Goal: Information Seeking & Learning: Learn about a topic

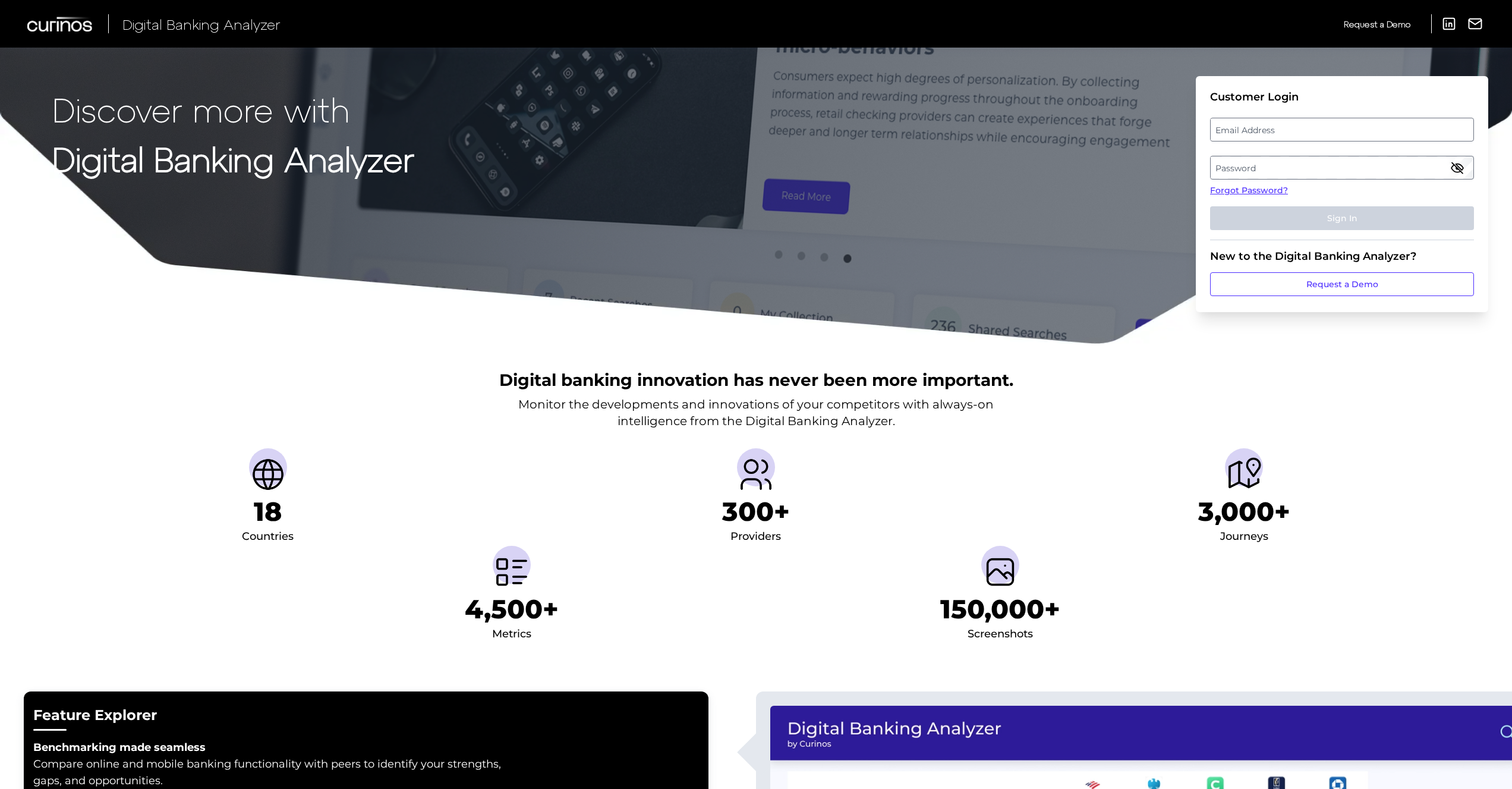
click at [1264, 125] on label "Email Address" at bounding box center [1342, 129] width 262 height 22
click at [1264, 125] on input "email" at bounding box center [1342, 129] width 264 height 23
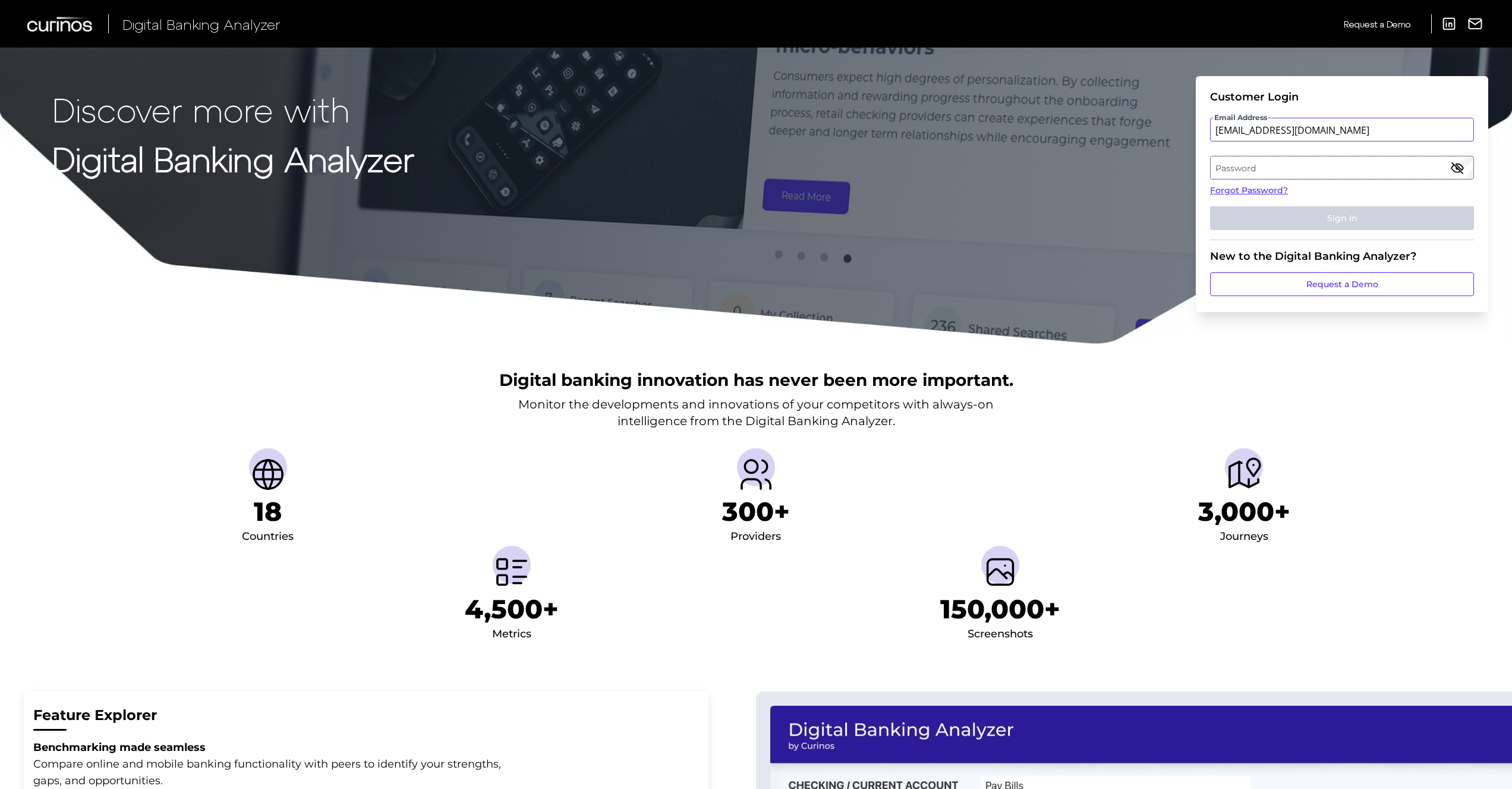
type input "[EMAIL_ADDRESS][DOMAIN_NAME]"
click at [1263, 169] on label "Password" at bounding box center [1342, 168] width 262 height 22
click at [1210, 206] on button "Sign In" at bounding box center [1342, 218] width 264 height 23
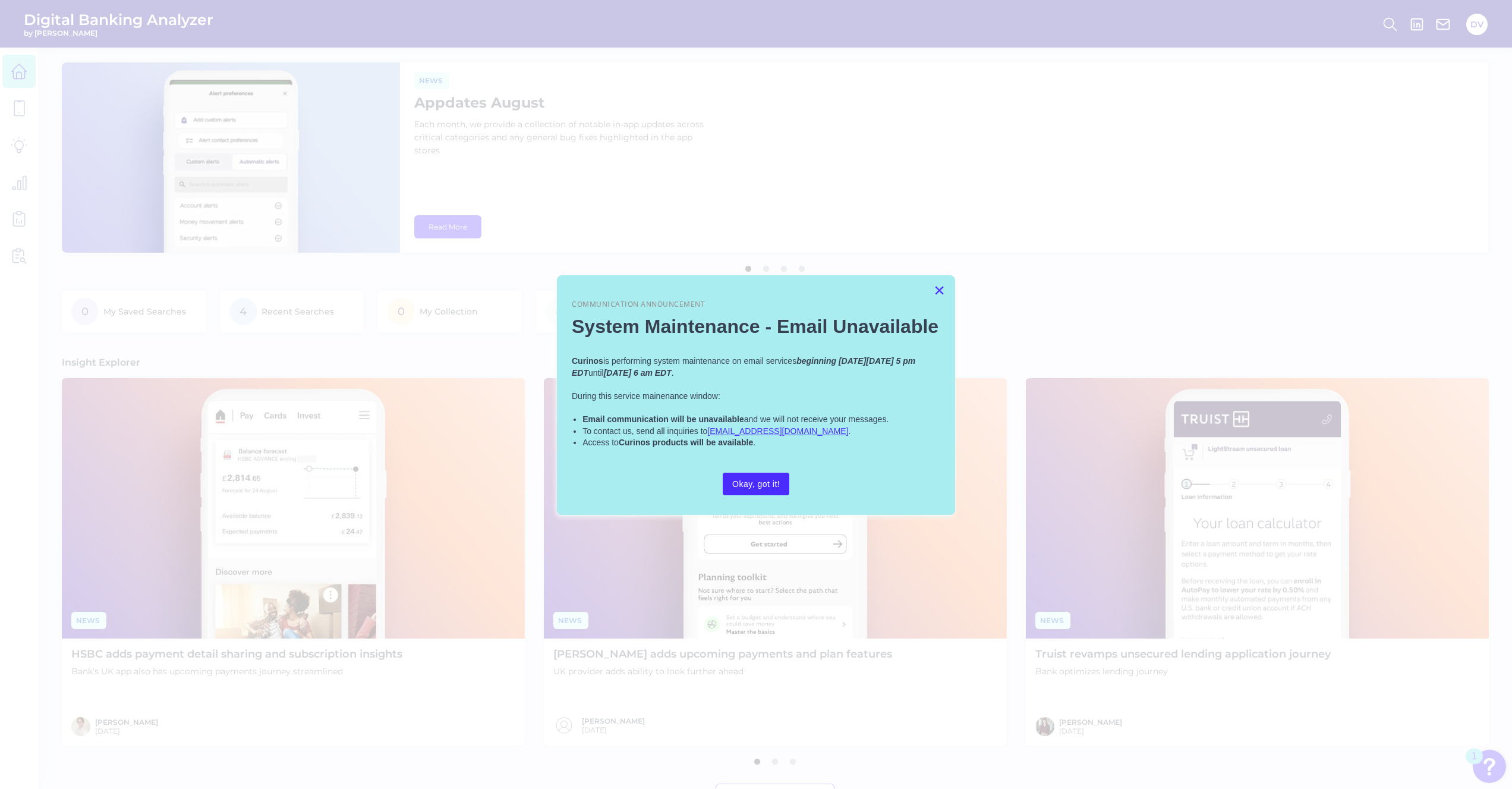
click at [940, 289] on button "×" at bounding box center [940, 290] width 12 height 19
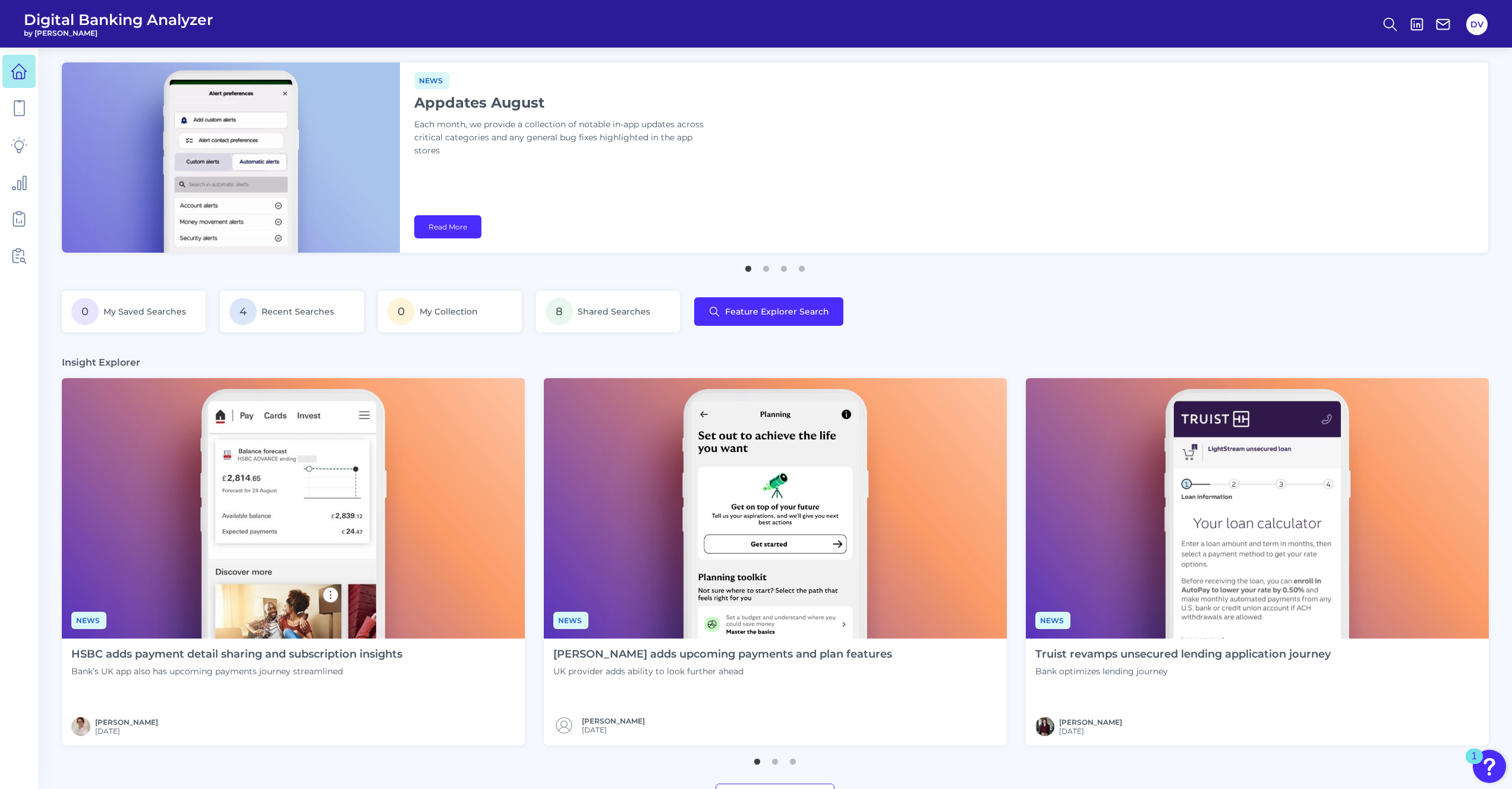
click at [969, 268] on ul "1 2 3 4" at bounding box center [774, 265] width 1426 height 15
click at [22, 109] on icon at bounding box center [19, 109] width 17 height 17
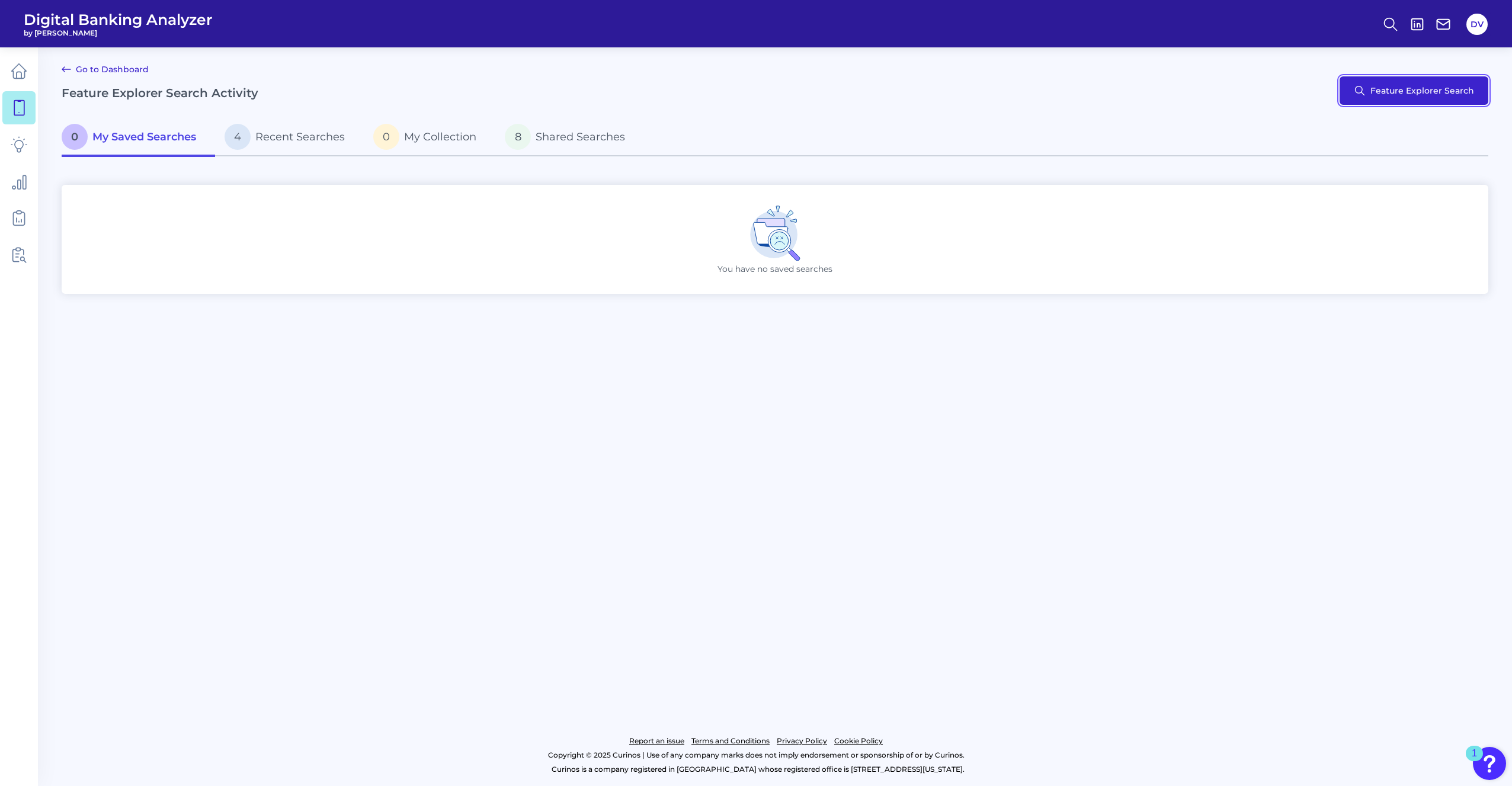
click at [1408, 82] on button "Feature Explorer Search" at bounding box center [1414, 91] width 149 height 28
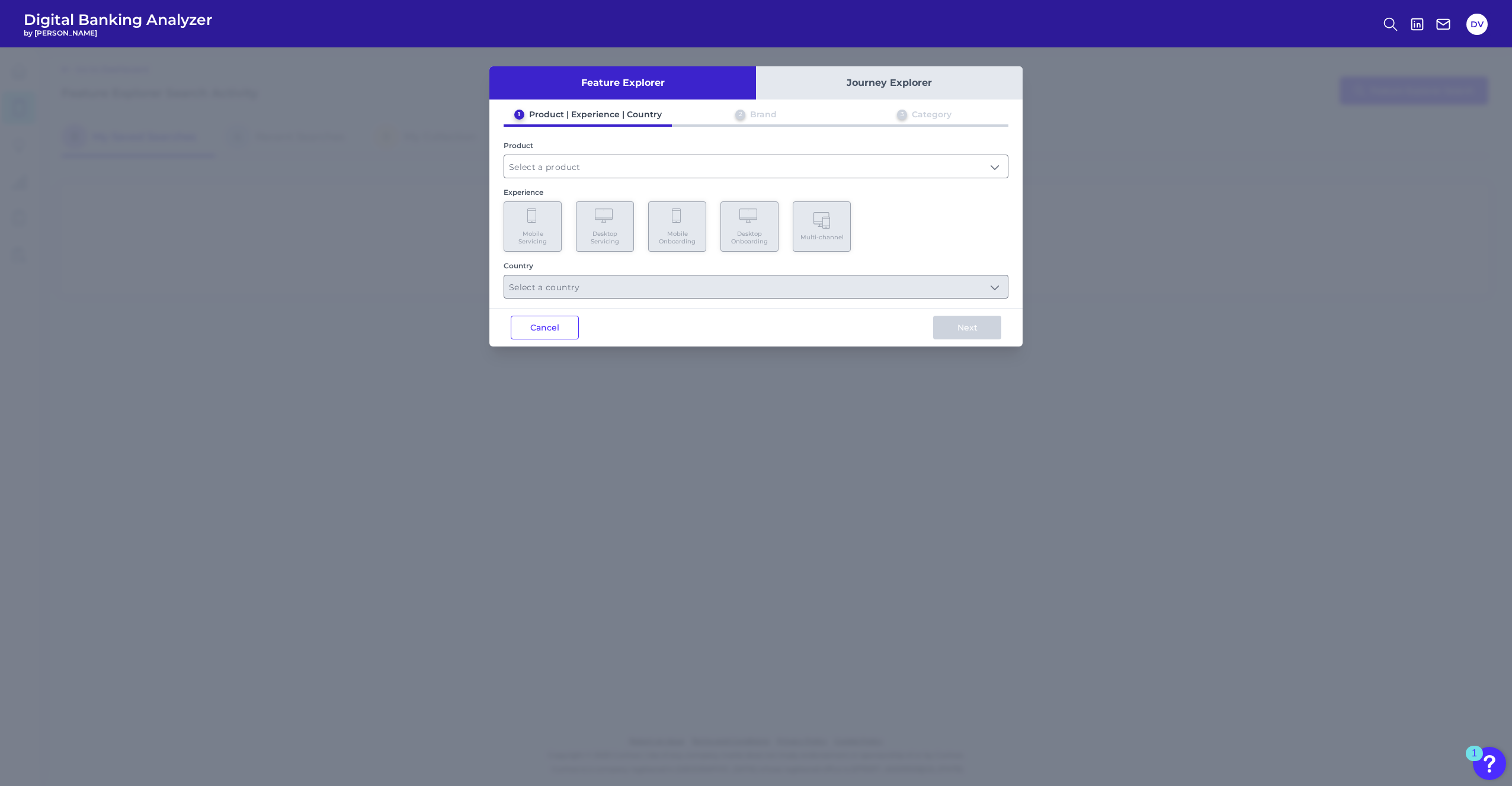
click at [581, 179] on div "1 Product | Experience | Country 2 Brand 3 Category Product Experience Mobile S…" at bounding box center [756, 204] width 533 height 190
click at [586, 170] on input "text" at bounding box center [756, 166] width 503 height 22
click at [592, 217] on span "Business Bank Account" at bounding box center [562, 222] width 97 height 11
type input "Business Bank Account"
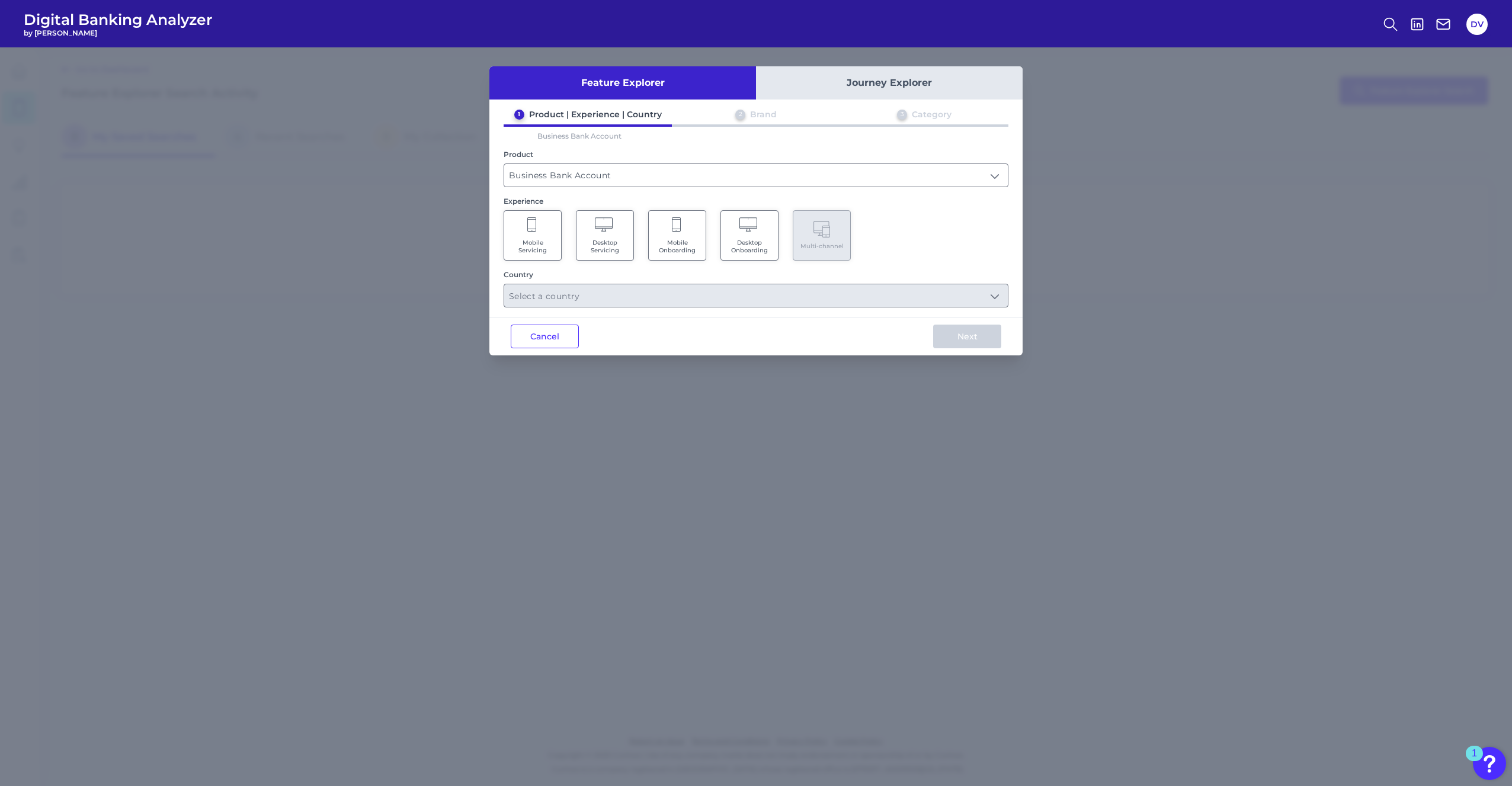
click at [673, 220] on icon at bounding box center [677, 225] width 11 height 17
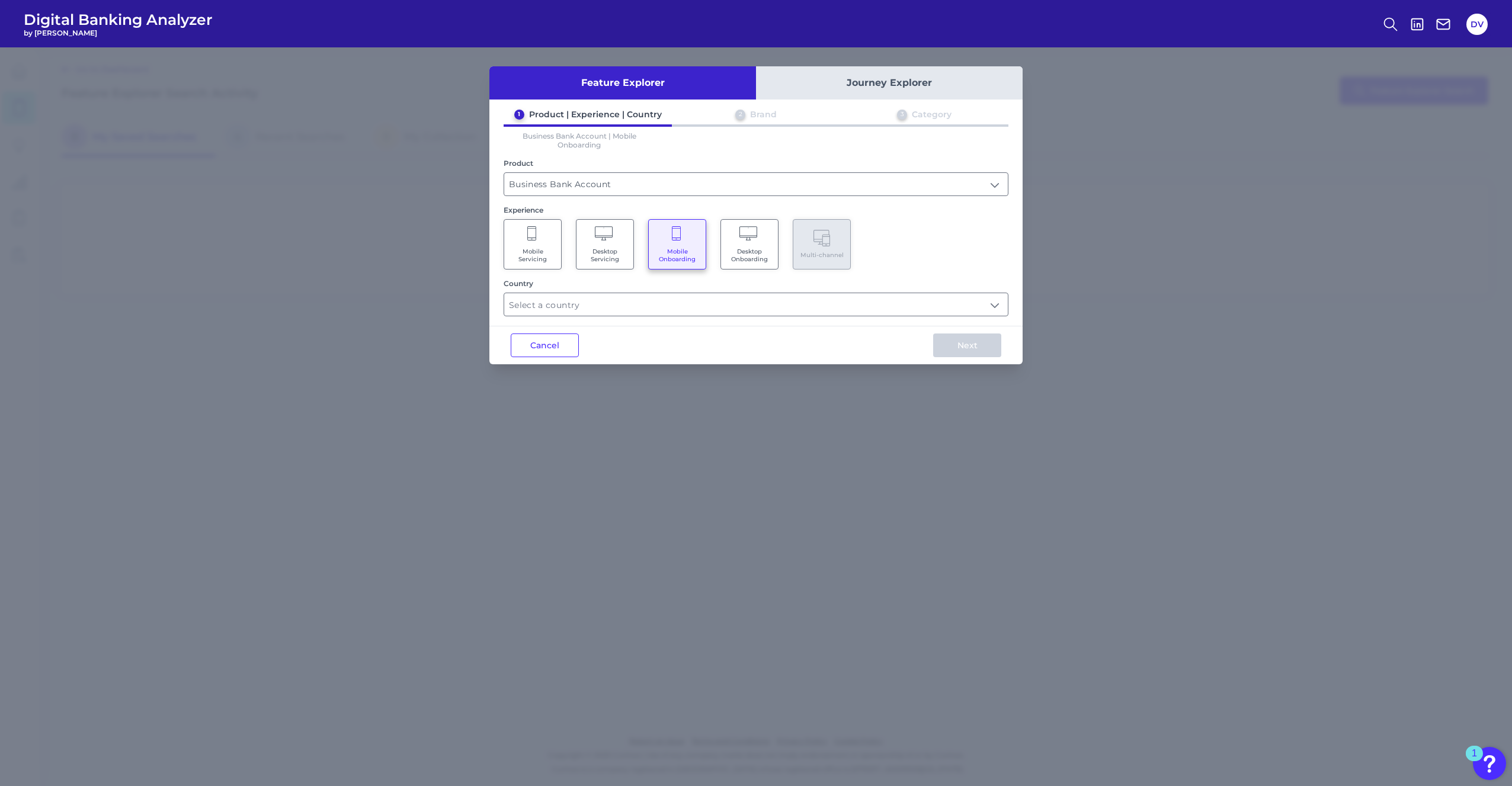
click at [684, 254] on span "Mobile Onboarding" at bounding box center [677, 255] width 45 height 16
drag, startPoint x: 578, startPoint y: 243, endPoint x: 559, endPoint y: 245, distance: 19.1
click at [578, 245] on Servicing "Desktop Servicing" at bounding box center [605, 244] width 58 height 51
click at [545, 248] on span "Mobile Servicing" at bounding box center [533, 255] width 45 height 16
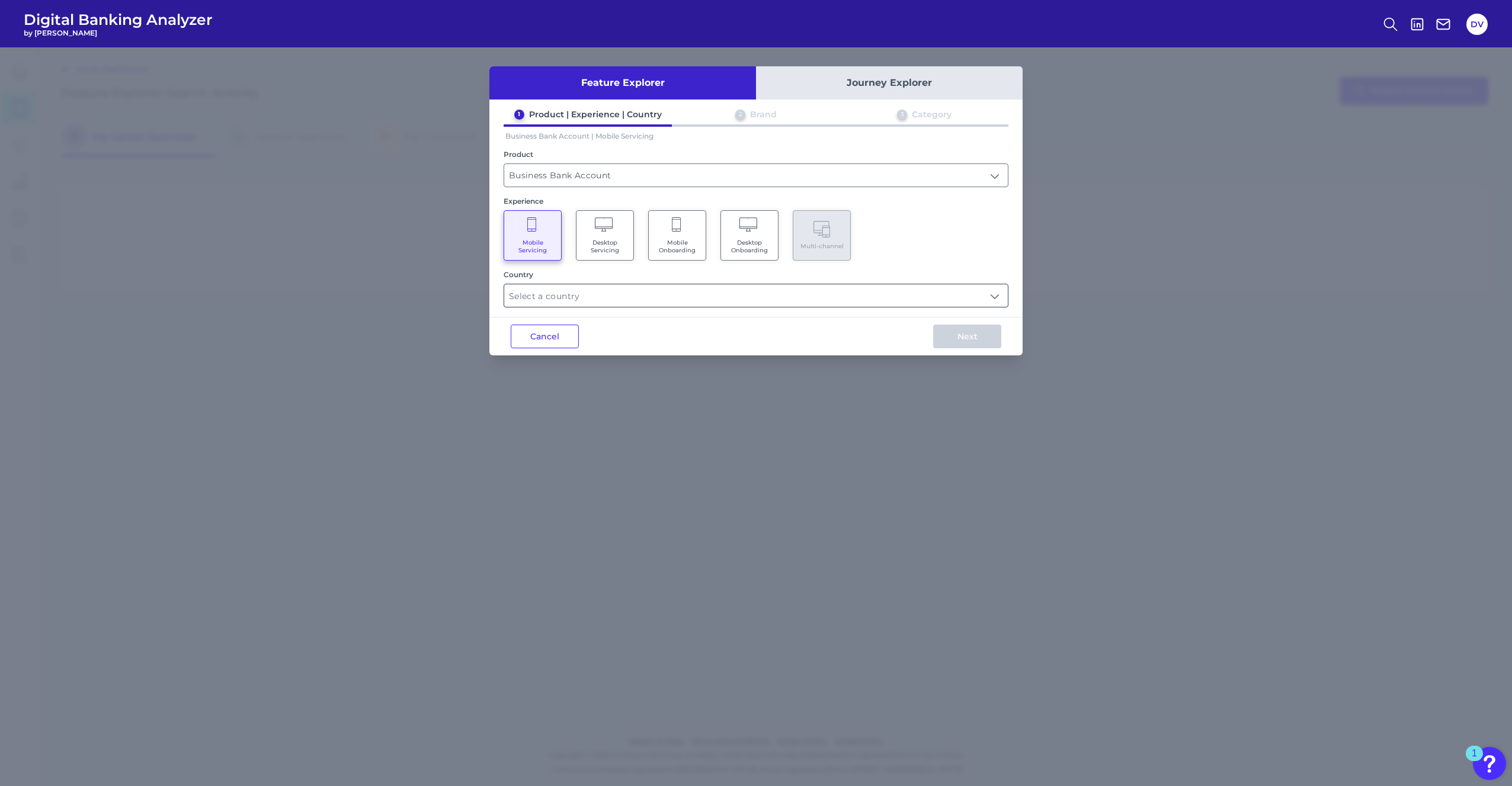
click at [586, 299] on input "text" at bounding box center [756, 295] width 503 height 22
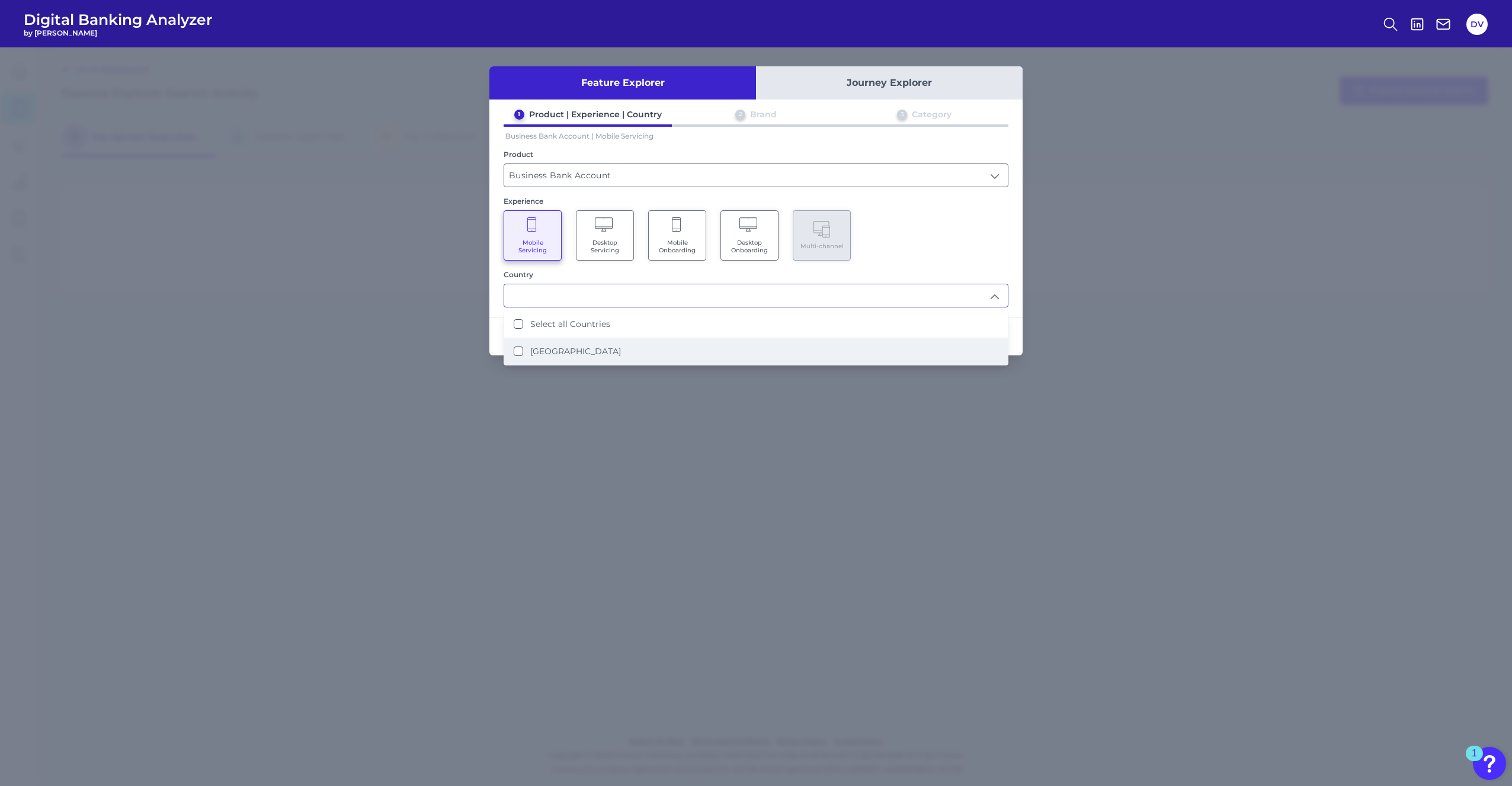
click at [570, 340] on li "[GEOGRAPHIC_DATA]" at bounding box center [756, 351] width 503 height 27
type input "Select all Countries"
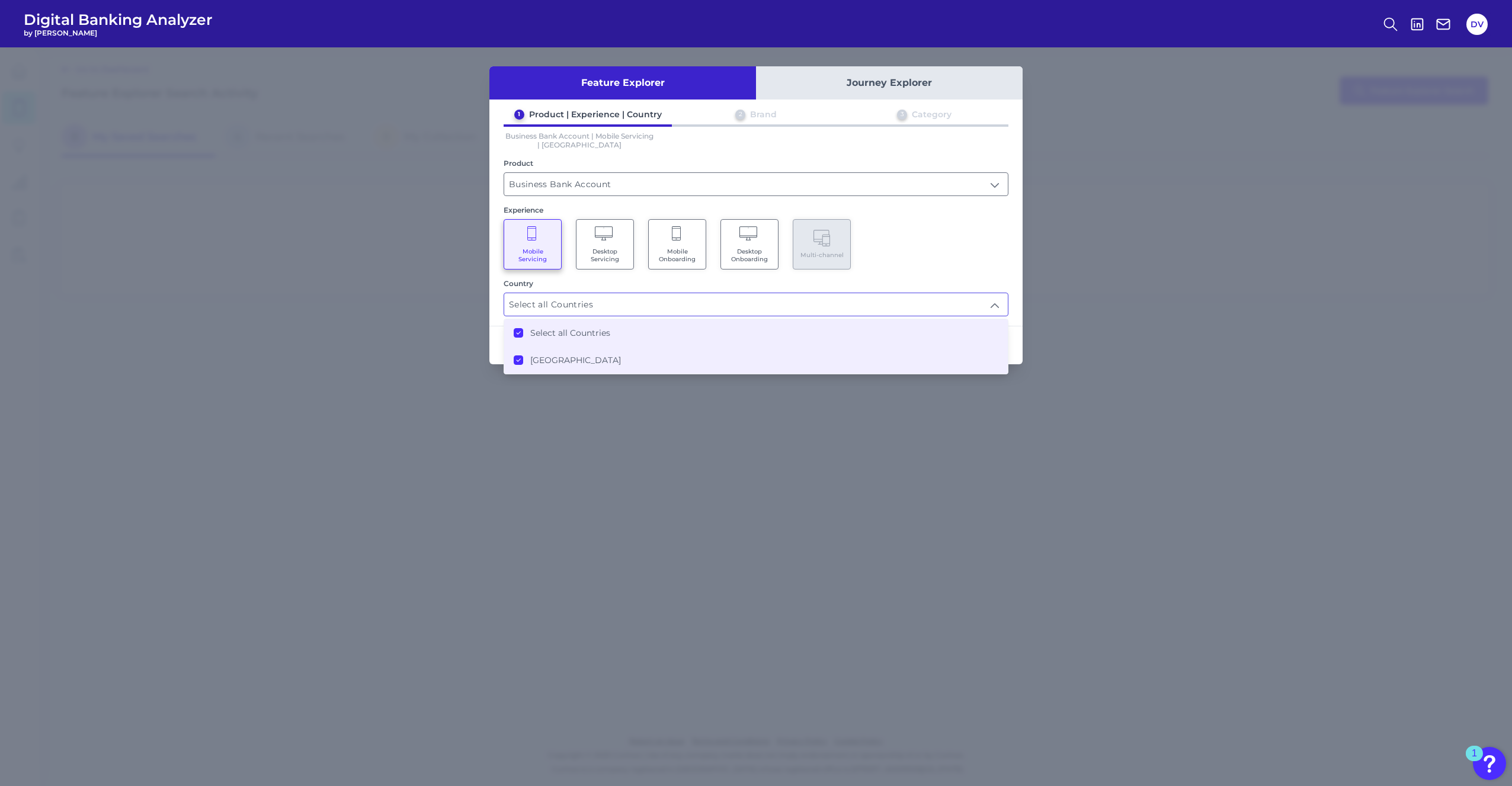
click at [954, 245] on div "Mobile Servicing Desktop Servicing Mobile Onboarding Desktop Onboarding Multi-c…" at bounding box center [756, 244] width 505 height 51
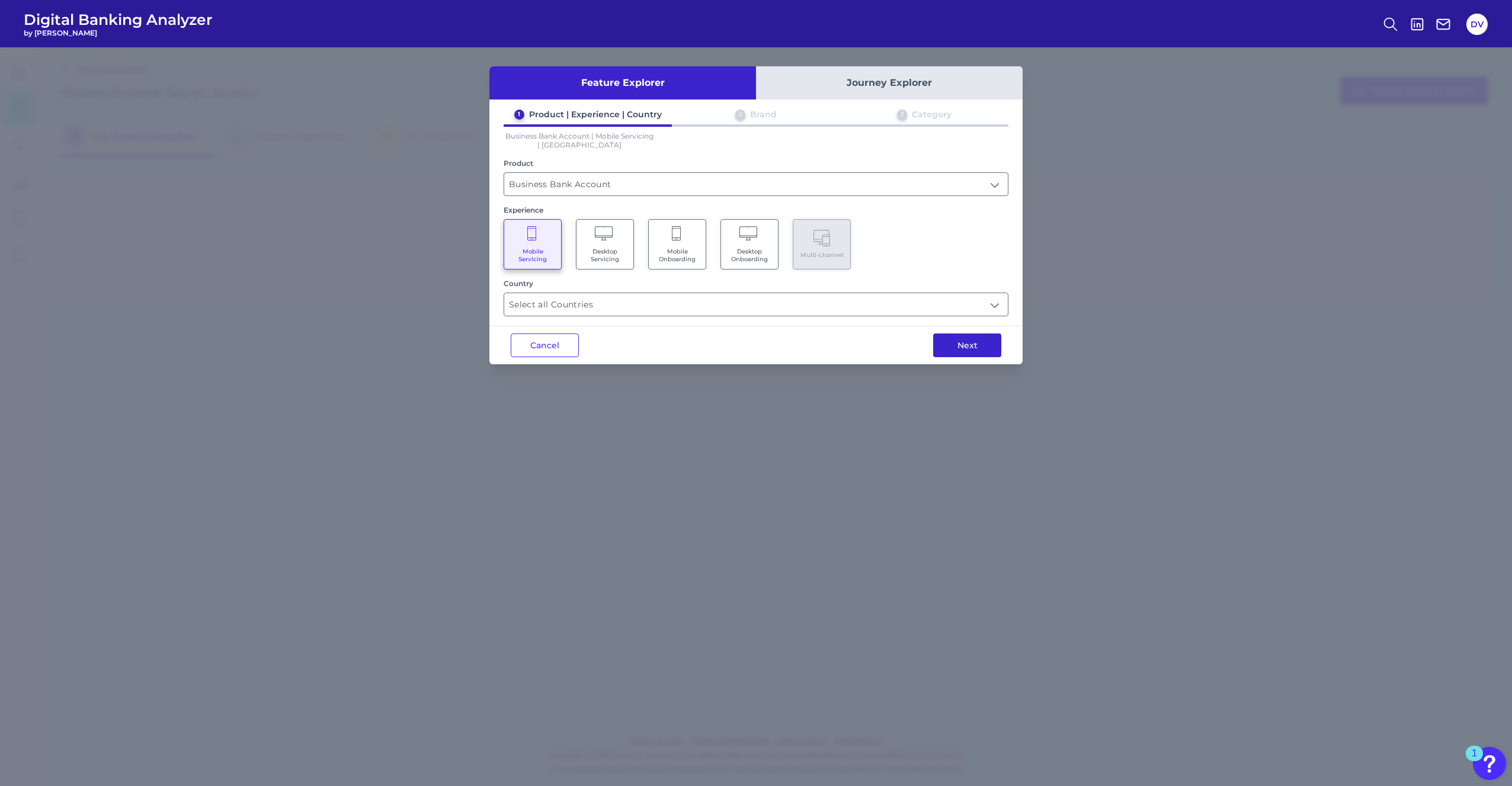
click at [973, 339] on button "Next" at bounding box center [968, 345] width 68 height 23
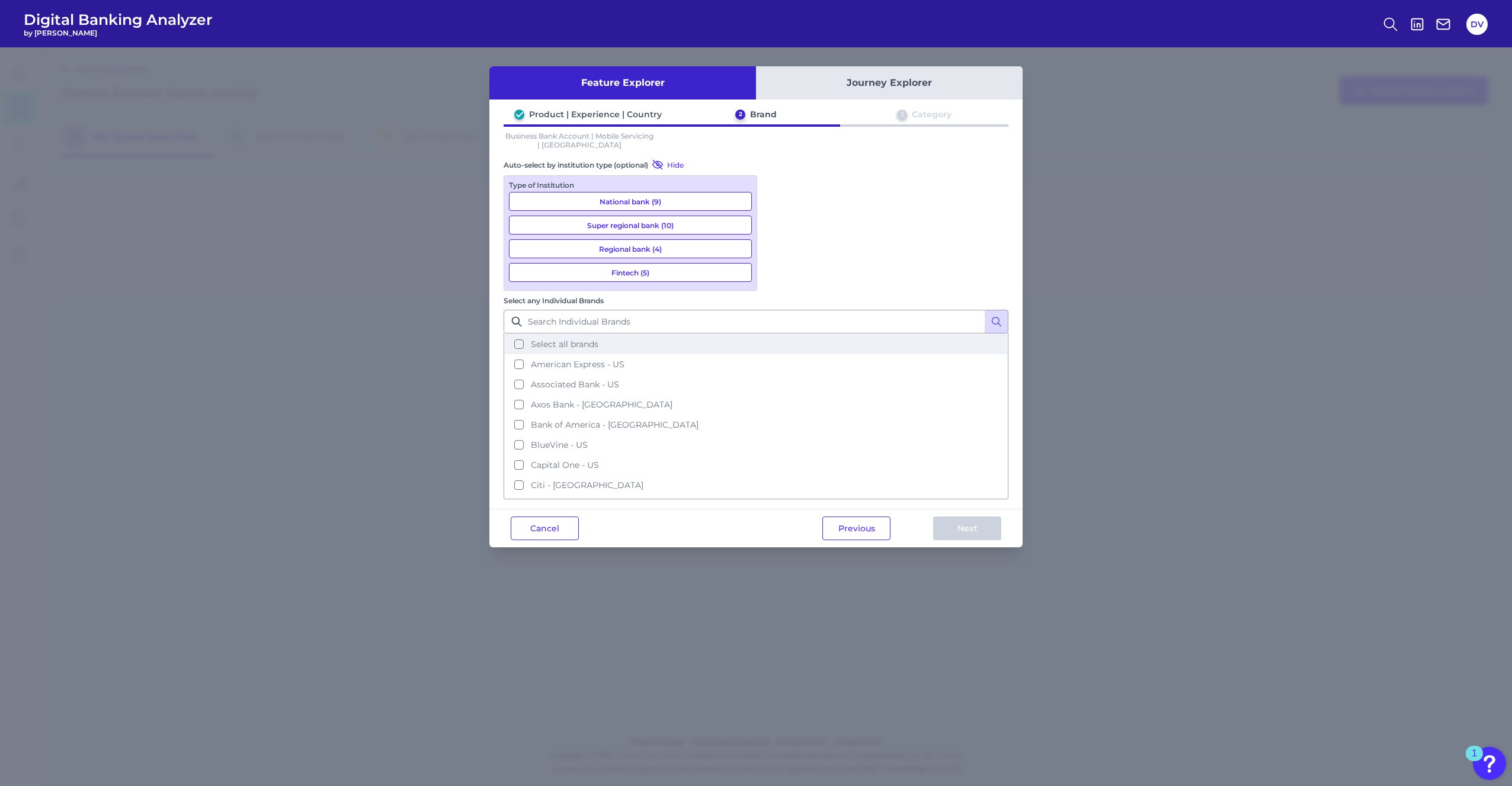
click at [775, 334] on button "Select all brands" at bounding box center [756, 344] width 503 height 20
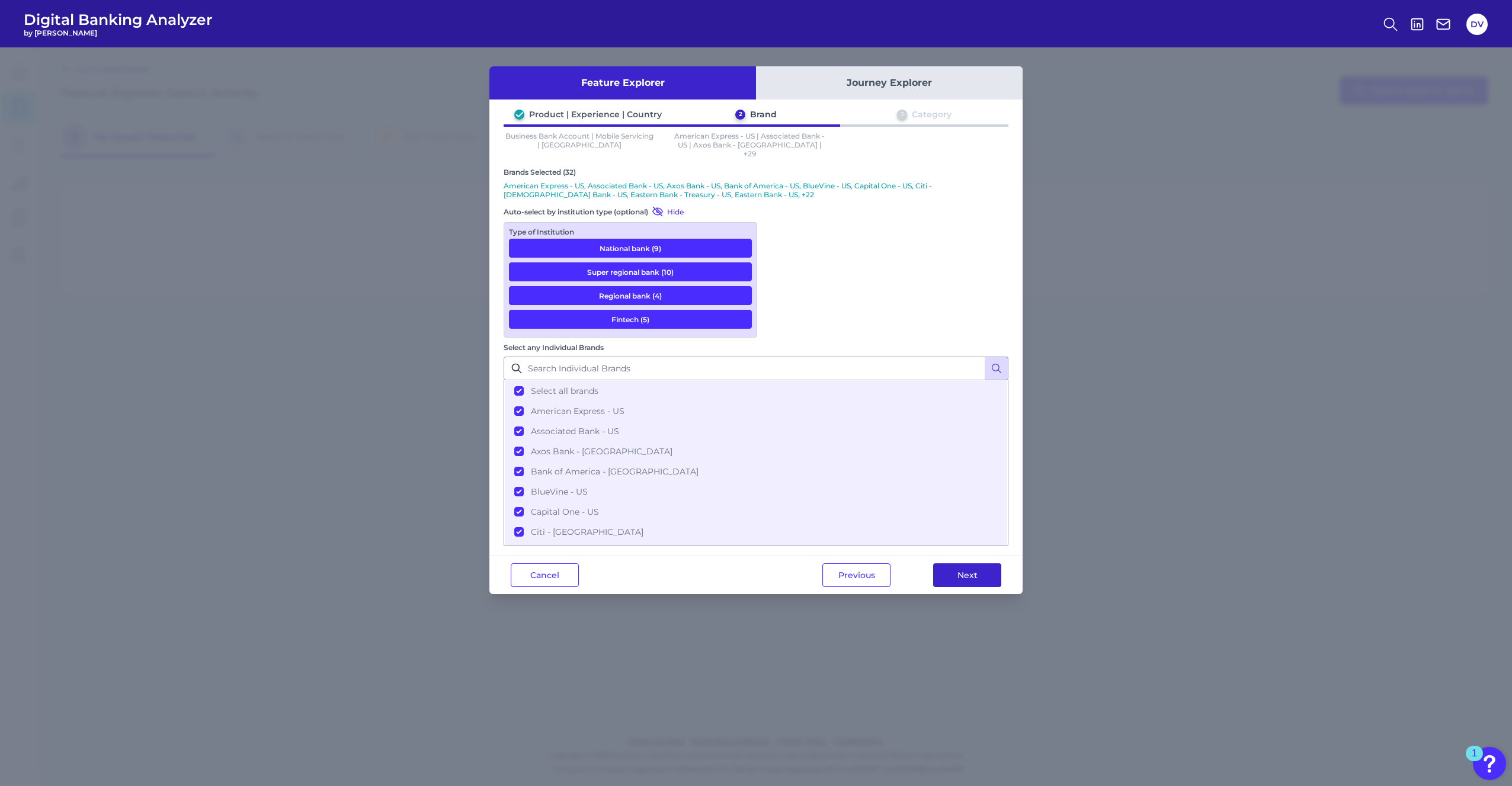
click at [963, 563] on button "Next" at bounding box center [968, 575] width 68 height 23
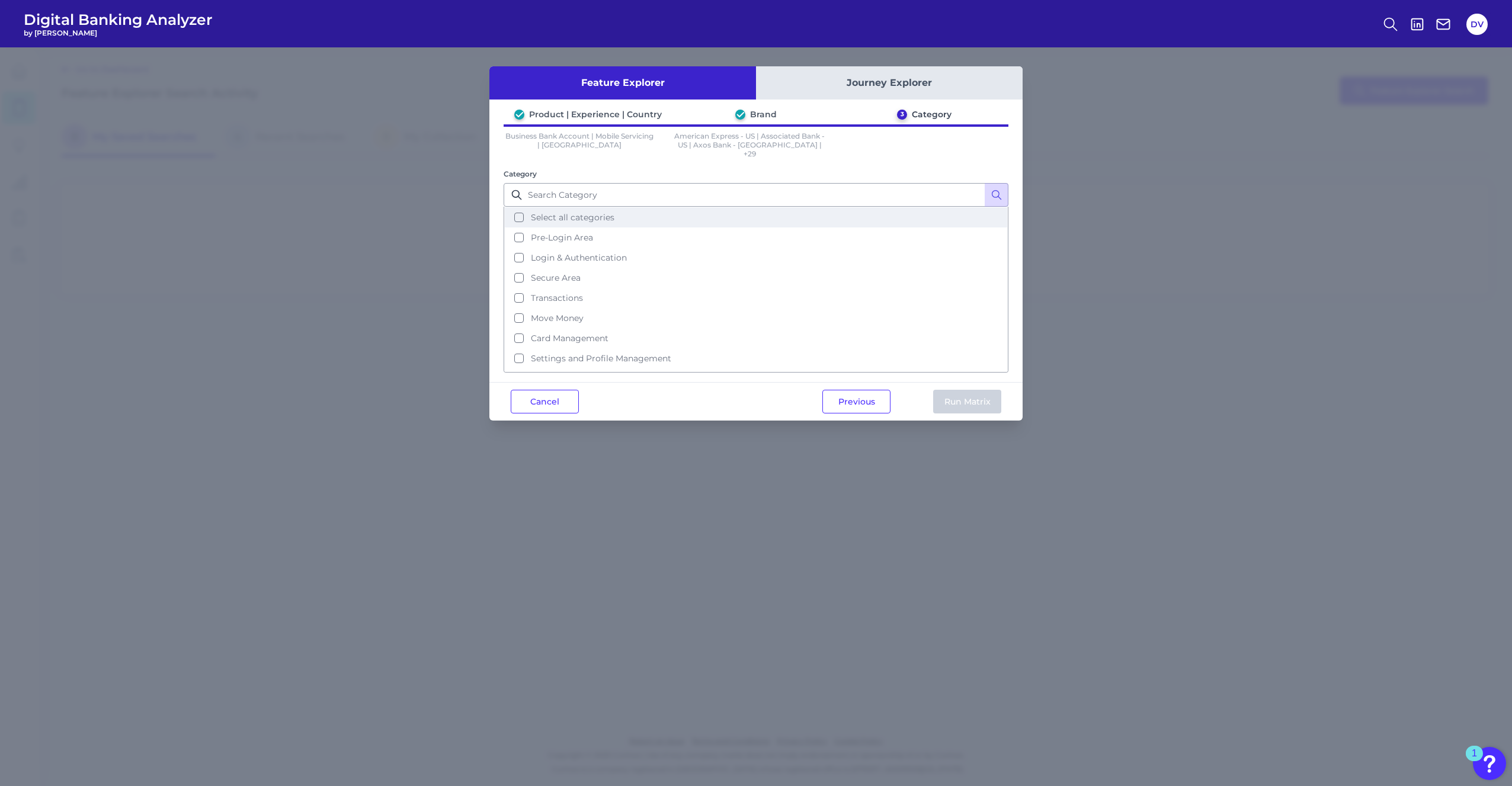
click at [518, 209] on button "Select all categories" at bounding box center [756, 217] width 503 height 20
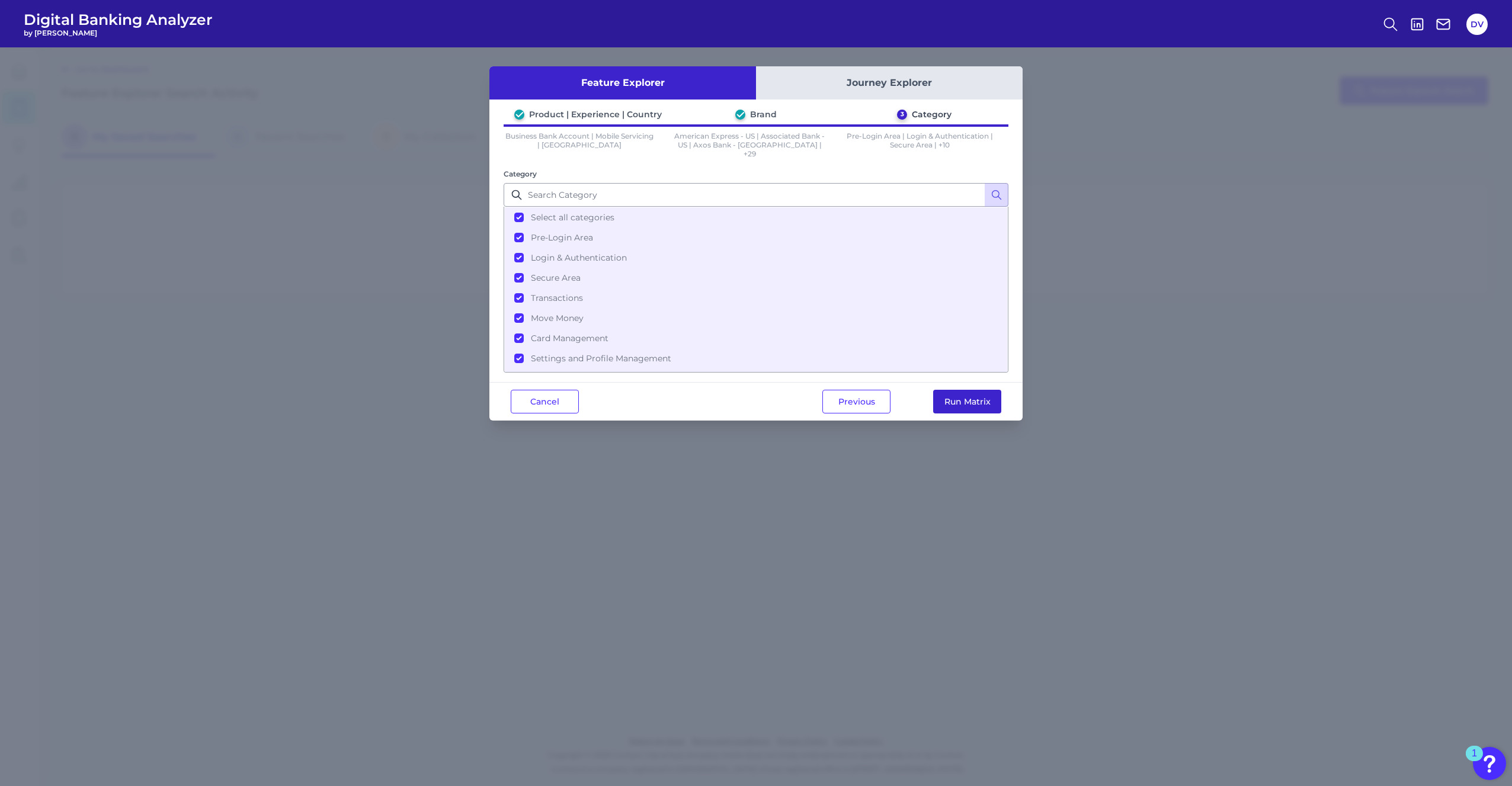
click at [979, 396] on button "Run Matrix" at bounding box center [968, 402] width 68 height 23
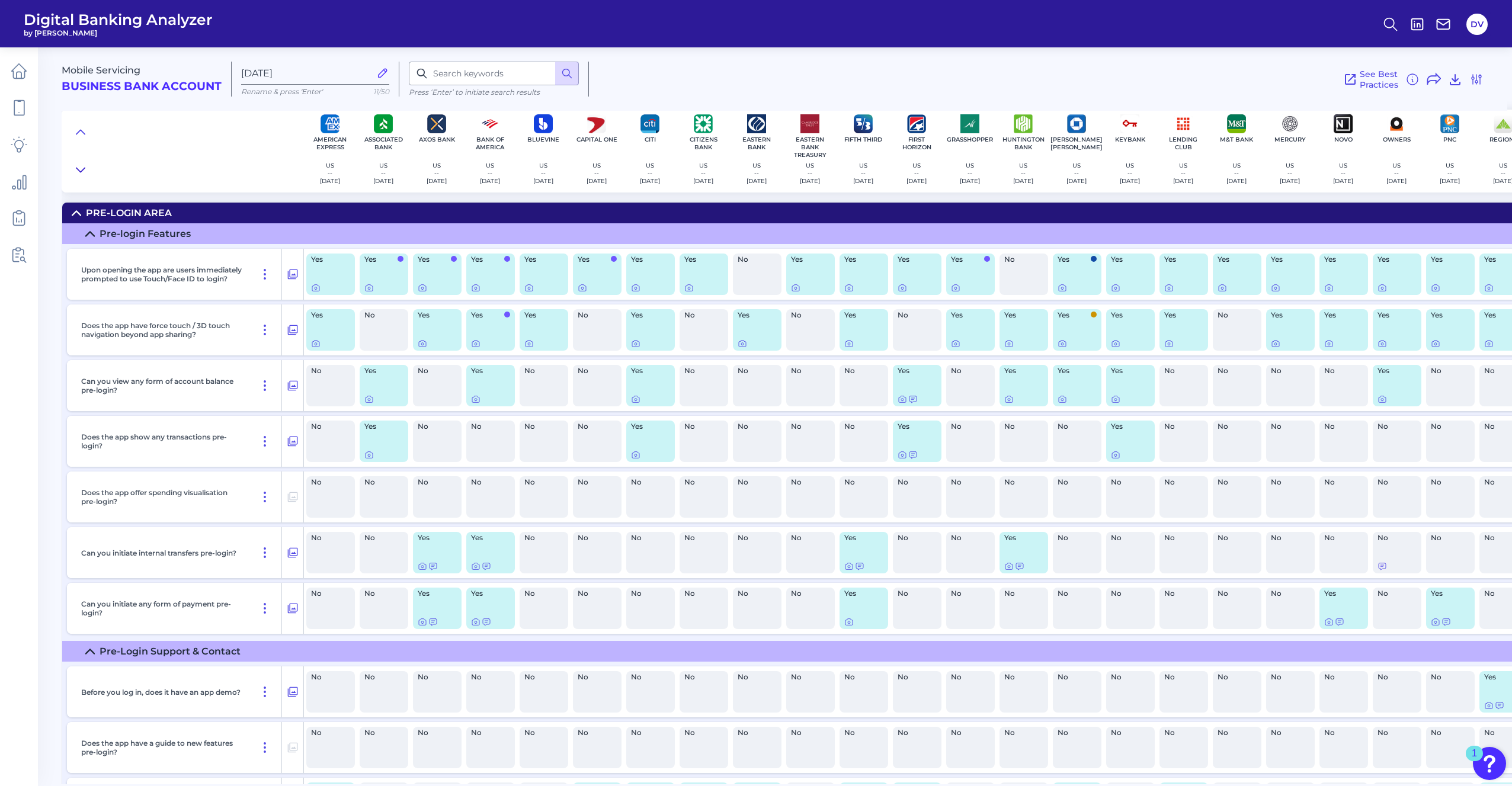
click at [79, 170] on icon at bounding box center [80, 170] width 9 height 12
click at [77, 126] on icon at bounding box center [80, 132] width 9 height 12
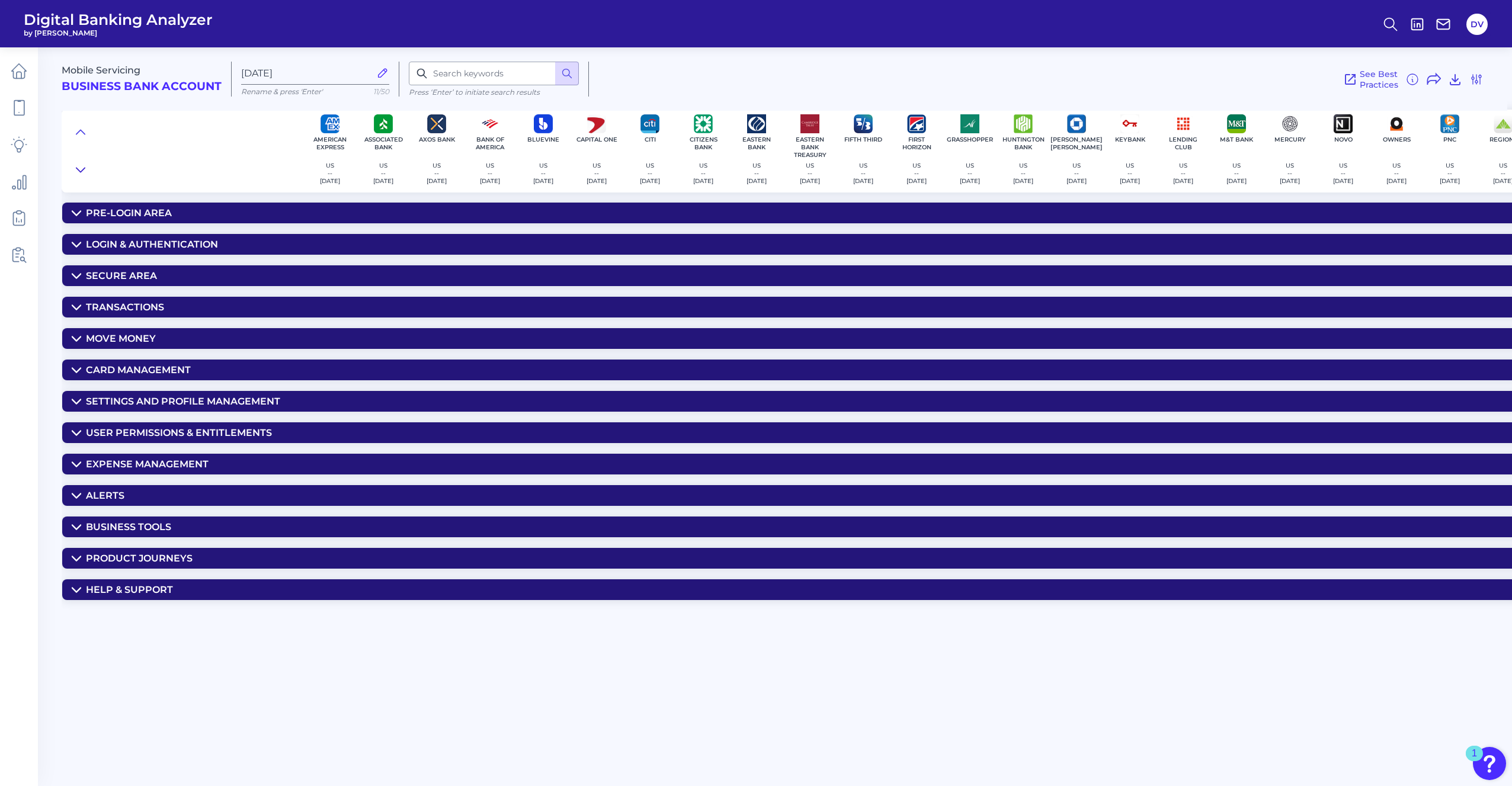
click at [78, 169] on icon at bounding box center [80, 170] width 9 height 12
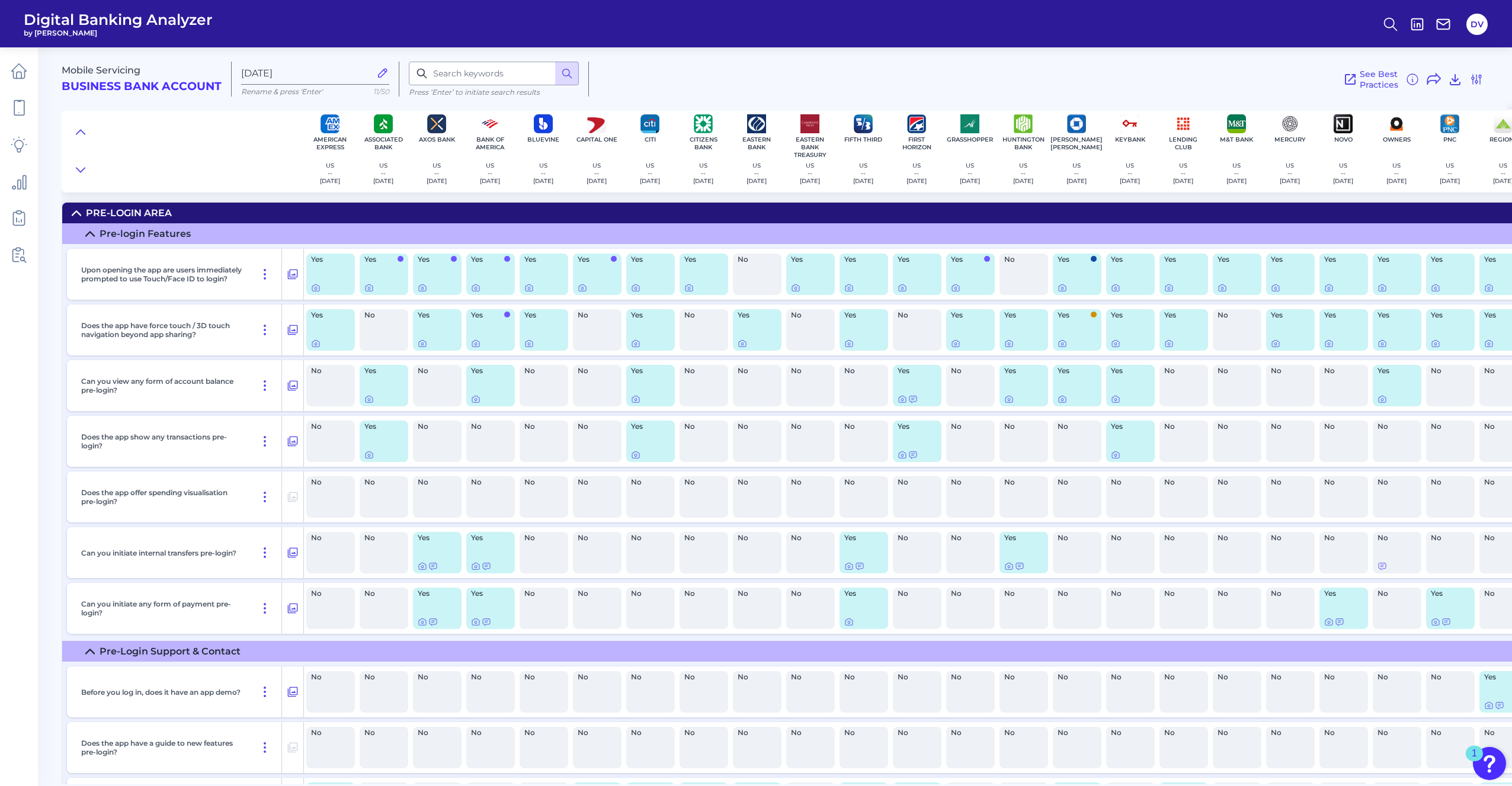
click at [82, 126] on icon at bounding box center [80, 132] width 9 height 12
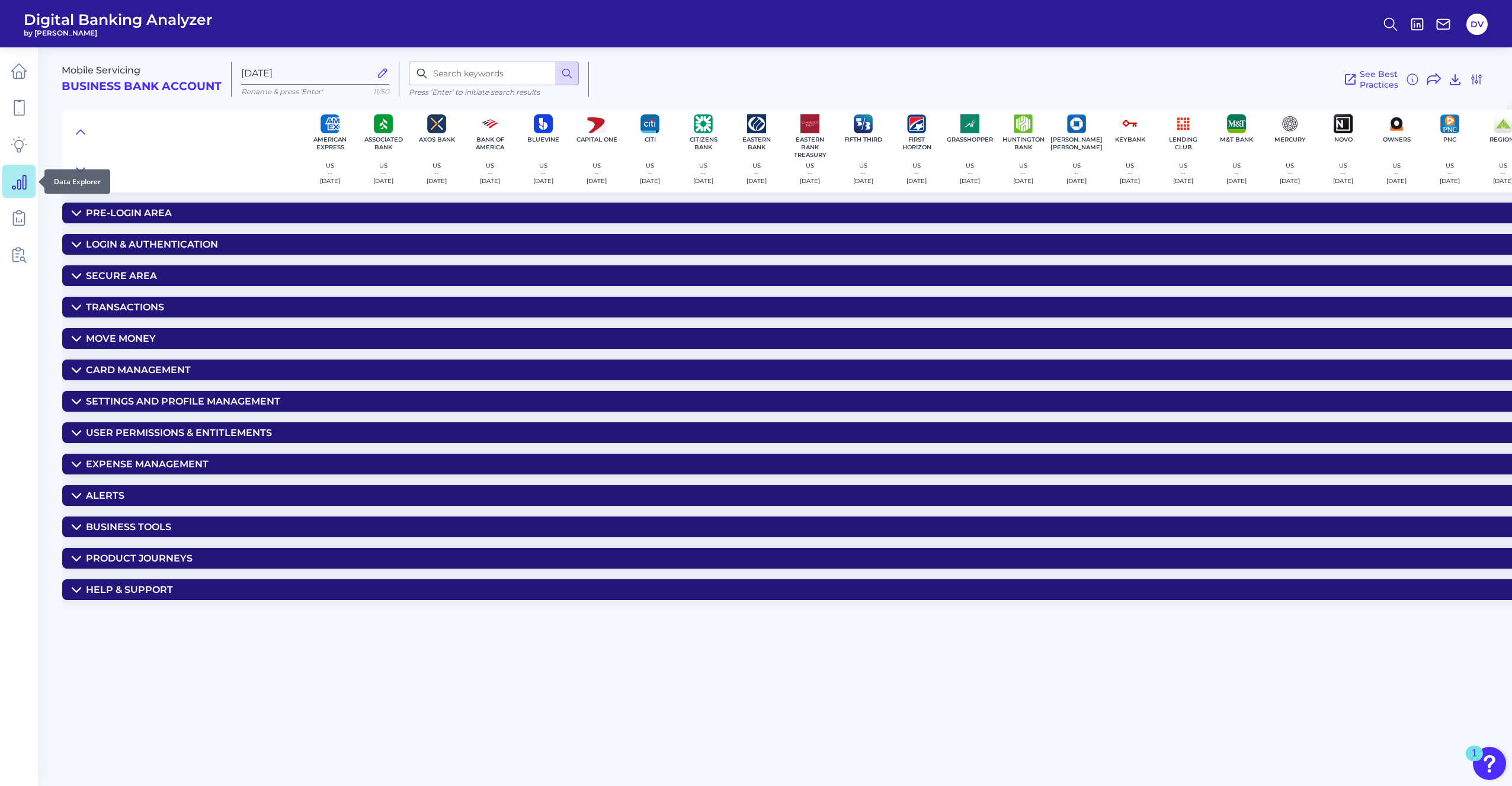
click at [22, 183] on icon at bounding box center [19, 181] width 17 height 17
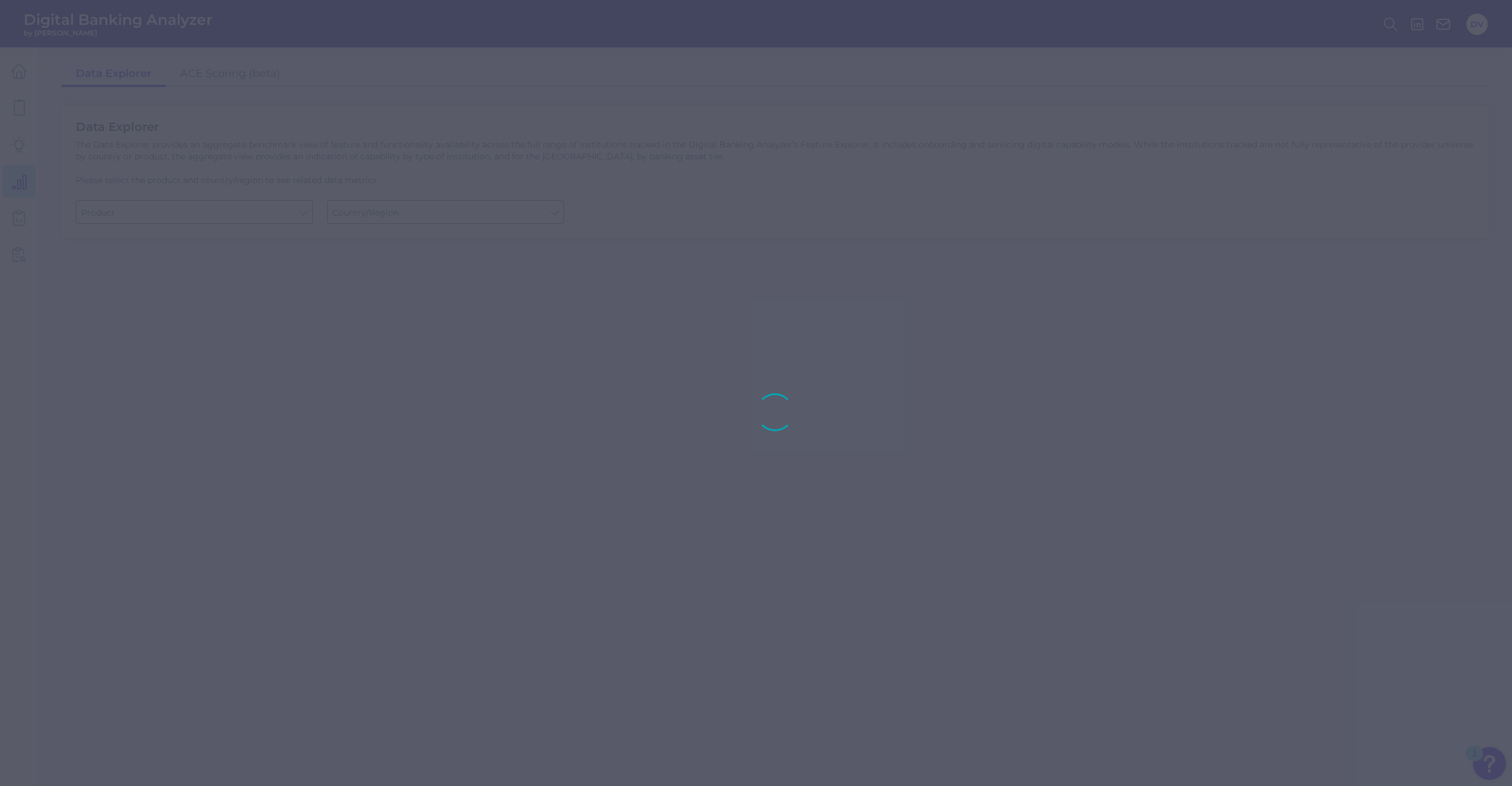
type input "Business Bank Account"
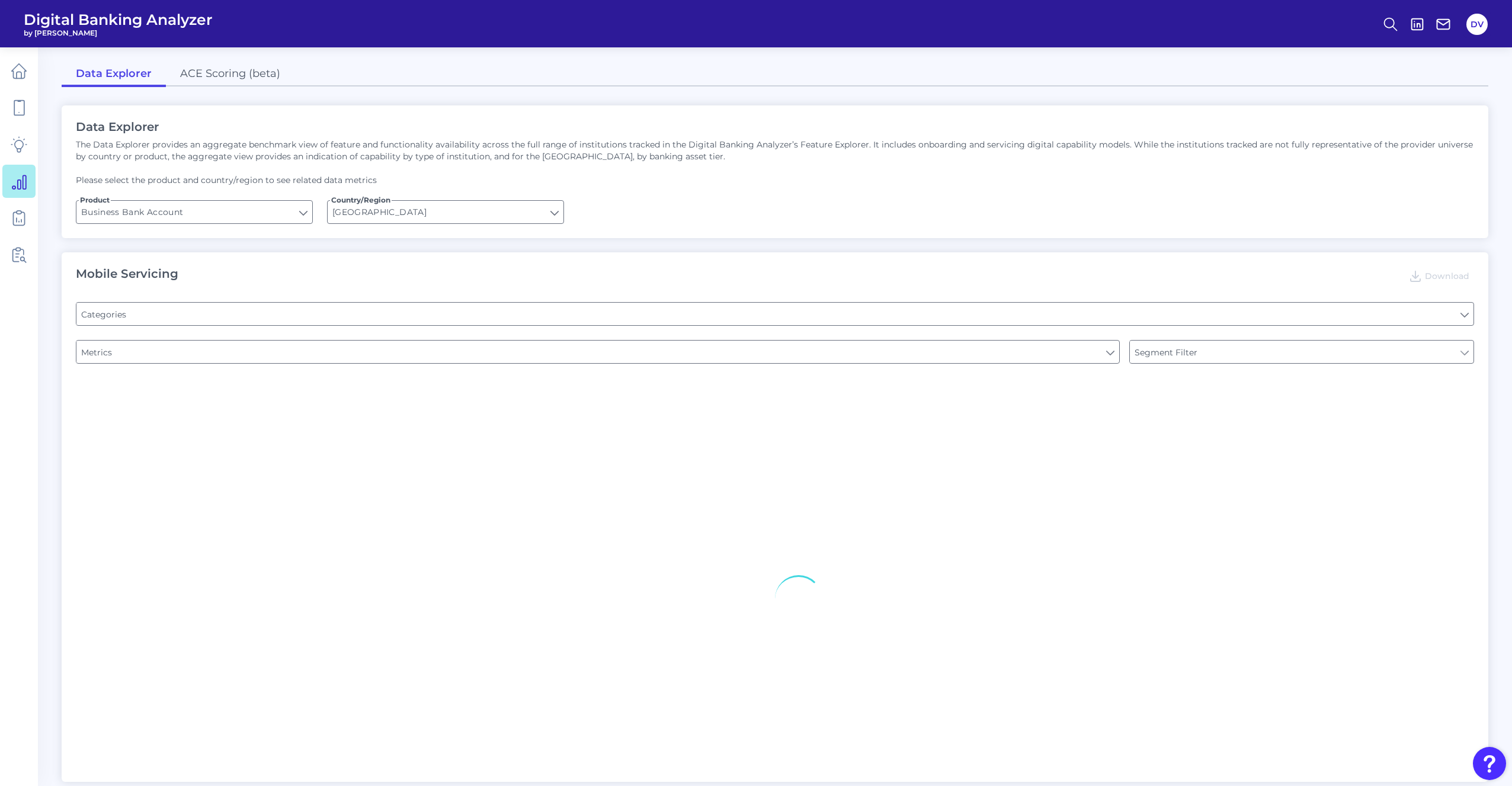
type input "[GEOGRAPHIC_DATA]"
type input "Pre-login Features"
type input "Login"
type input "Channel"
type input "Type of Institution"
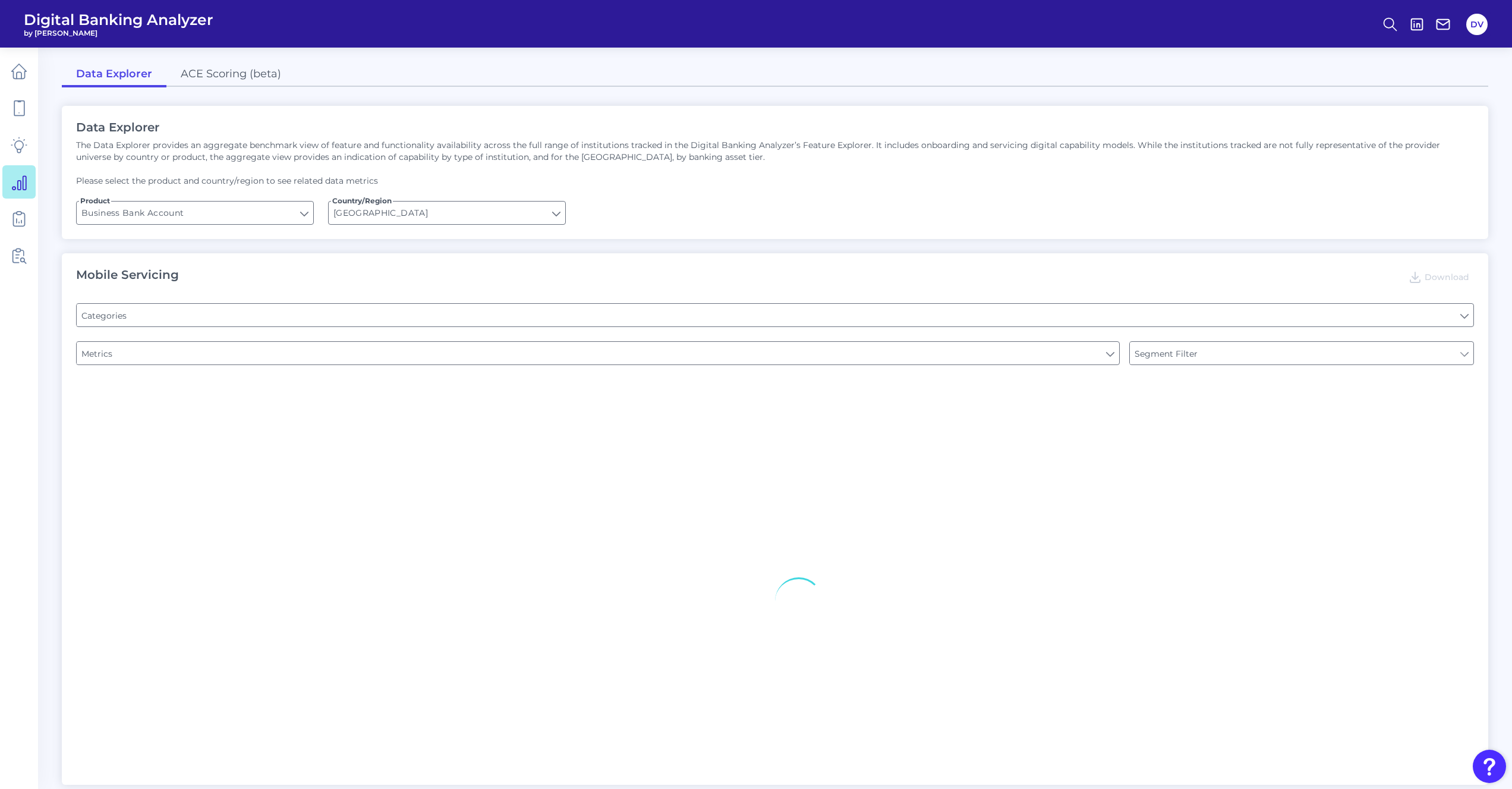
type input "Type of Institution"
type input "Does it offer third-party single sign on?"
type input "Upon opening the app are users immediately prompted to use Touch/Face ID to log…"
type input "Can you apply for the PRODUCT as a new to brand customer on ANY digital channel?"
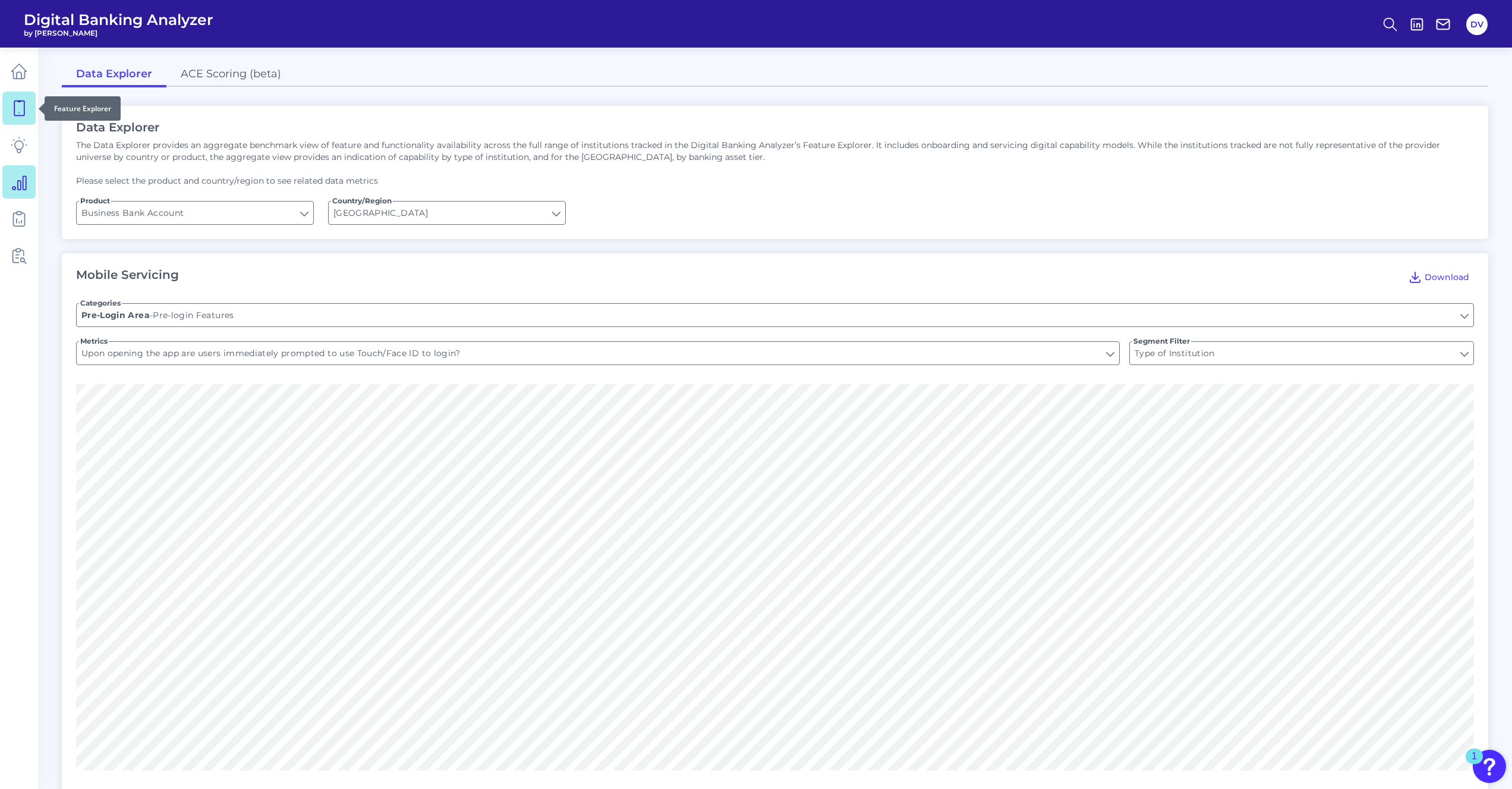
click at [13, 113] on icon at bounding box center [19, 109] width 17 height 17
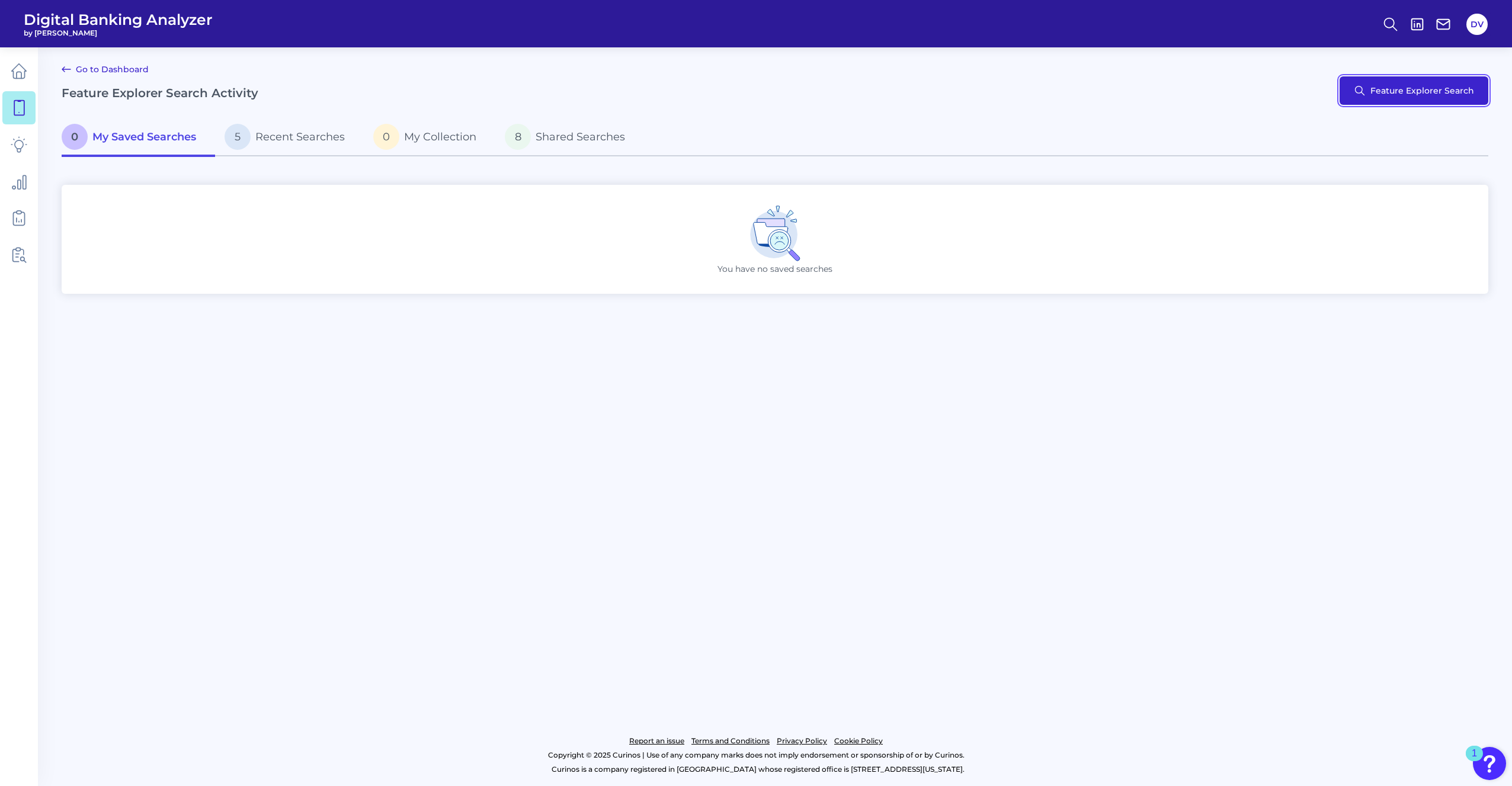
click at [1403, 101] on button "Feature Explorer Search" at bounding box center [1414, 91] width 149 height 28
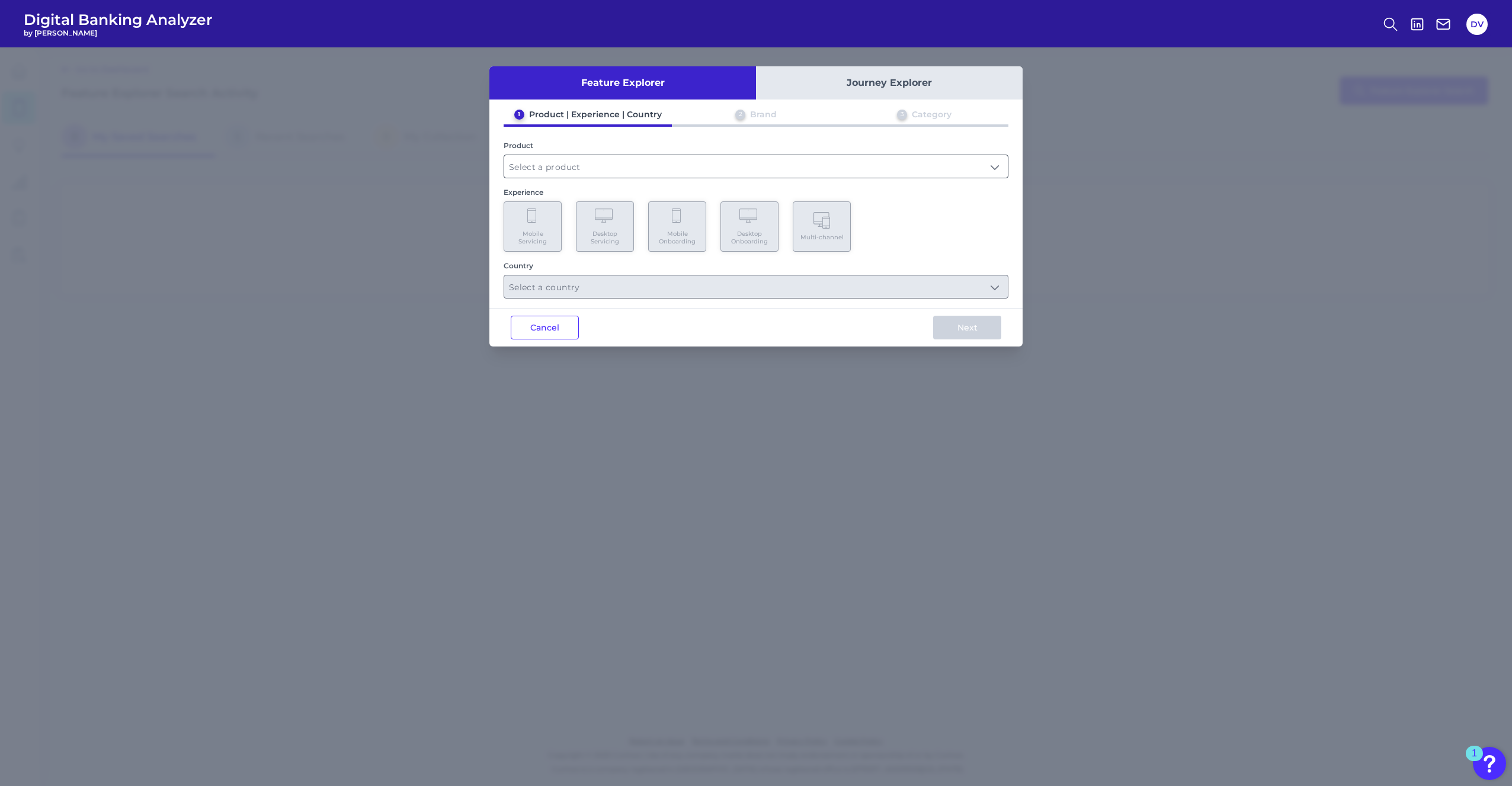
click at [580, 160] on input "text" at bounding box center [756, 166] width 503 height 22
click at [578, 226] on li "Business Bank Account" at bounding box center [756, 222] width 503 height 27
type input "Business Bank Account"
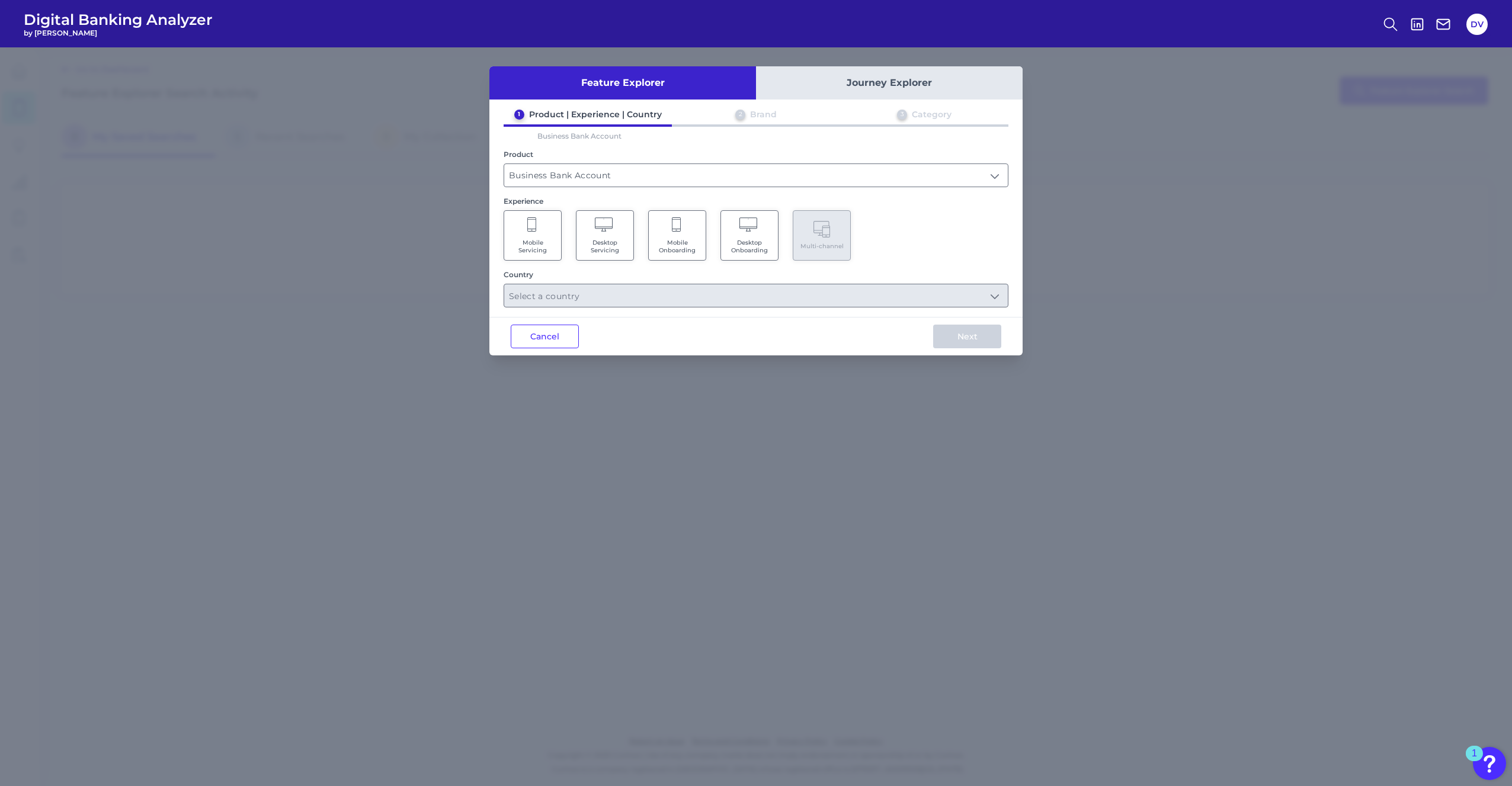
click at [612, 234] on Servicing "Desktop Servicing" at bounding box center [605, 235] width 58 height 51
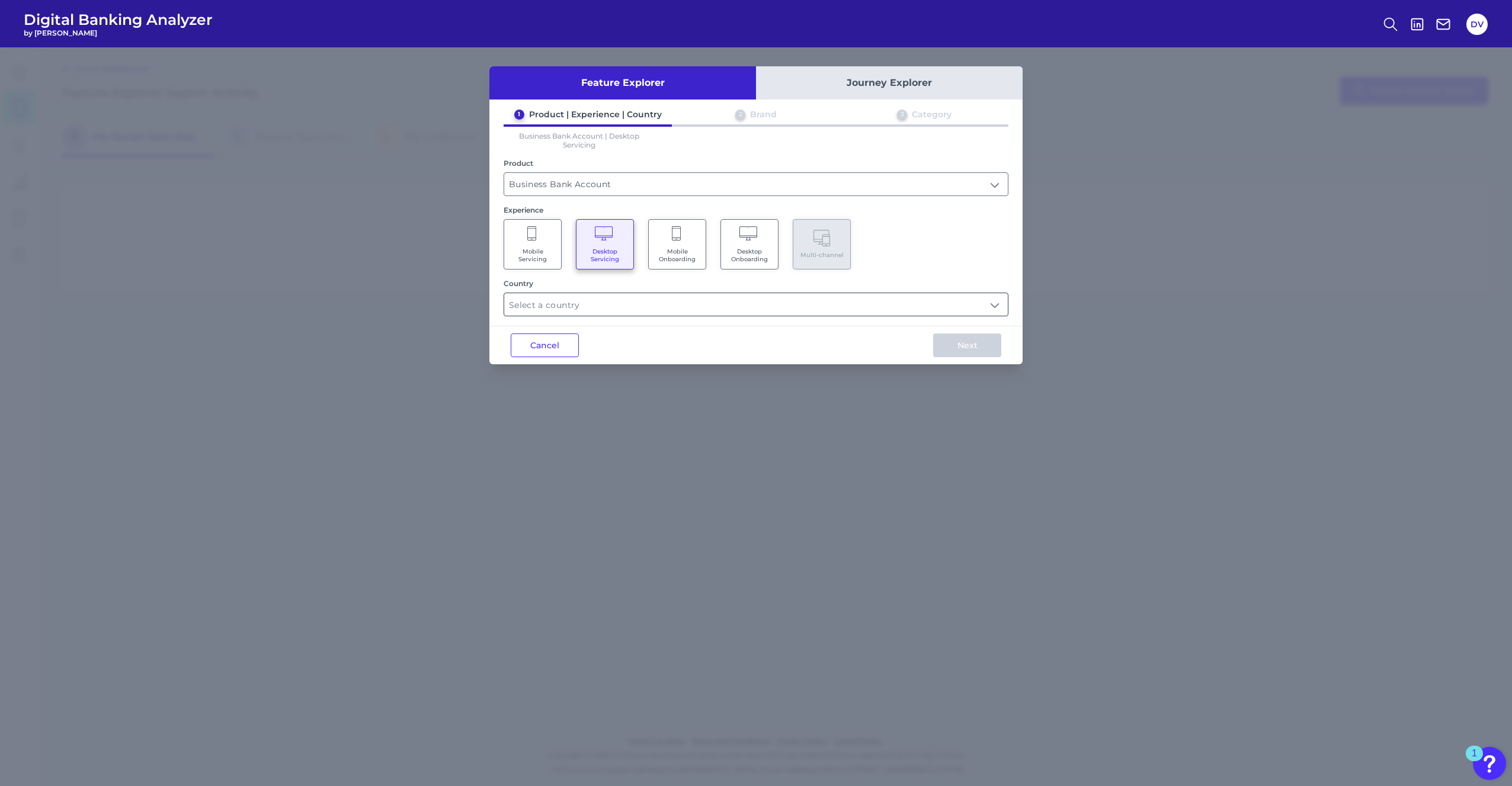
click at [621, 301] on input "text" at bounding box center [756, 304] width 503 height 22
click at [582, 360] on label "[GEOGRAPHIC_DATA]" at bounding box center [575, 360] width 91 height 11
type input "Select all Countries"
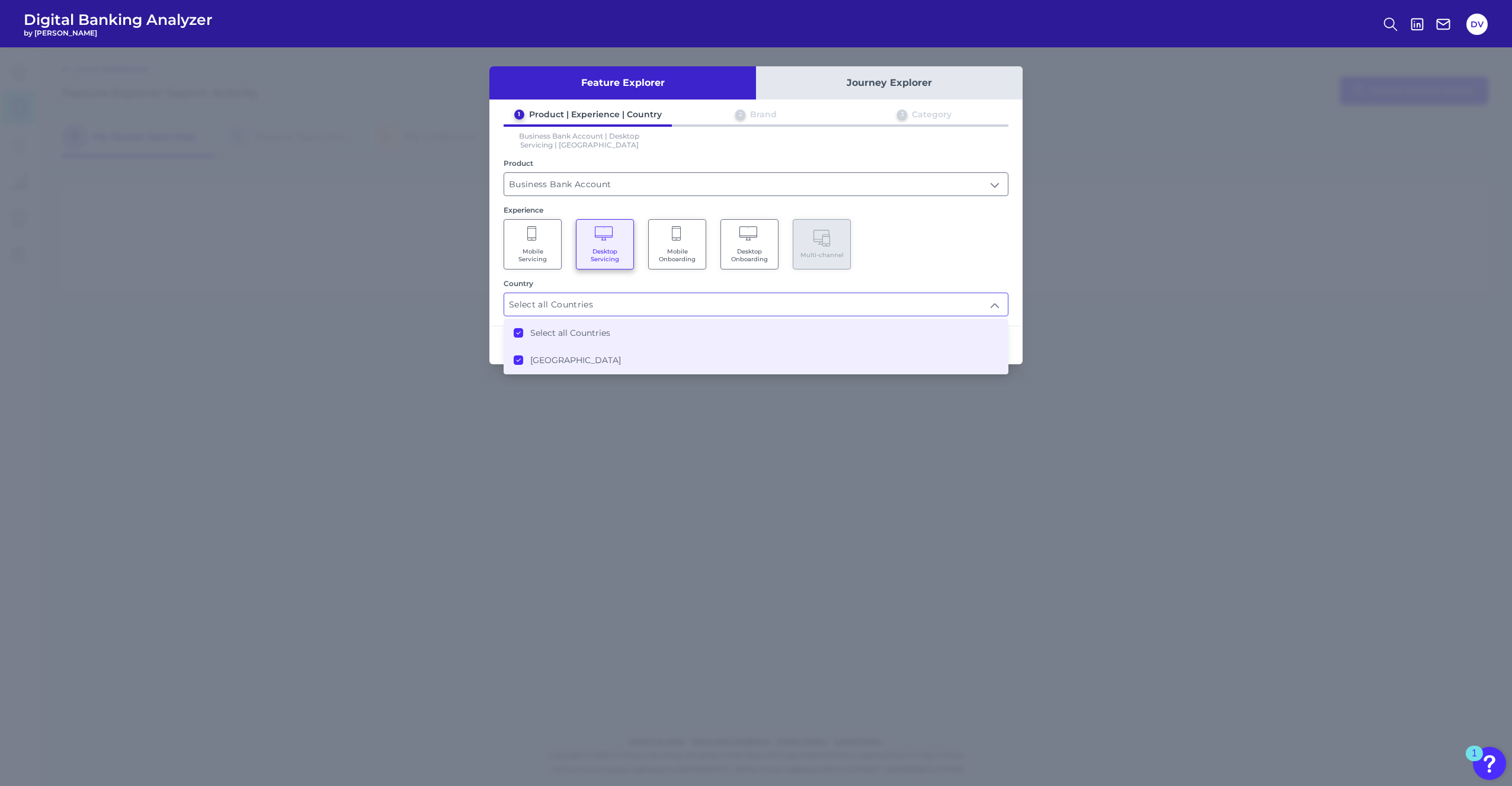
click at [979, 246] on div "Mobile Servicing Desktop Servicing Mobile Onboarding Desktop Onboarding Multi-c…" at bounding box center [756, 244] width 505 height 51
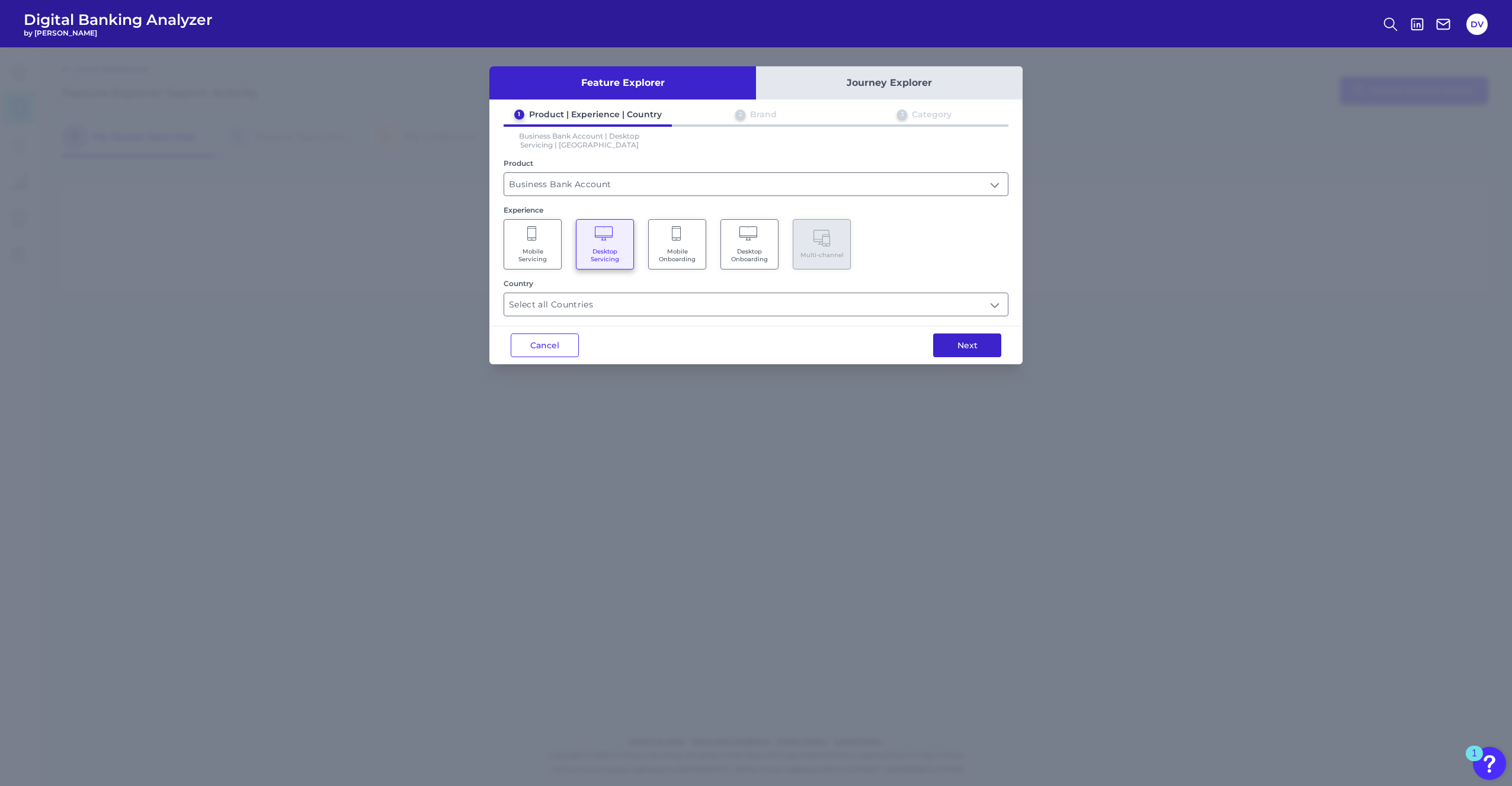
click at [959, 344] on button "Next" at bounding box center [968, 345] width 68 height 23
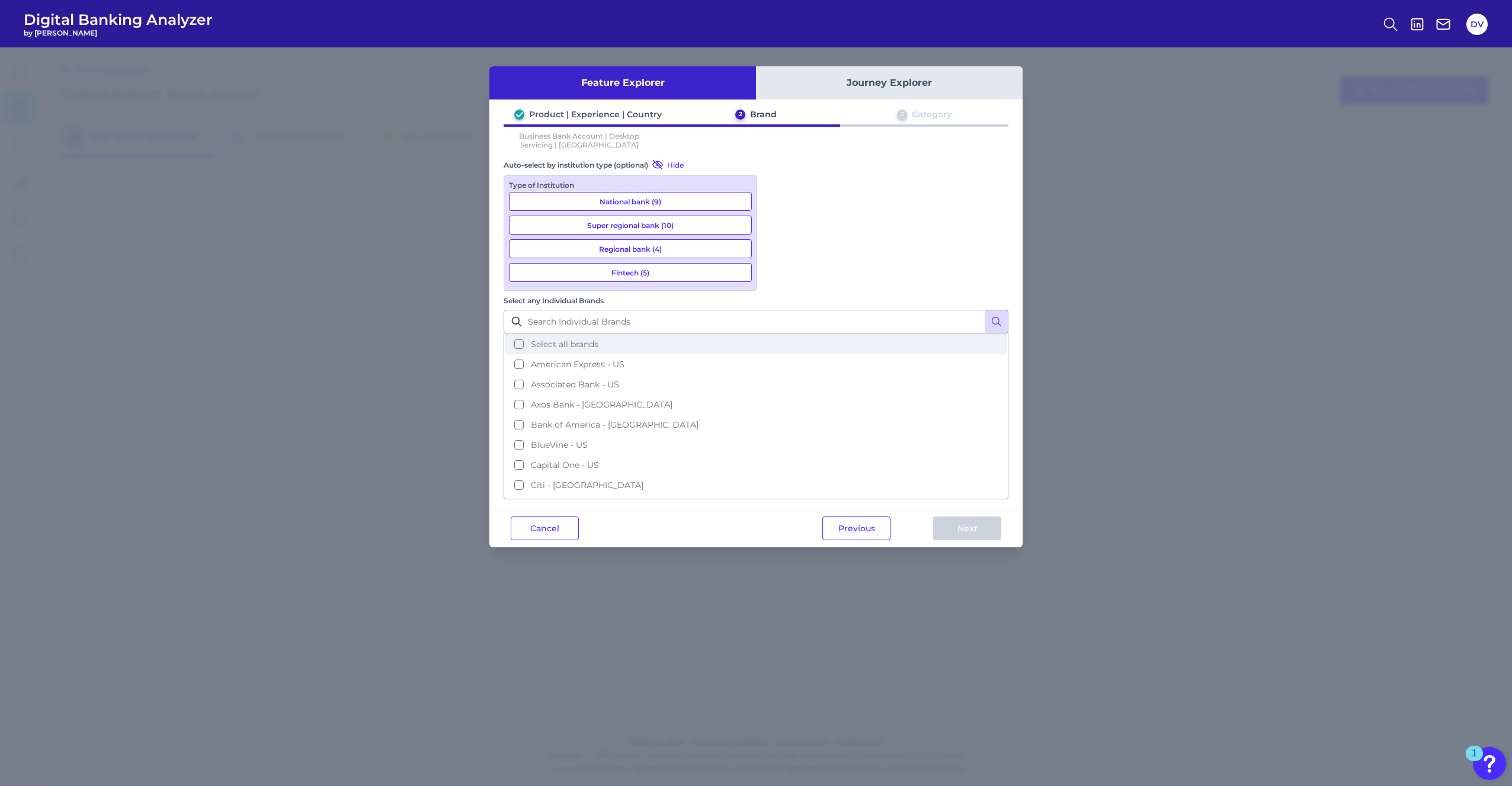
click at [776, 334] on button "Select all brands" at bounding box center [756, 344] width 503 height 20
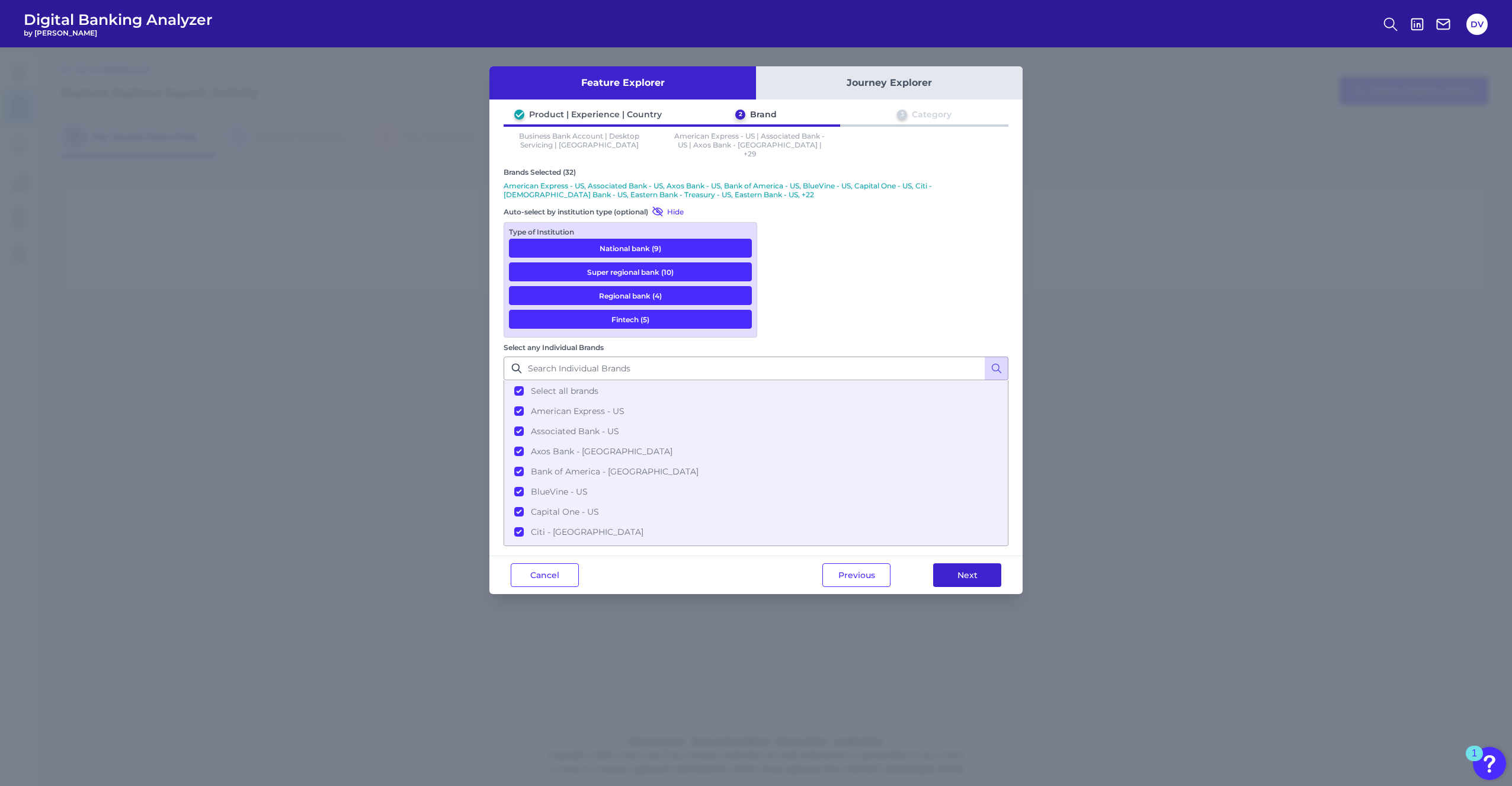
click at [952, 563] on button "Next" at bounding box center [968, 575] width 68 height 23
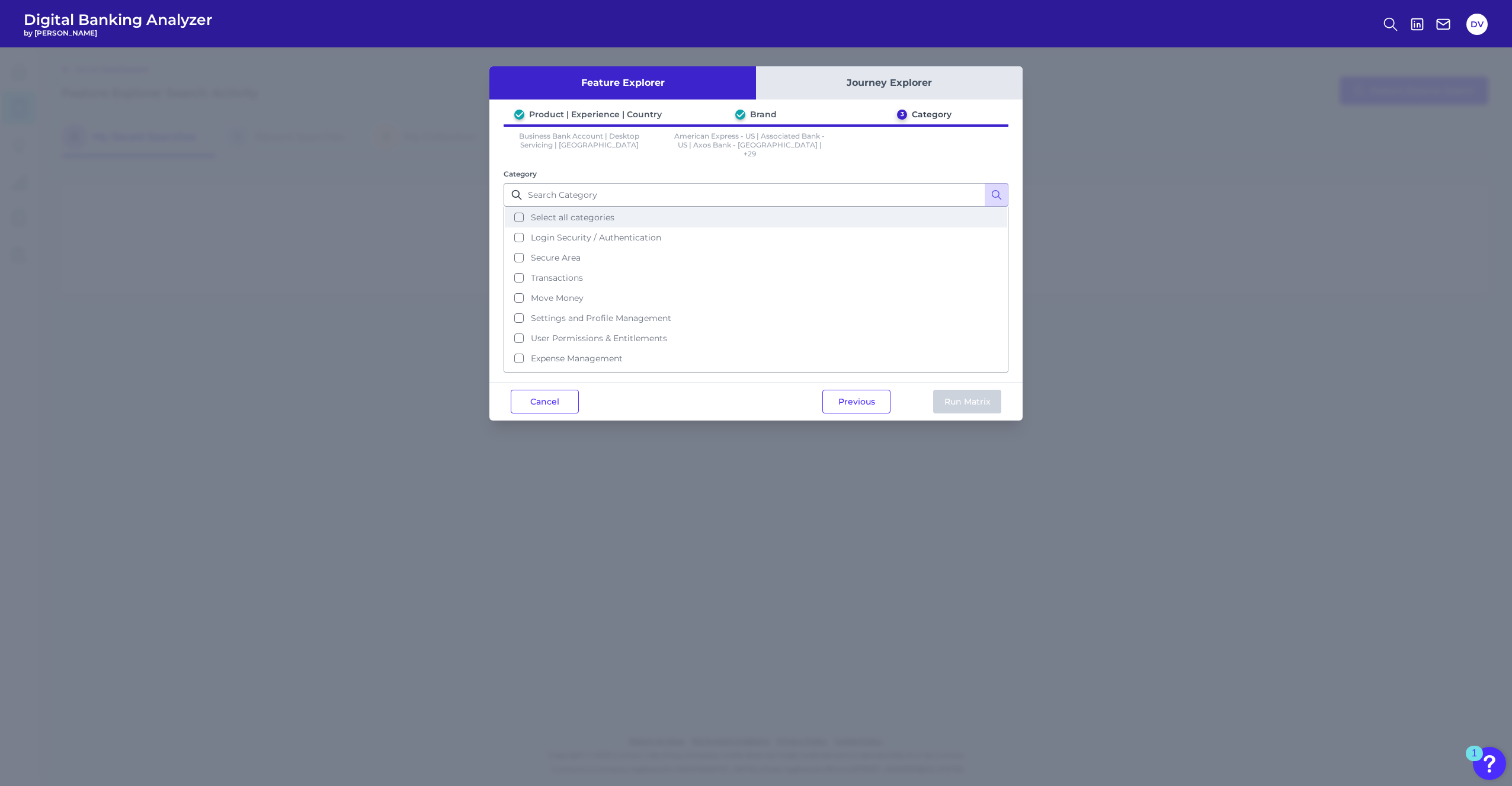
click at [522, 209] on button "Select all categories" at bounding box center [756, 217] width 503 height 20
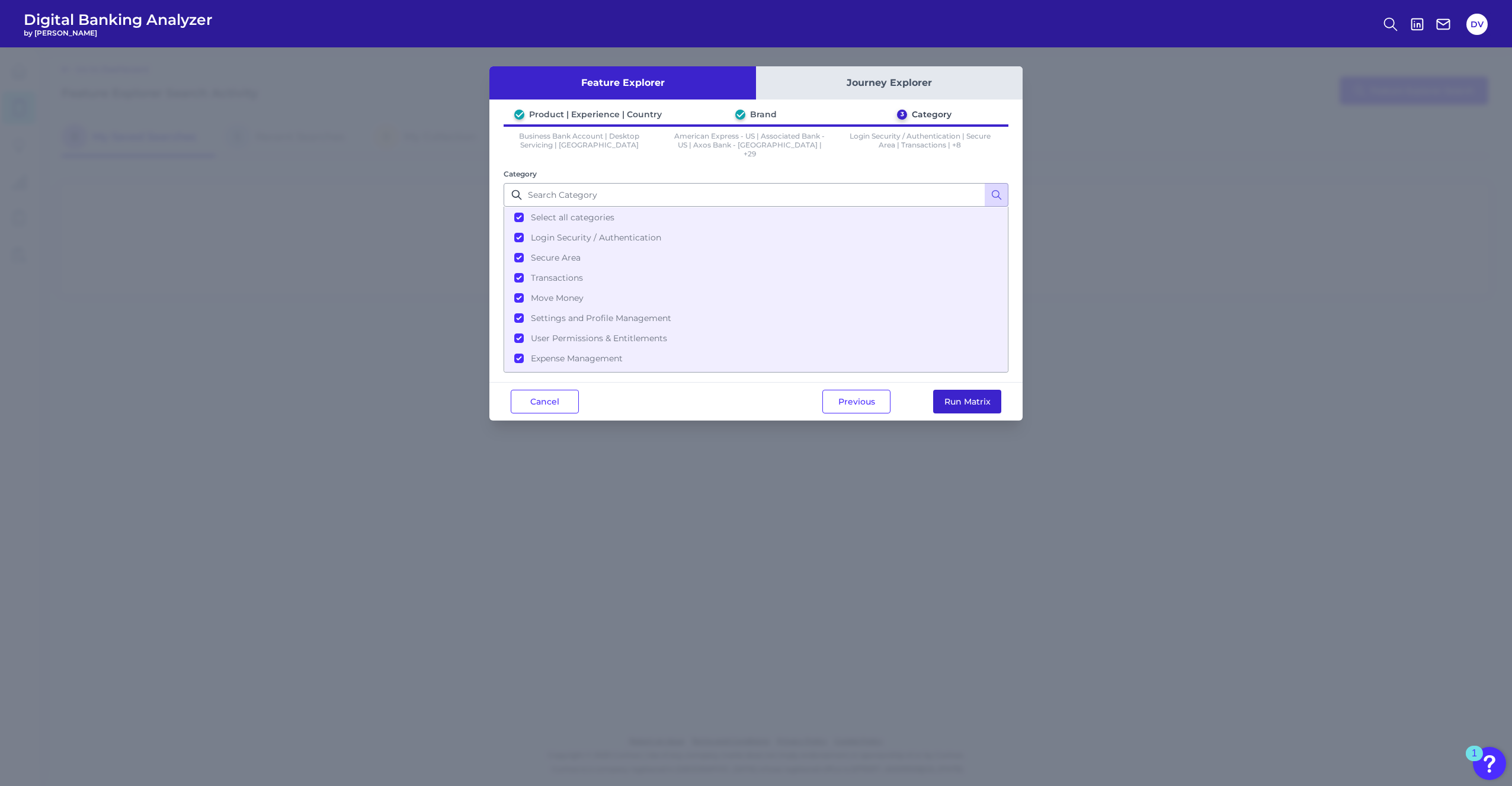
click at [958, 398] on button "Run Matrix" at bounding box center [968, 402] width 68 height 23
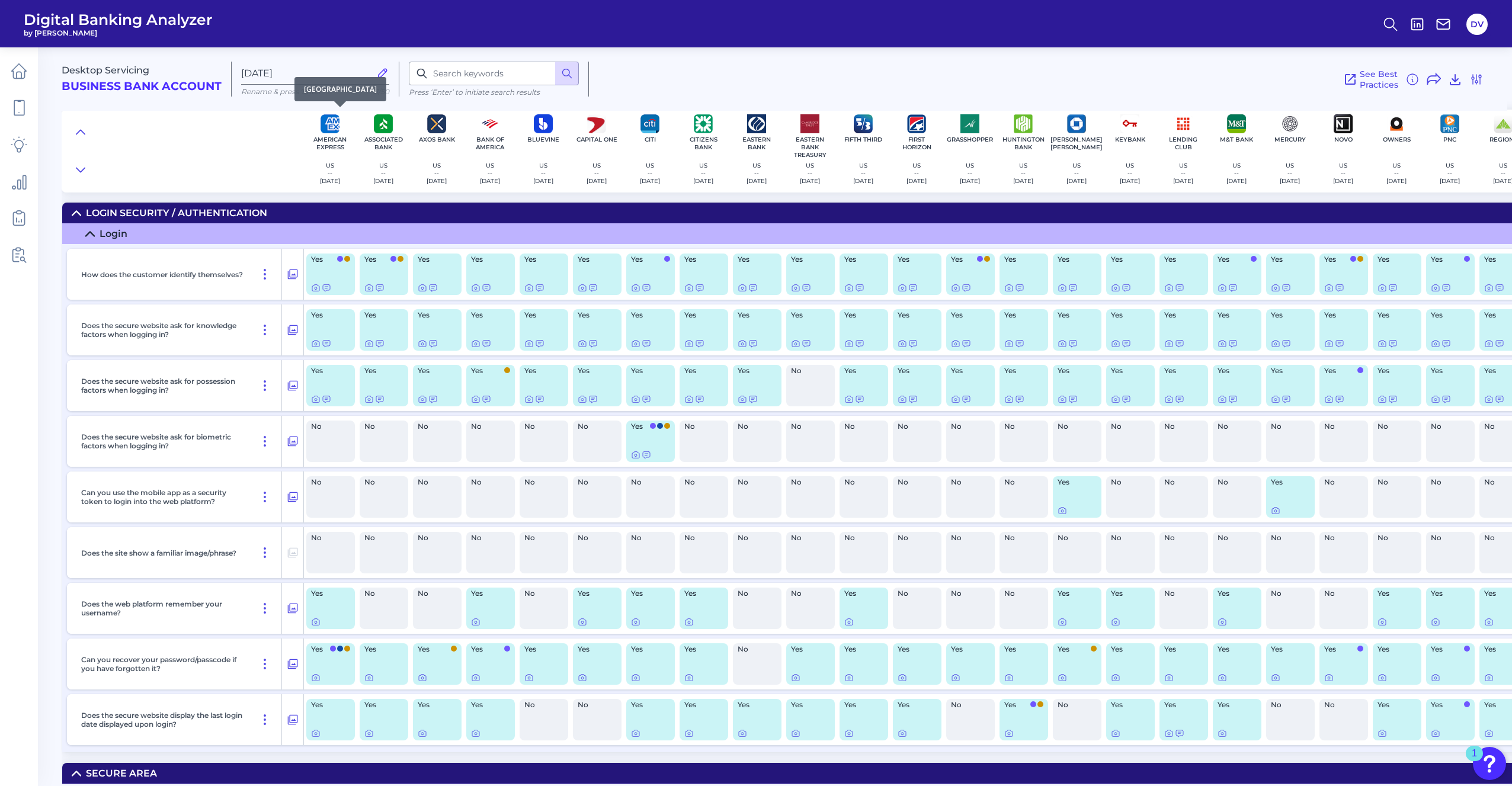
click at [330, 125] on img at bounding box center [330, 123] width 19 height 19
click at [480, 126] on div "Bank of America [GEOGRAPHIC_DATA] -- [DATE]" at bounding box center [490, 151] width 53 height 83
click at [484, 161] on div "Bank of America [GEOGRAPHIC_DATA] -- [DATE]" at bounding box center [490, 161] width 44 height 52
click at [491, 180] on p "[DATE]" at bounding box center [490, 180] width 20 height 7
click at [22, 108] on icon at bounding box center [19, 108] width 17 height 17
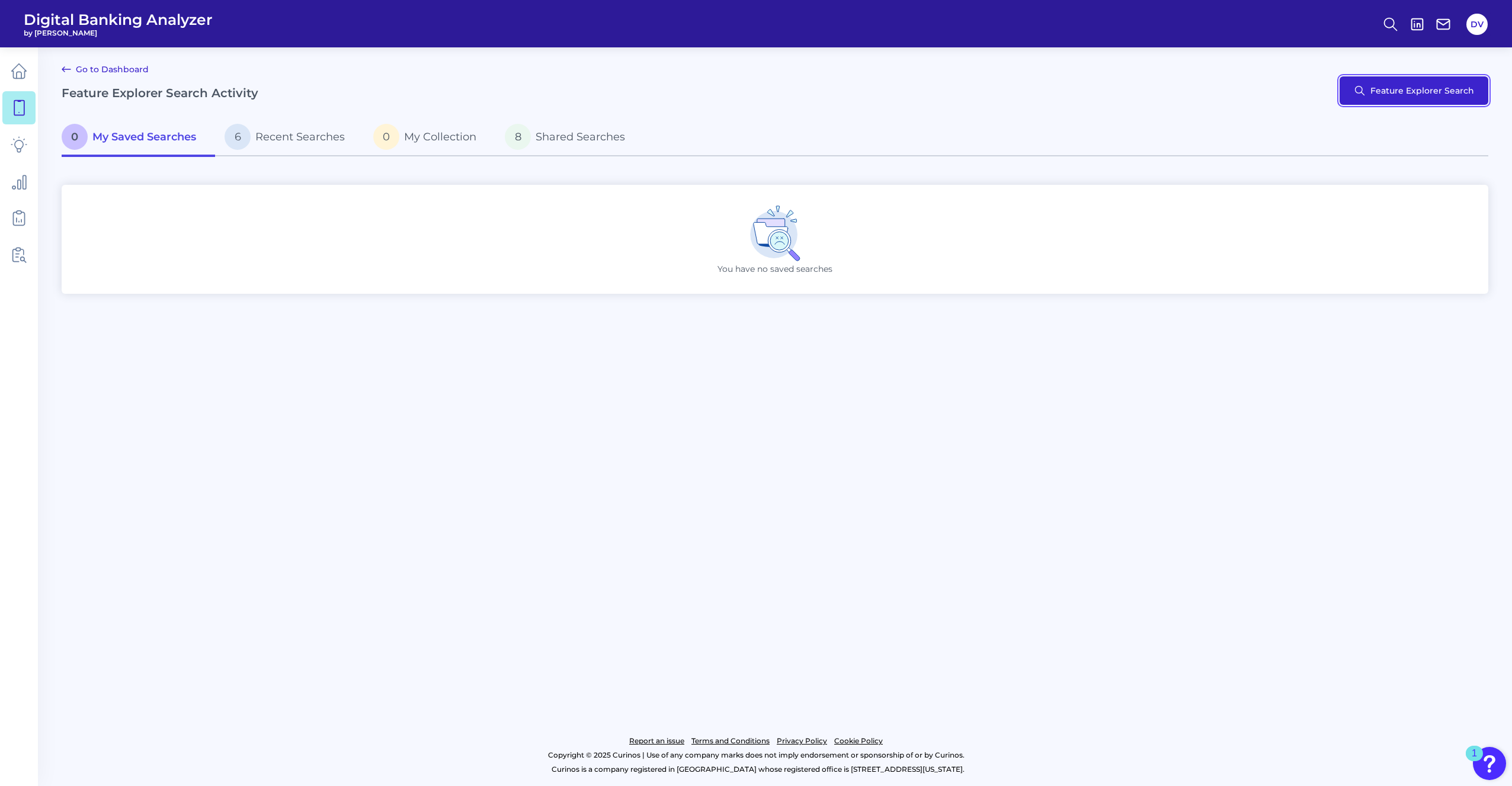
click at [1420, 92] on button "Feature Explorer Search" at bounding box center [1414, 91] width 149 height 28
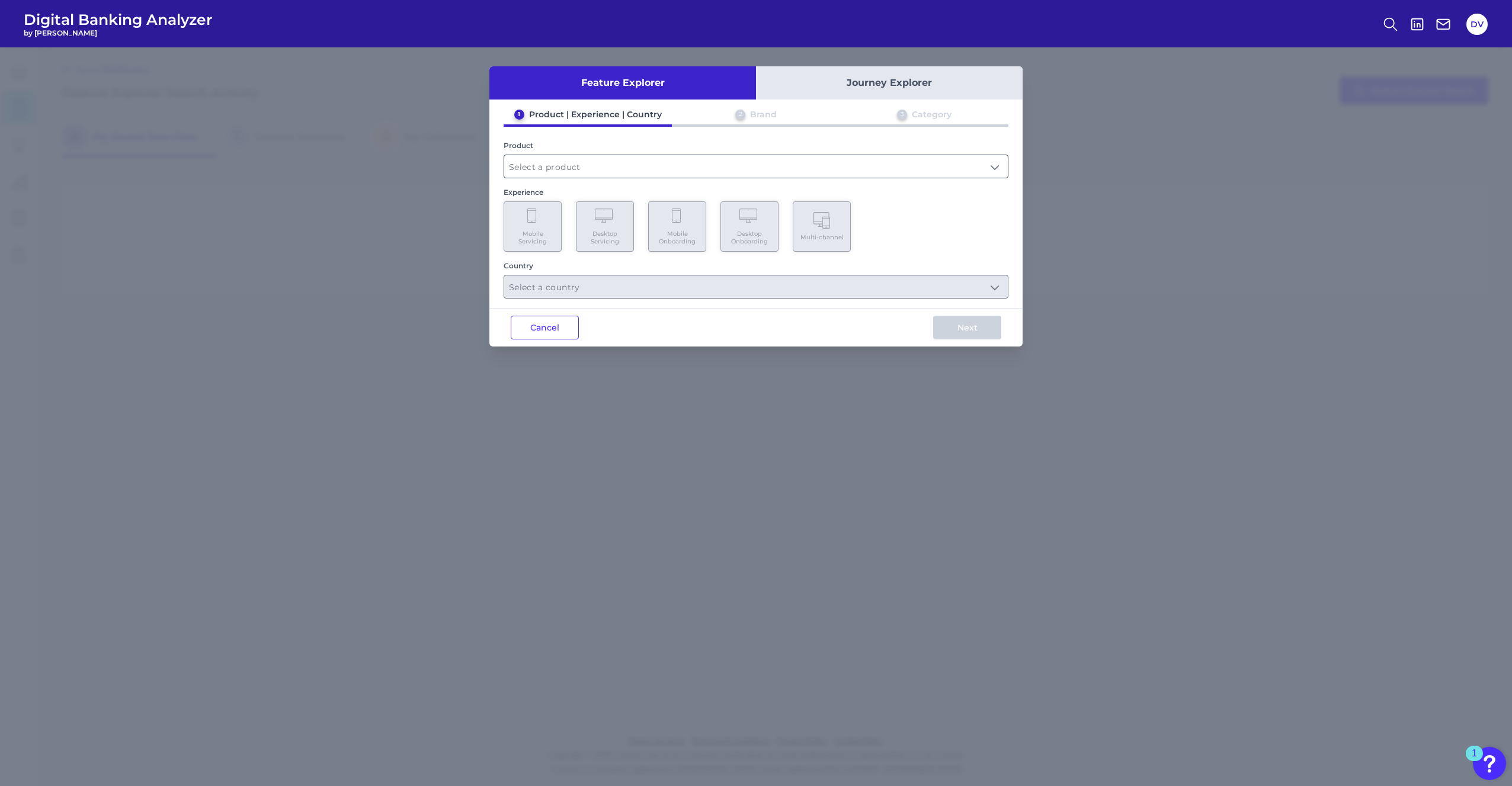
click at [600, 156] on input "text" at bounding box center [756, 166] width 503 height 22
click at [583, 196] on span "Checking / Current Account" at bounding box center [572, 195] width 116 height 11
type input "Checking / Current Account"
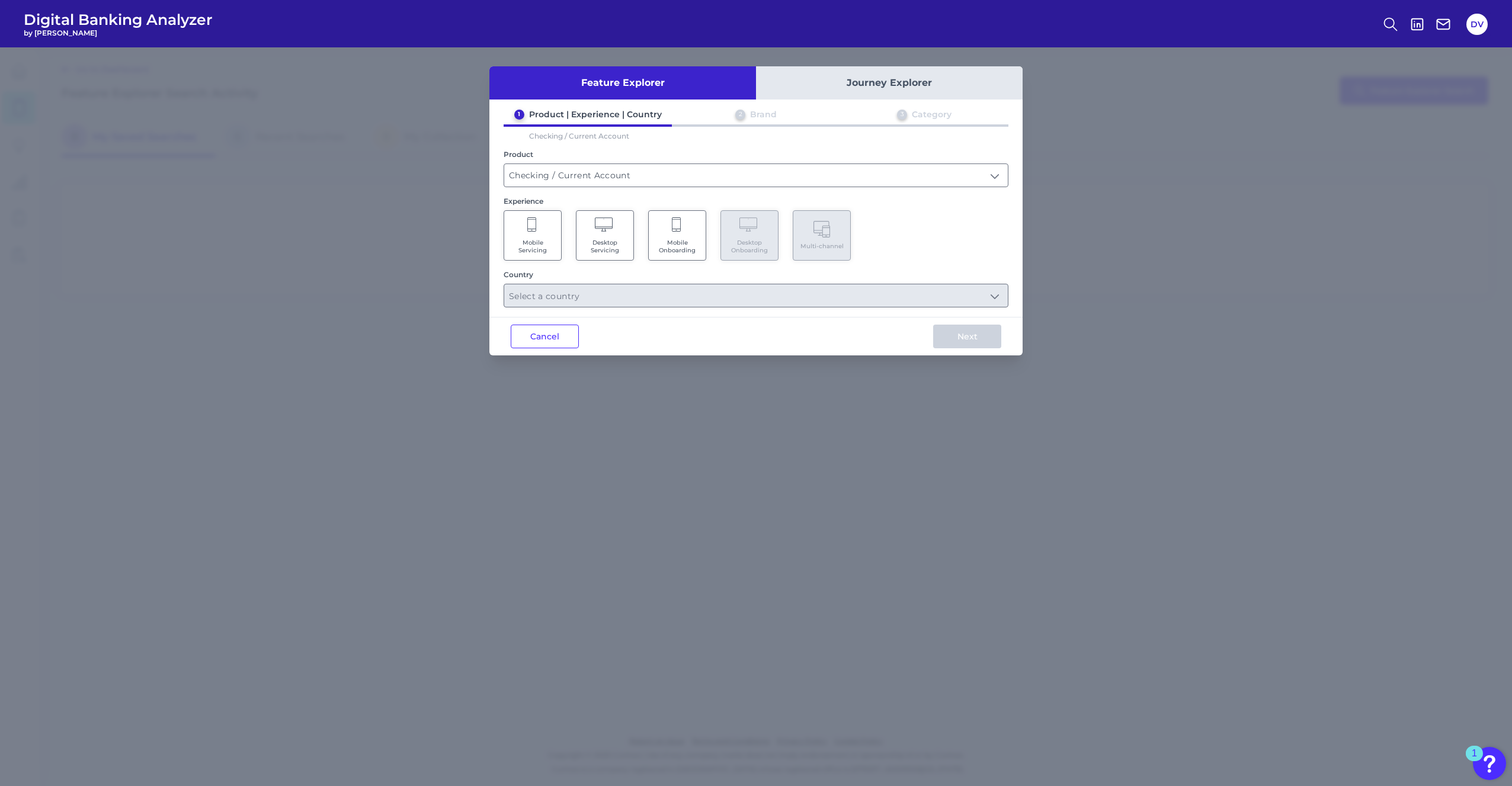
click at [537, 246] on span "Mobile Servicing" at bounding box center [533, 246] width 45 height 16
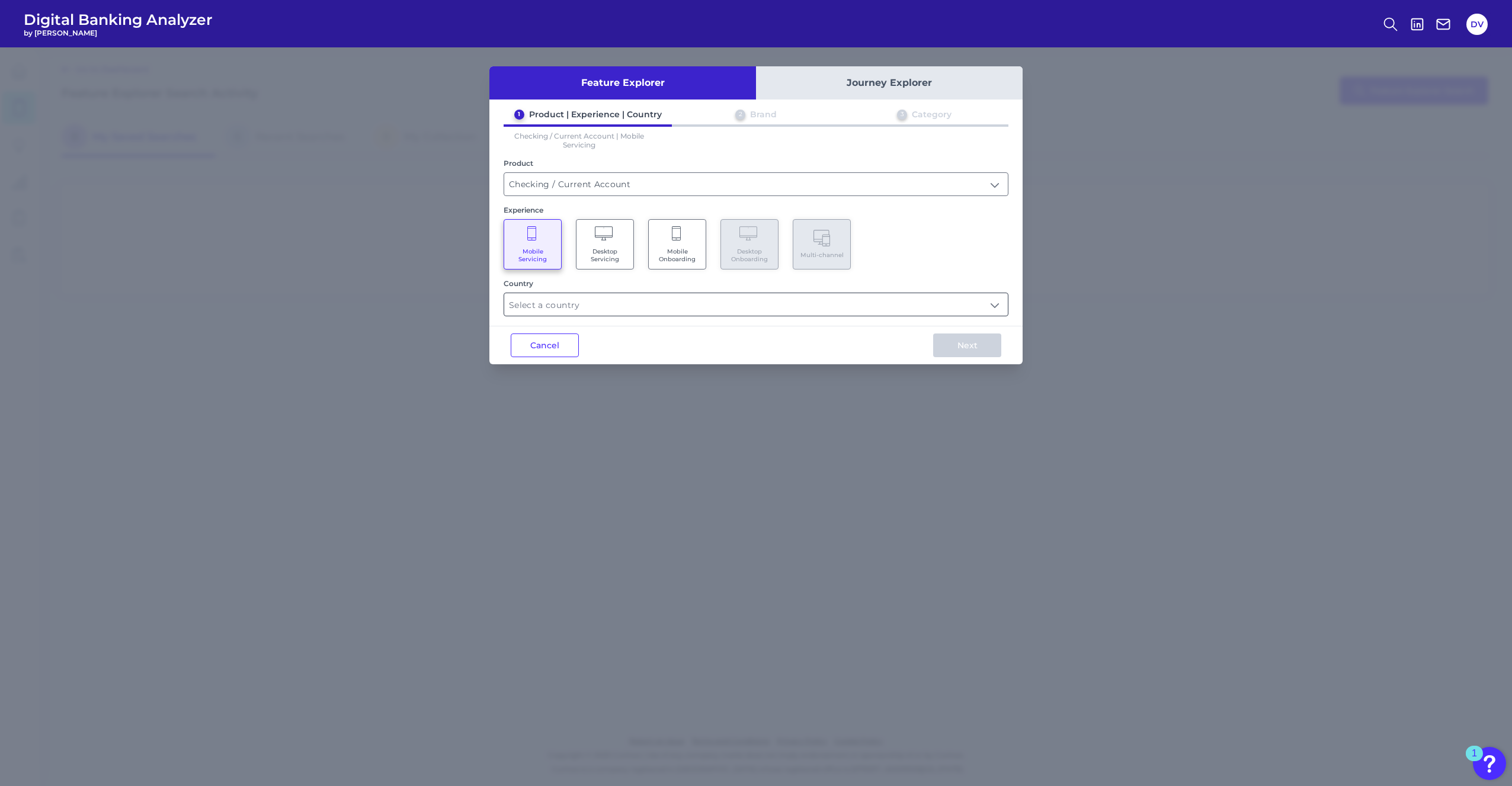
click at [550, 299] on input "text" at bounding box center [756, 304] width 503 height 22
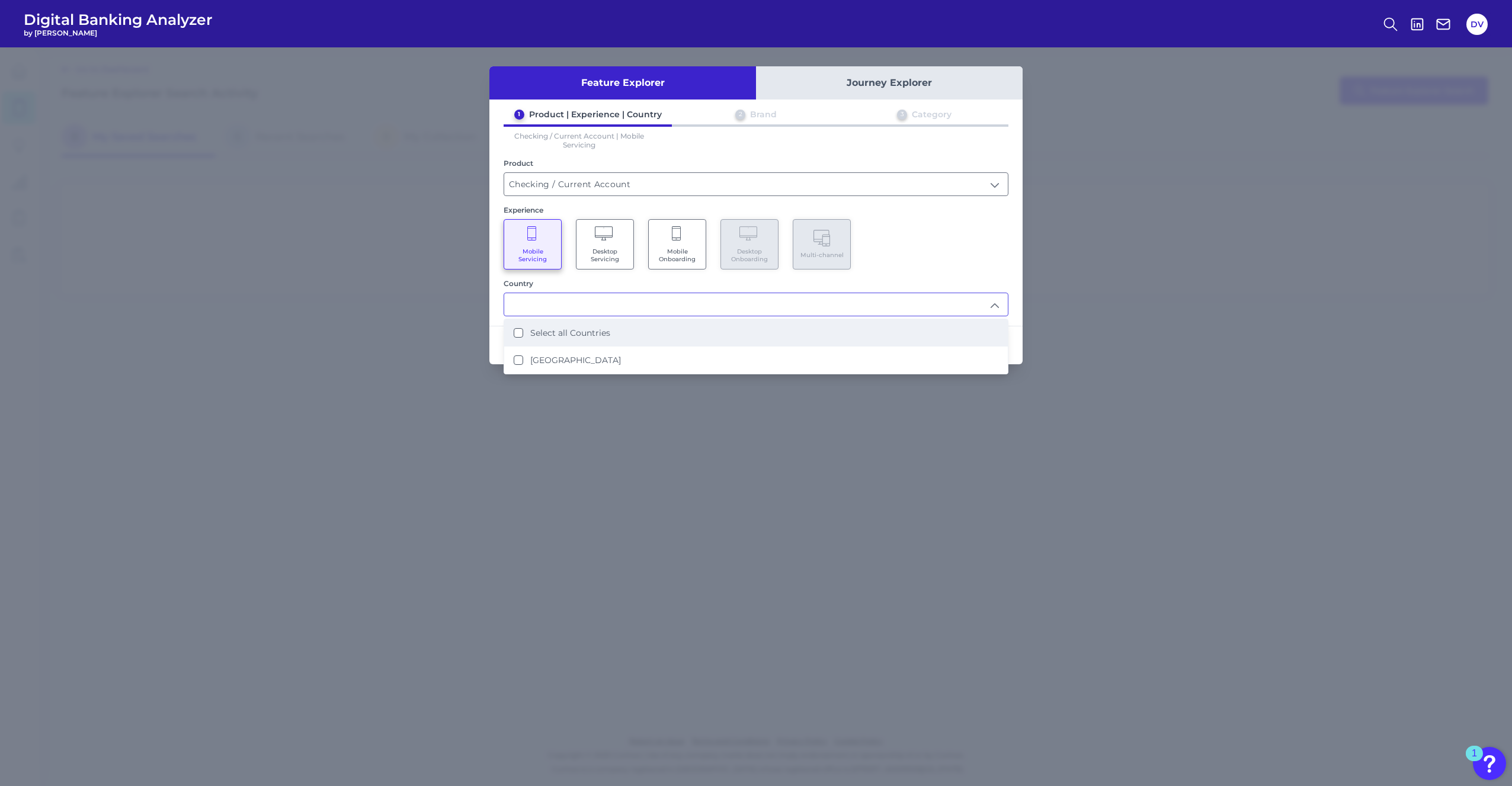
click at [573, 332] on label "Select all Countries" at bounding box center [570, 333] width 80 height 11
type input "Select all Countries"
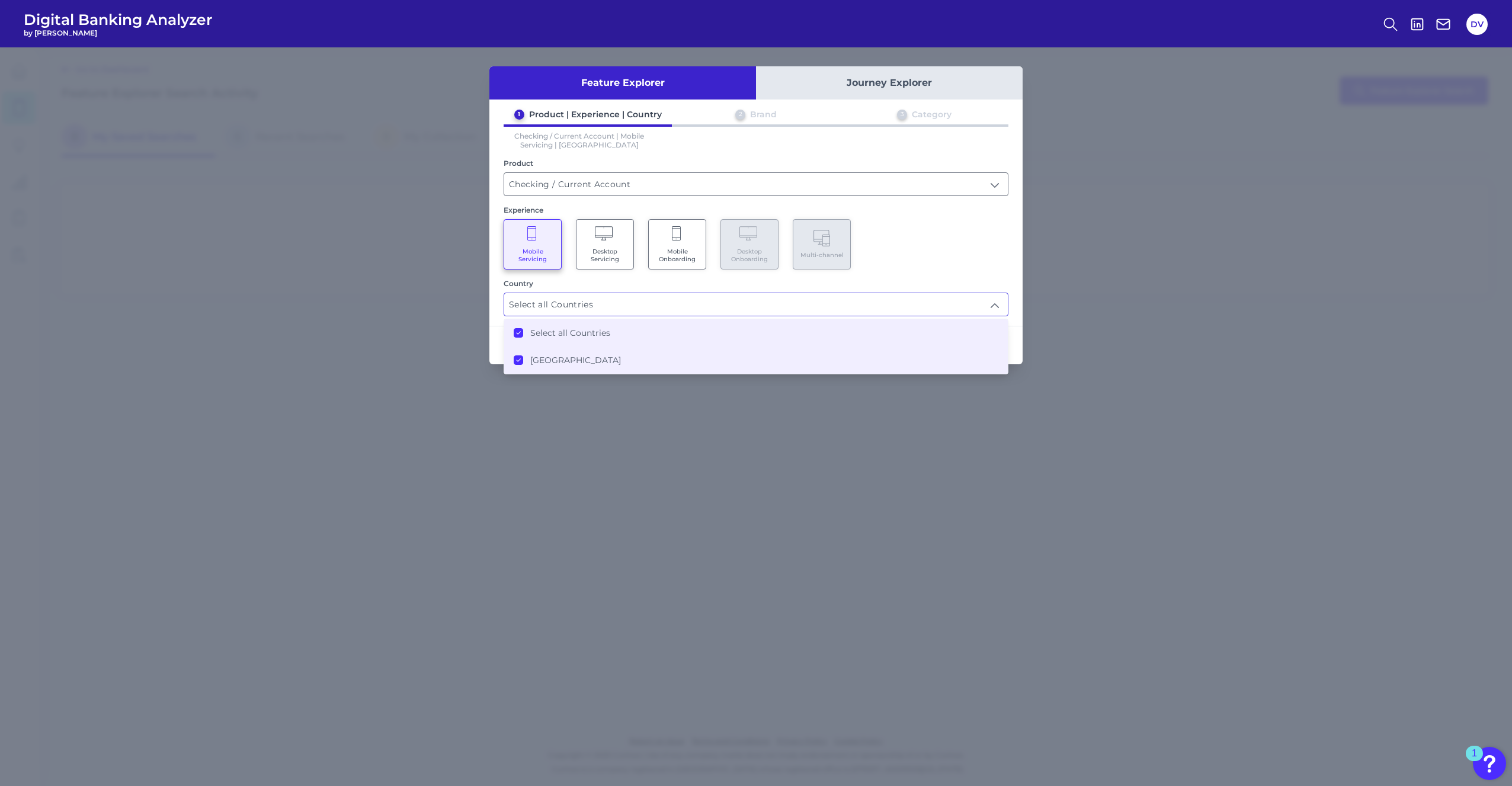
click at [957, 272] on div "1 Product | Experience | Country 2 Brand 3 Category Checking / Current Account …" at bounding box center [756, 212] width 533 height 207
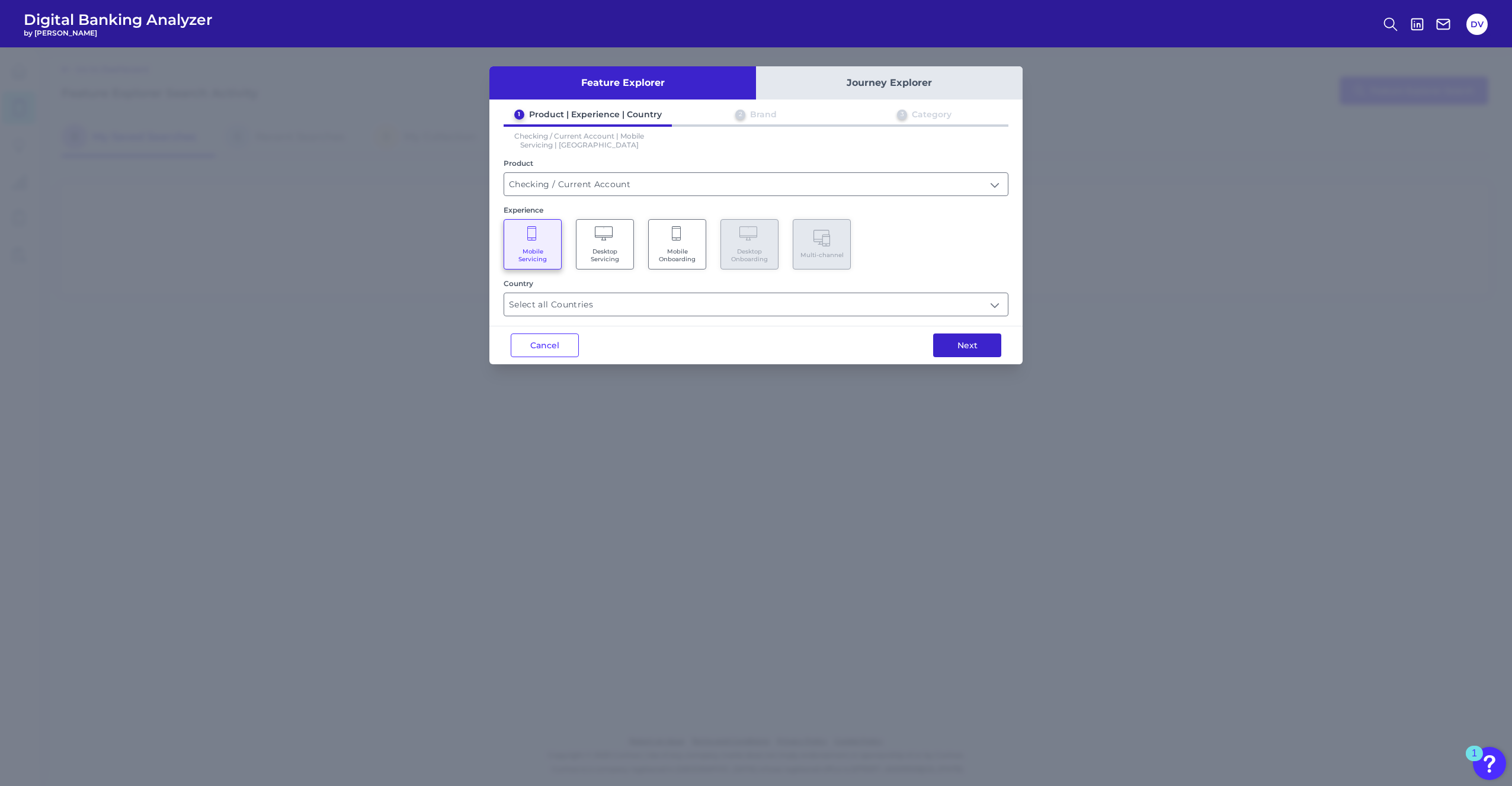
click at [970, 344] on button "Next" at bounding box center [968, 345] width 68 height 23
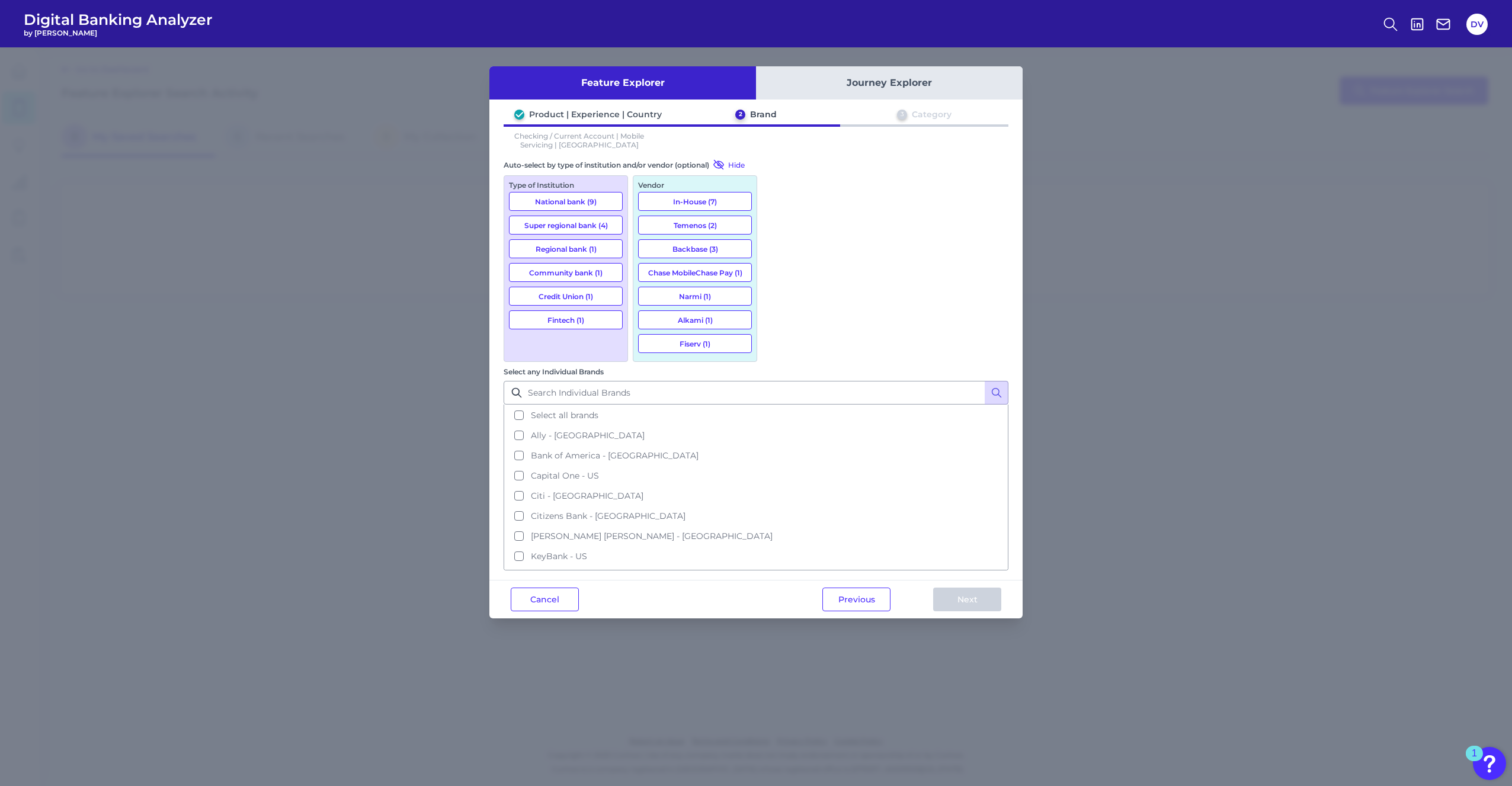
click at [717, 224] on button "Temenos (2)" at bounding box center [695, 225] width 114 height 19
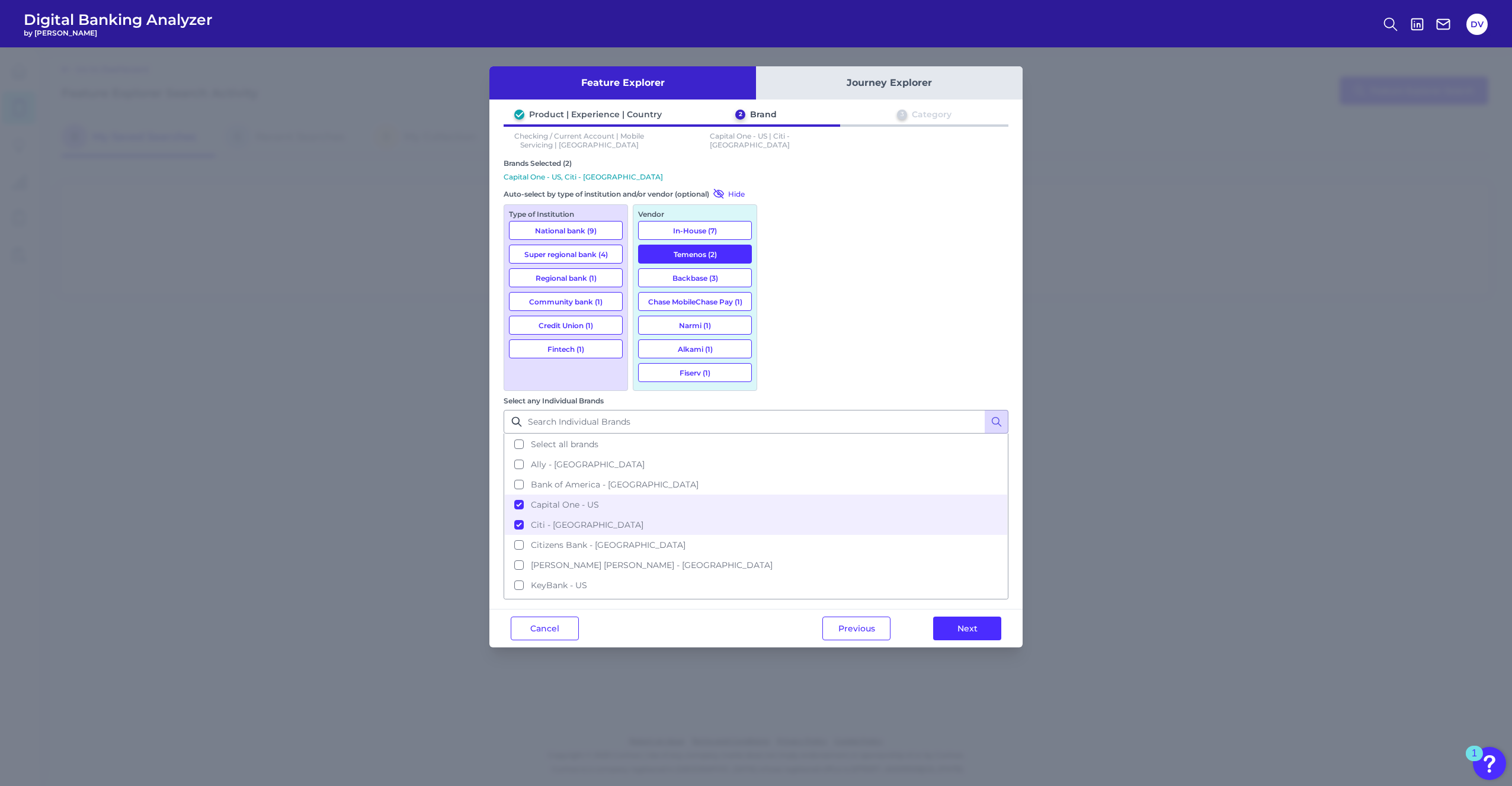
click at [706, 270] on button "Backbase (3)" at bounding box center [695, 278] width 114 height 19
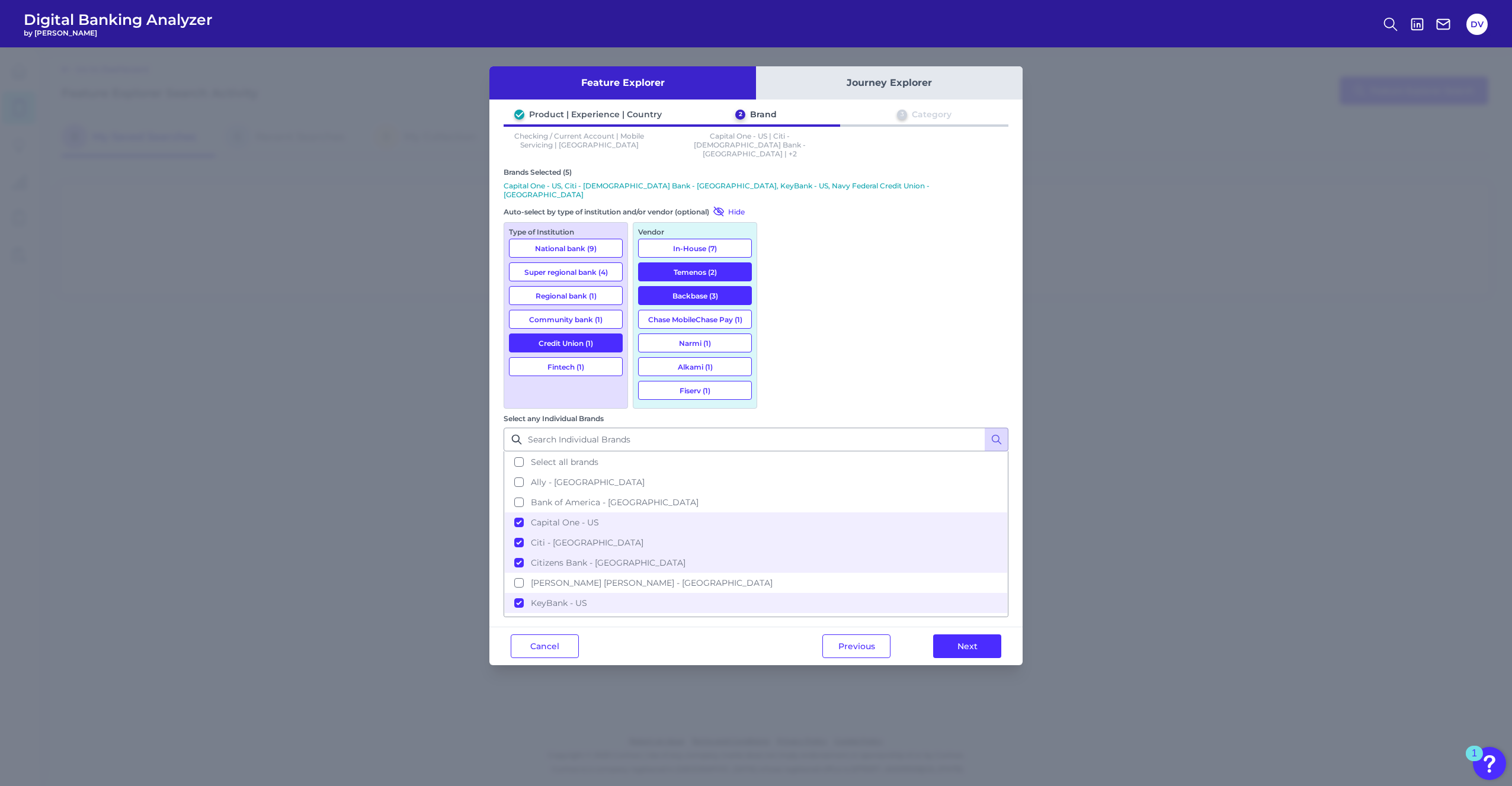
click at [706, 286] on button "Backbase (3)" at bounding box center [695, 295] width 114 height 19
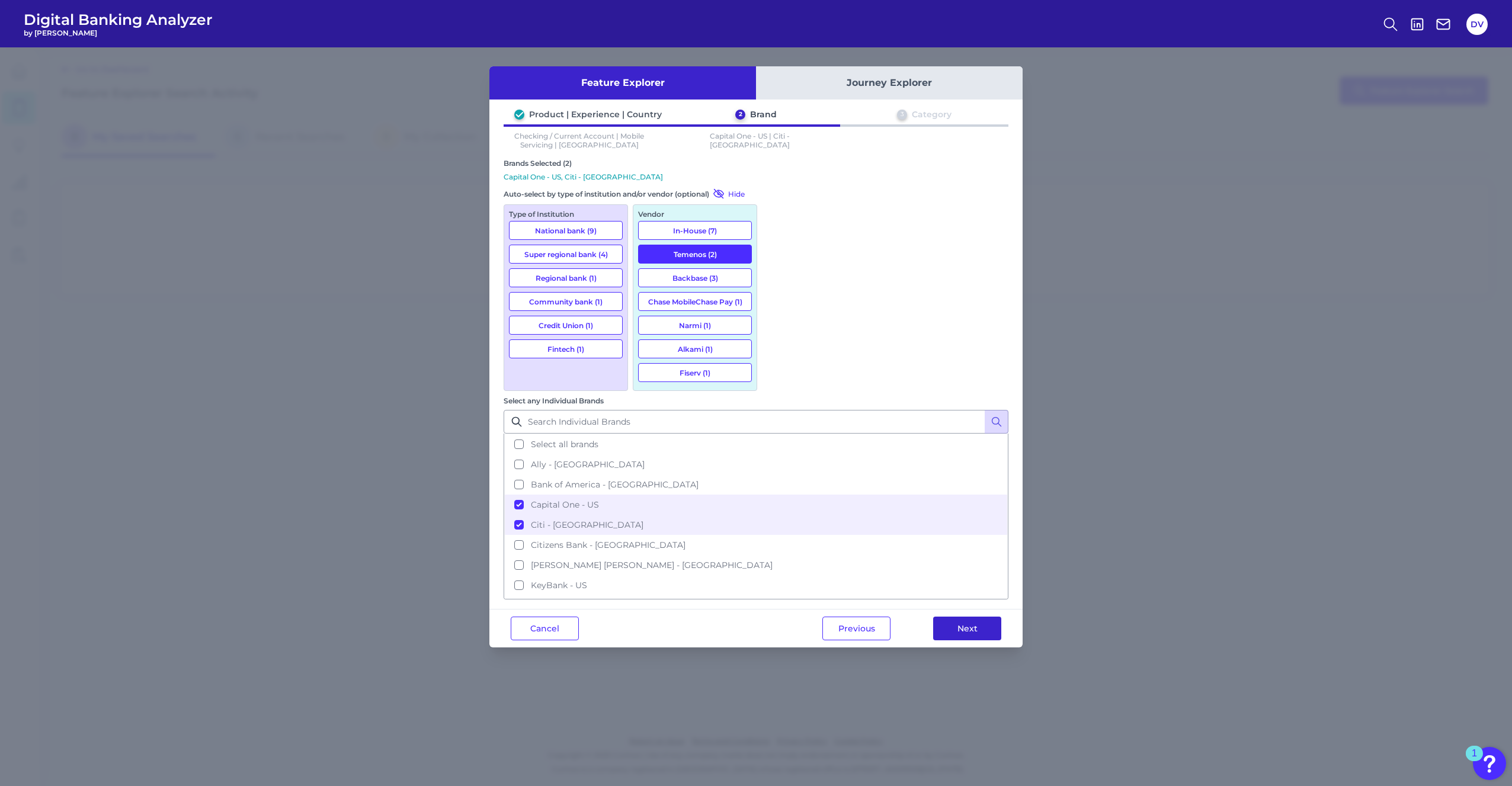
click at [974, 616] on button "Next" at bounding box center [968, 628] width 68 height 23
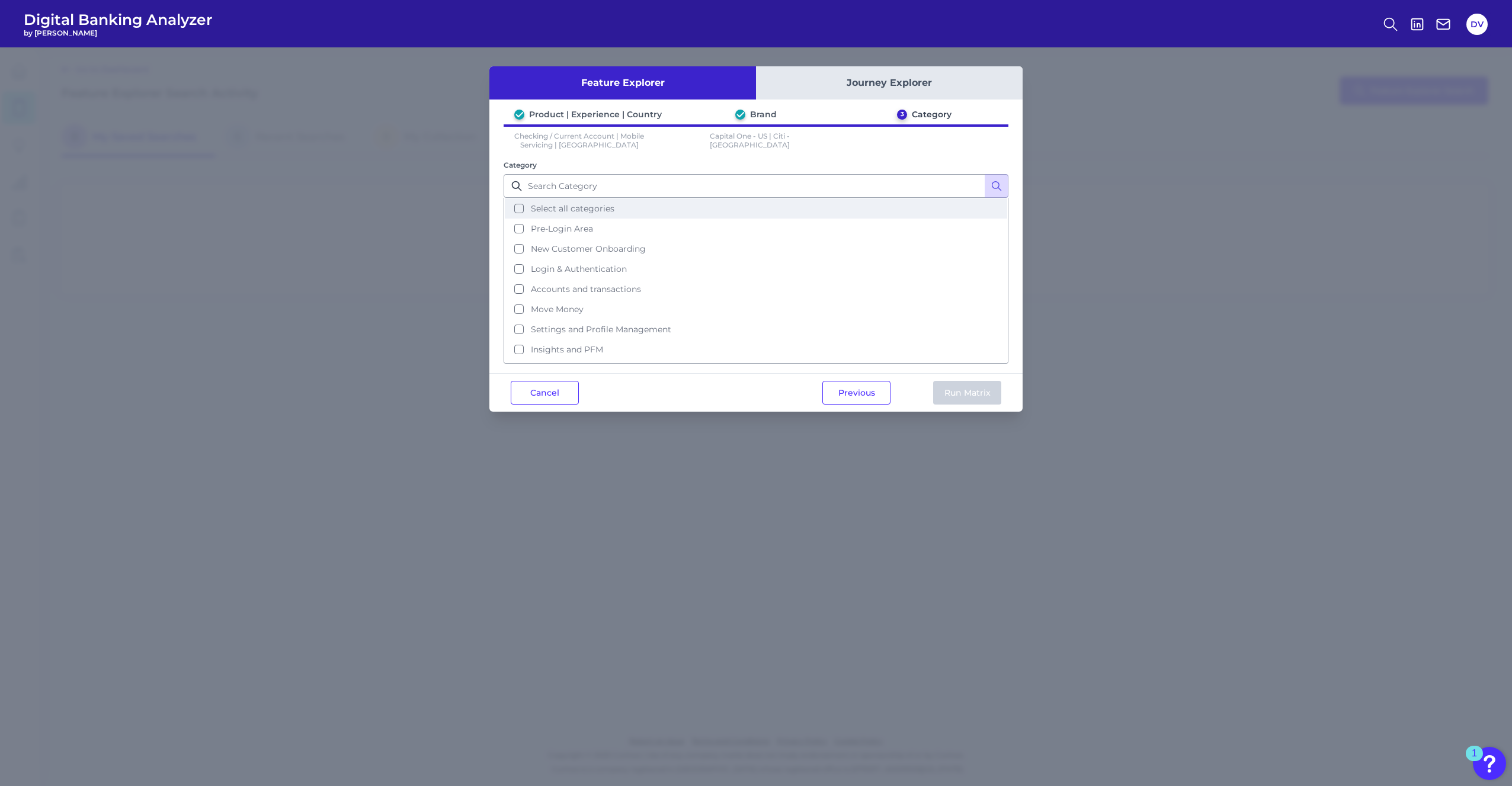
click at [518, 207] on button "Select all categories" at bounding box center [756, 209] width 503 height 20
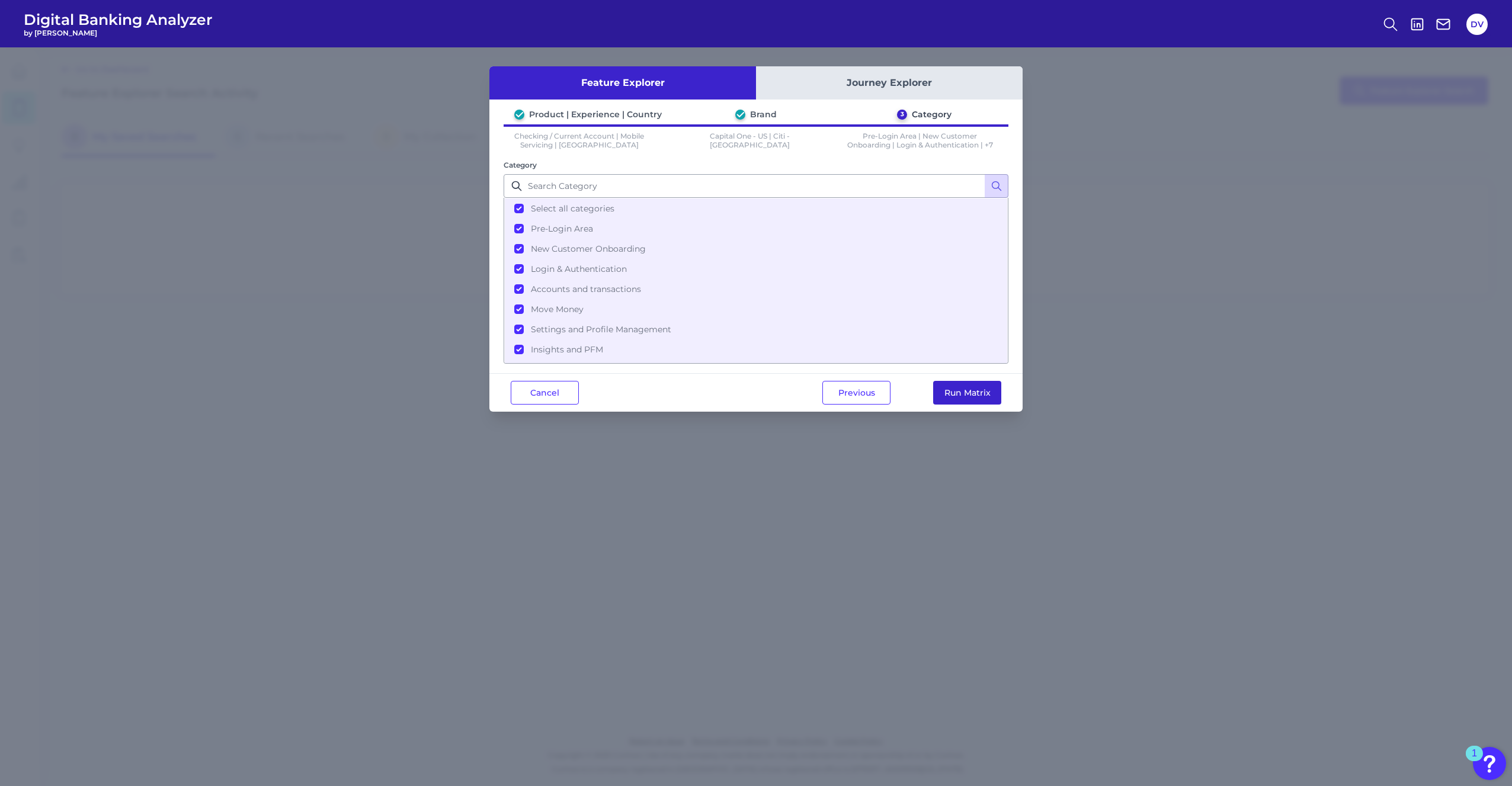
click at [969, 390] on button "Run Matrix" at bounding box center [968, 393] width 68 height 23
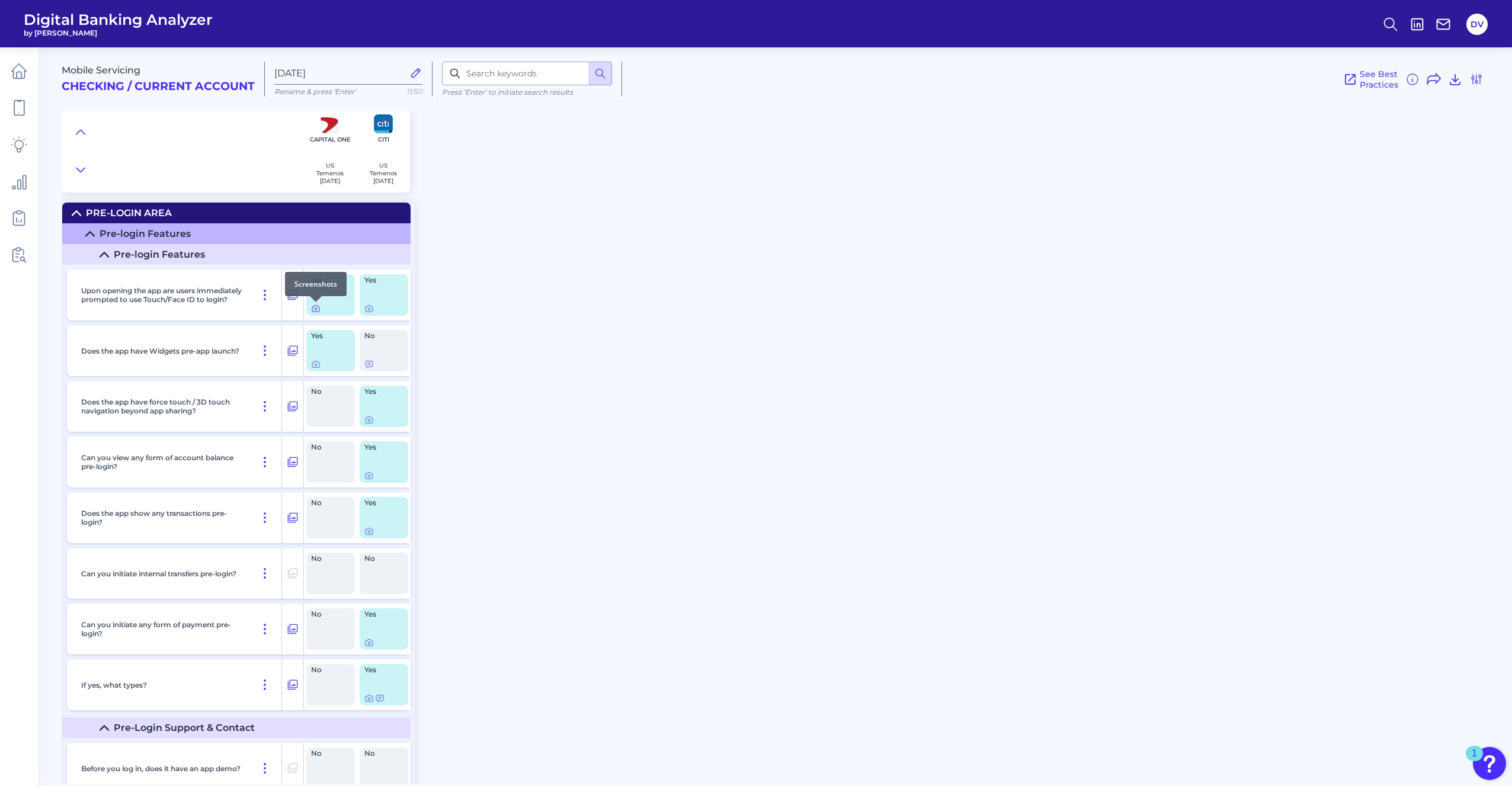
click at [316, 312] on icon at bounding box center [315, 308] width 9 height 9
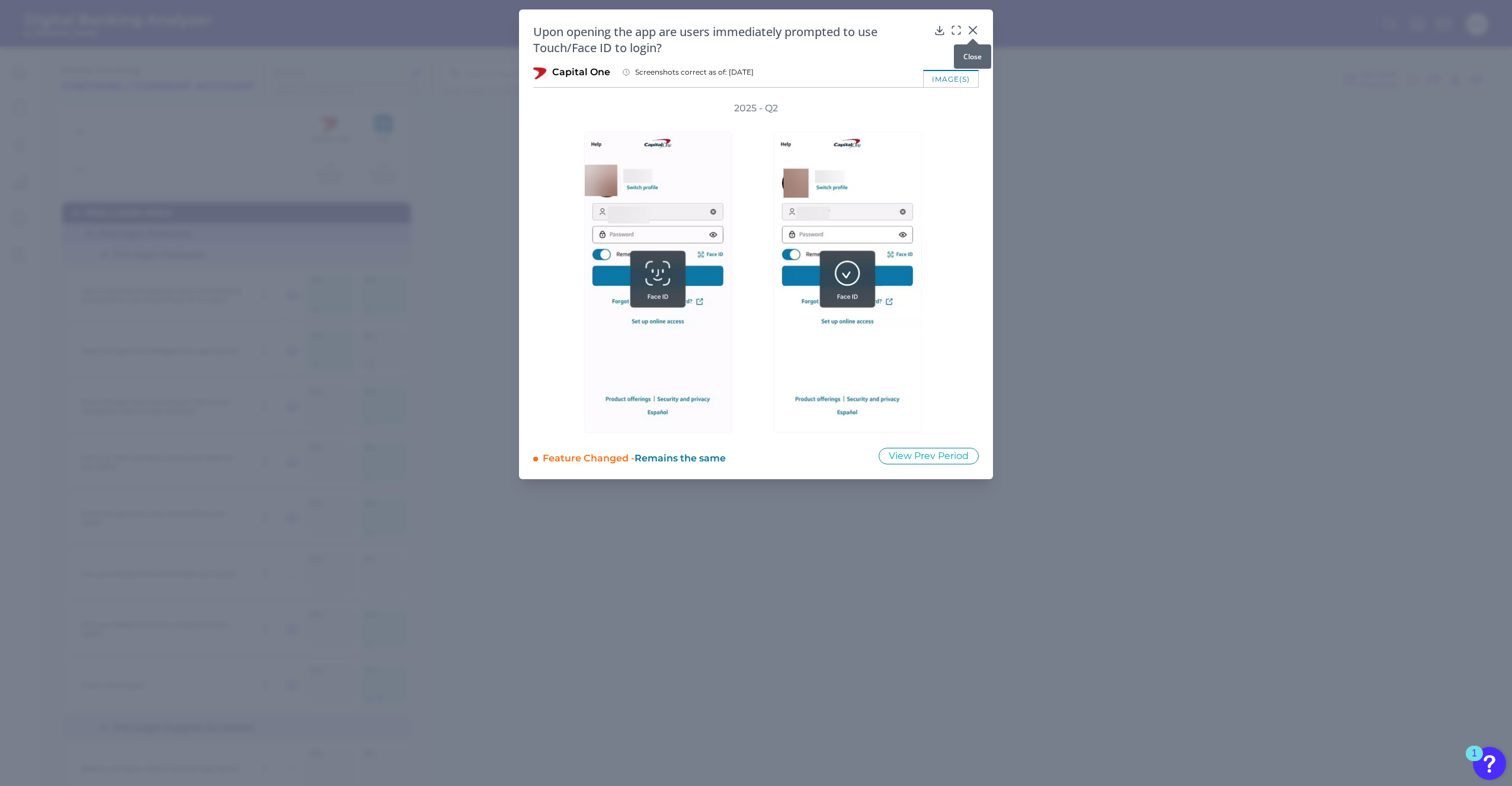
click at [975, 31] on icon at bounding box center [973, 30] width 12 height 12
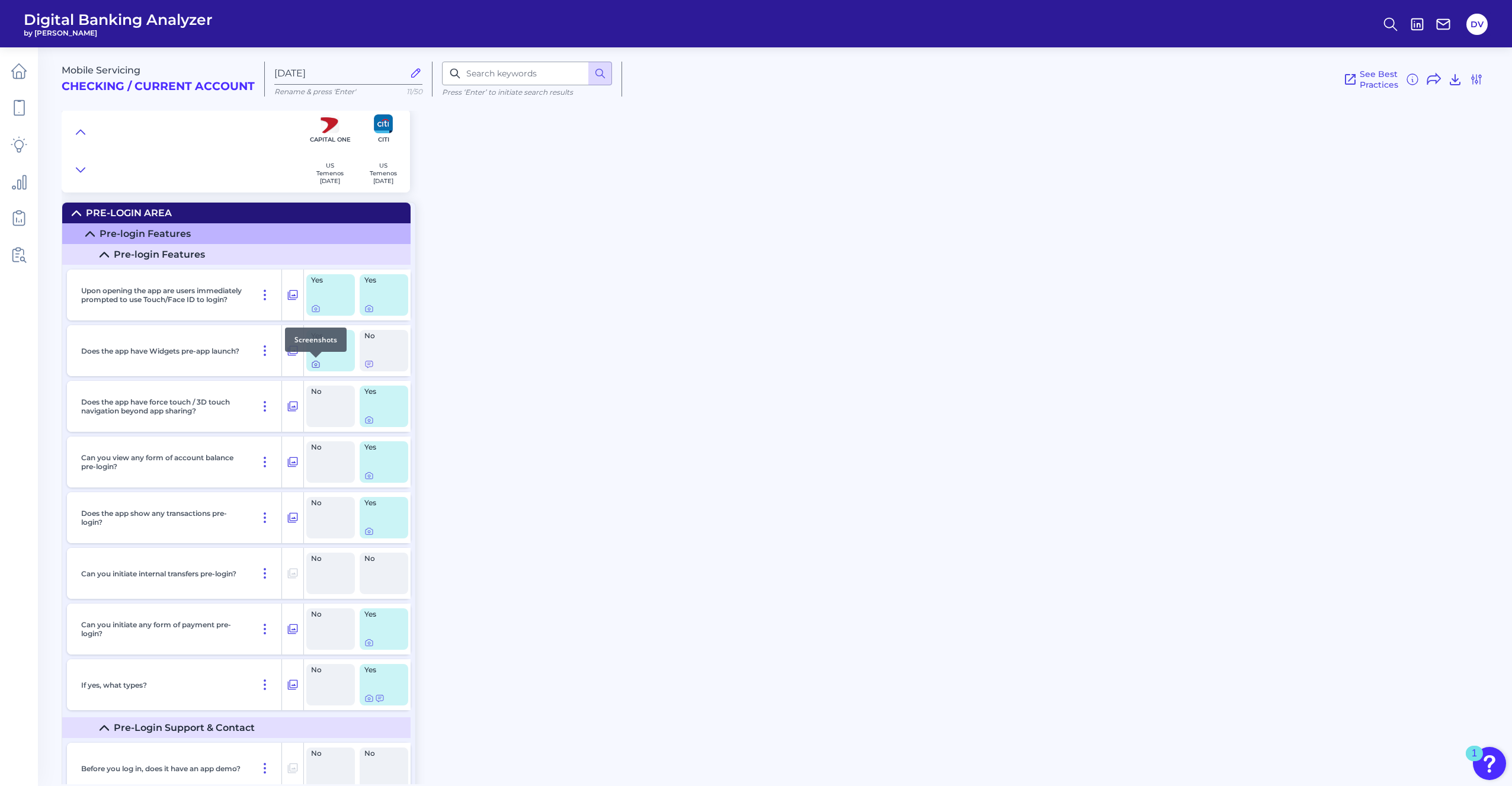
click at [320, 366] on icon at bounding box center [315, 363] width 9 height 9
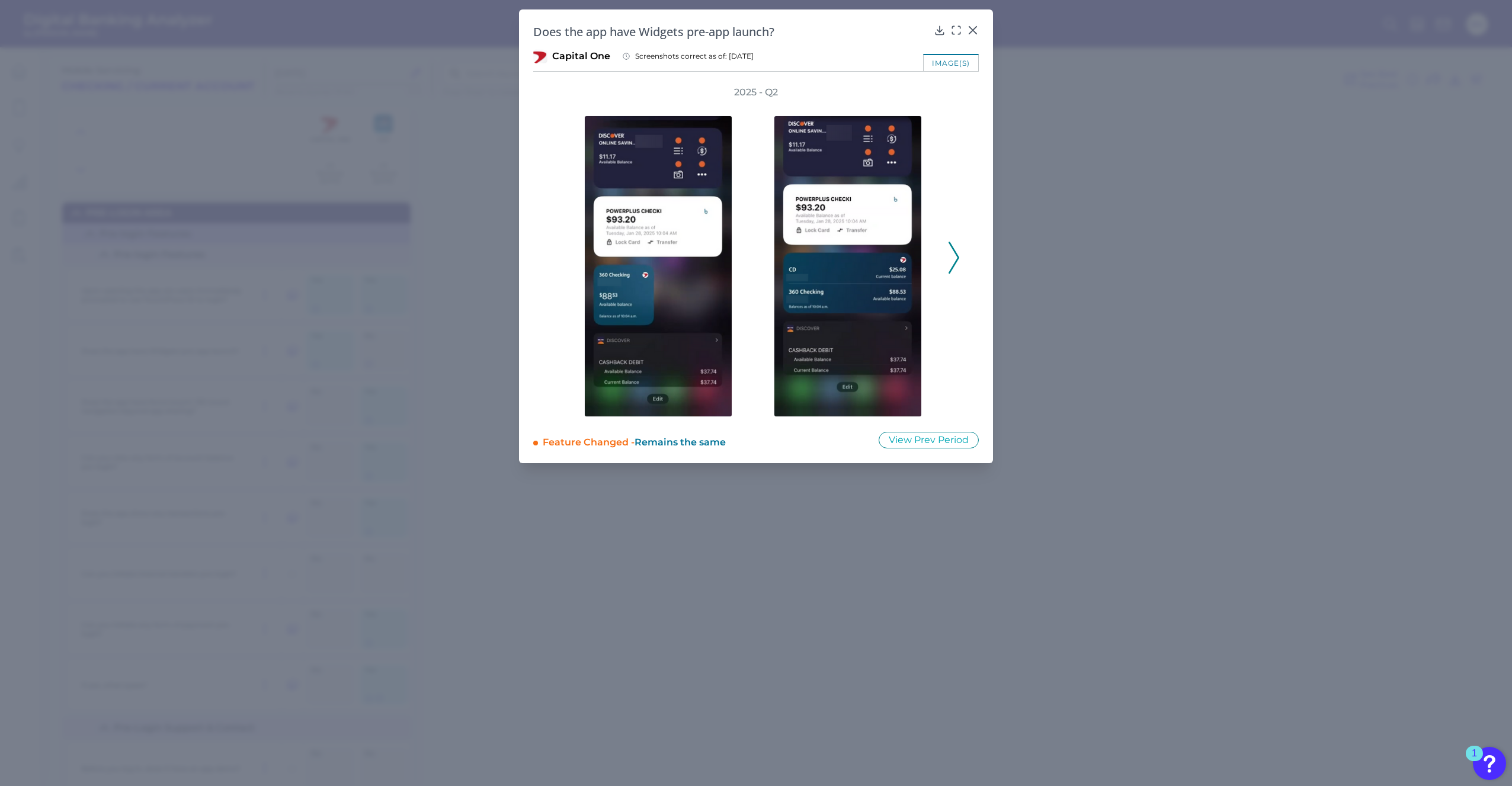
click at [955, 261] on icon at bounding box center [954, 258] width 11 height 32
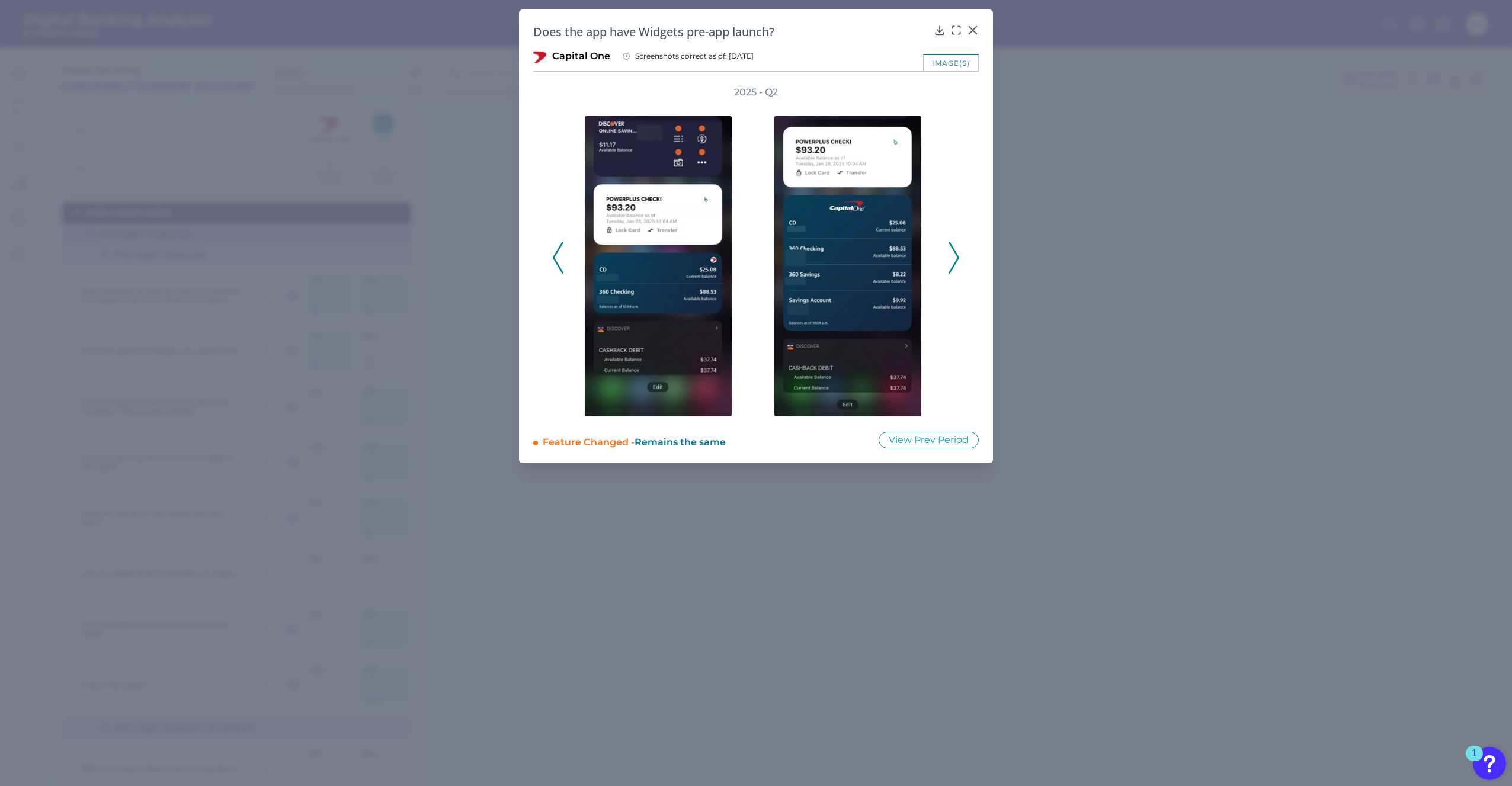
click at [955, 261] on icon at bounding box center [954, 258] width 11 height 32
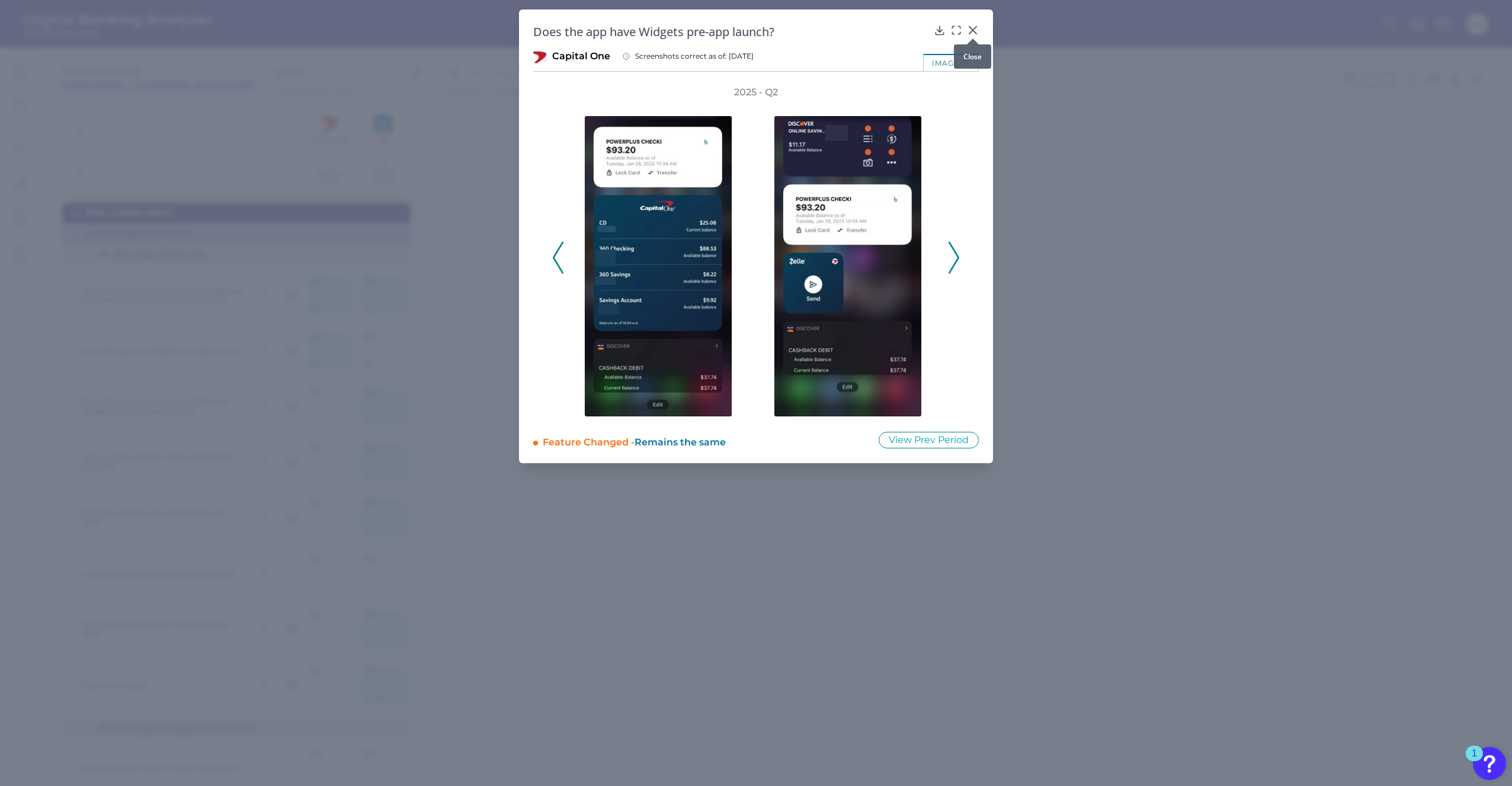
click at [972, 29] on icon at bounding box center [973, 30] width 12 height 12
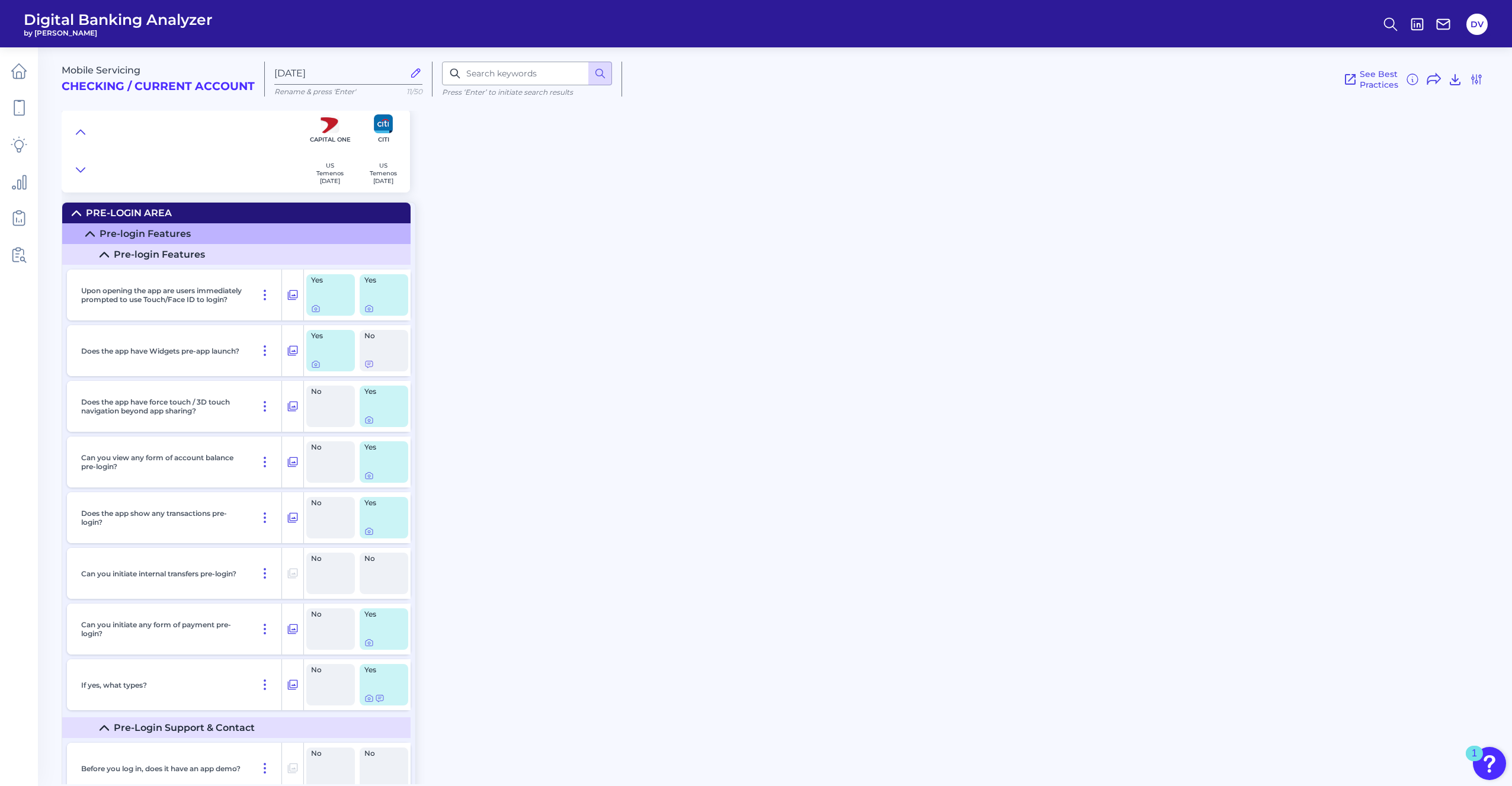
click at [1192, 123] on div "Mobile Servicing Checking / Current Account [DATE] Rename & press 'Enter' 11/50…" at bounding box center [786, 115] width 1450 height 154
click at [27, 118] on link at bounding box center [19, 108] width 33 height 33
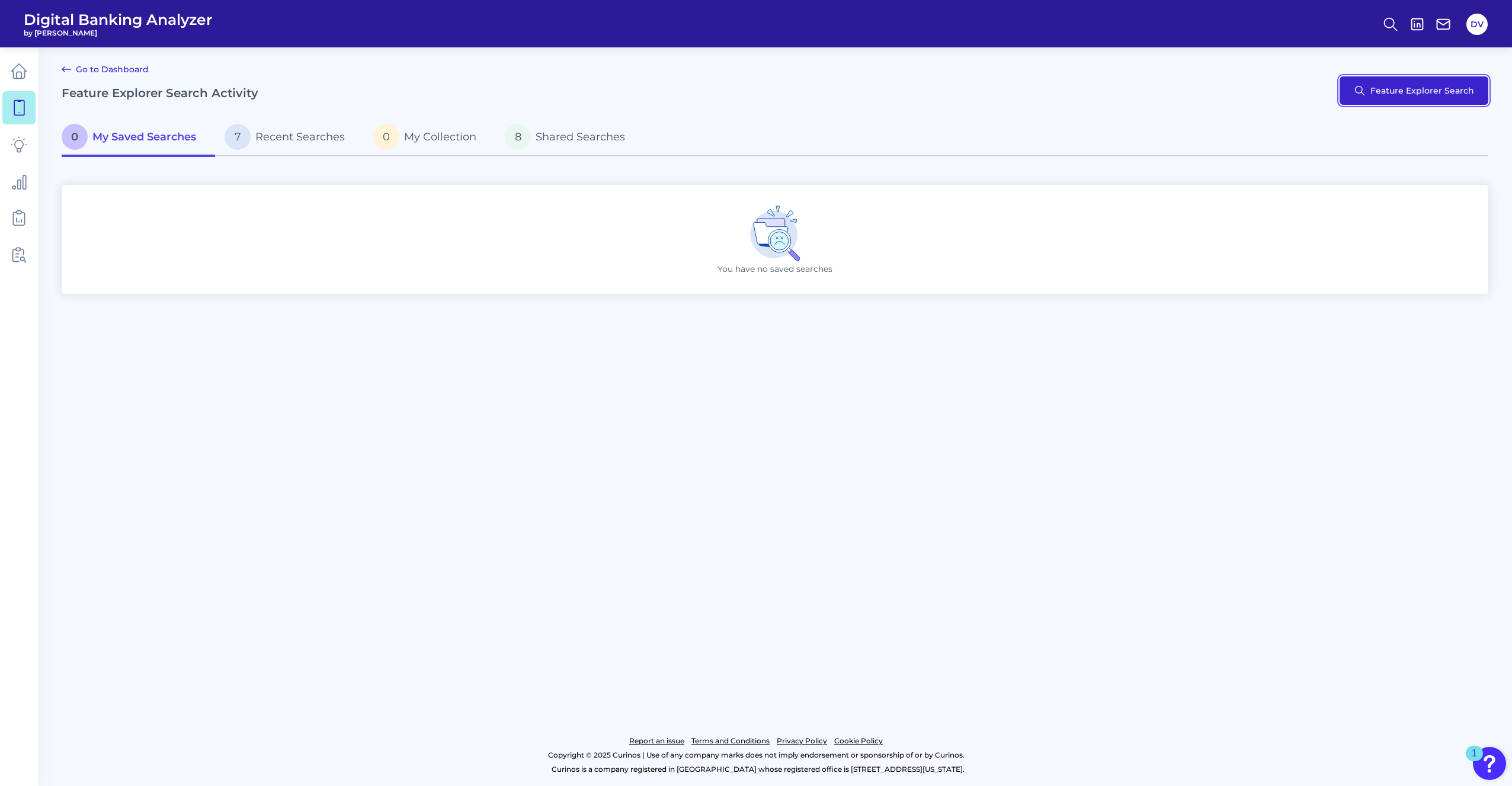
click at [1410, 96] on button "Feature Explorer Search" at bounding box center [1414, 91] width 149 height 28
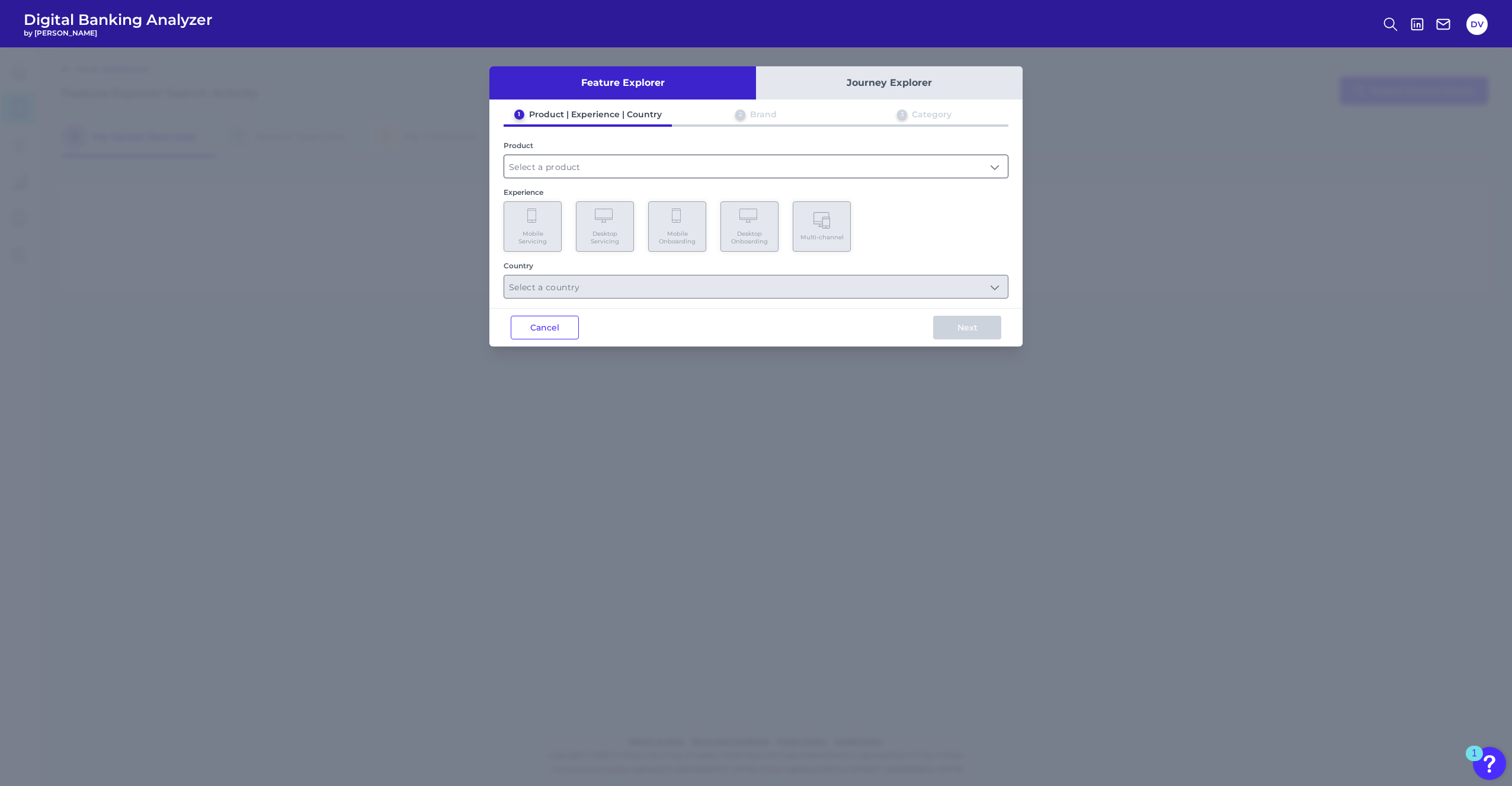
click at [573, 168] on input "text" at bounding box center [756, 166] width 503 height 22
click at [568, 195] on span "Checking / Current Account" at bounding box center [572, 195] width 116 height 11
type input "Checking / Current Account"
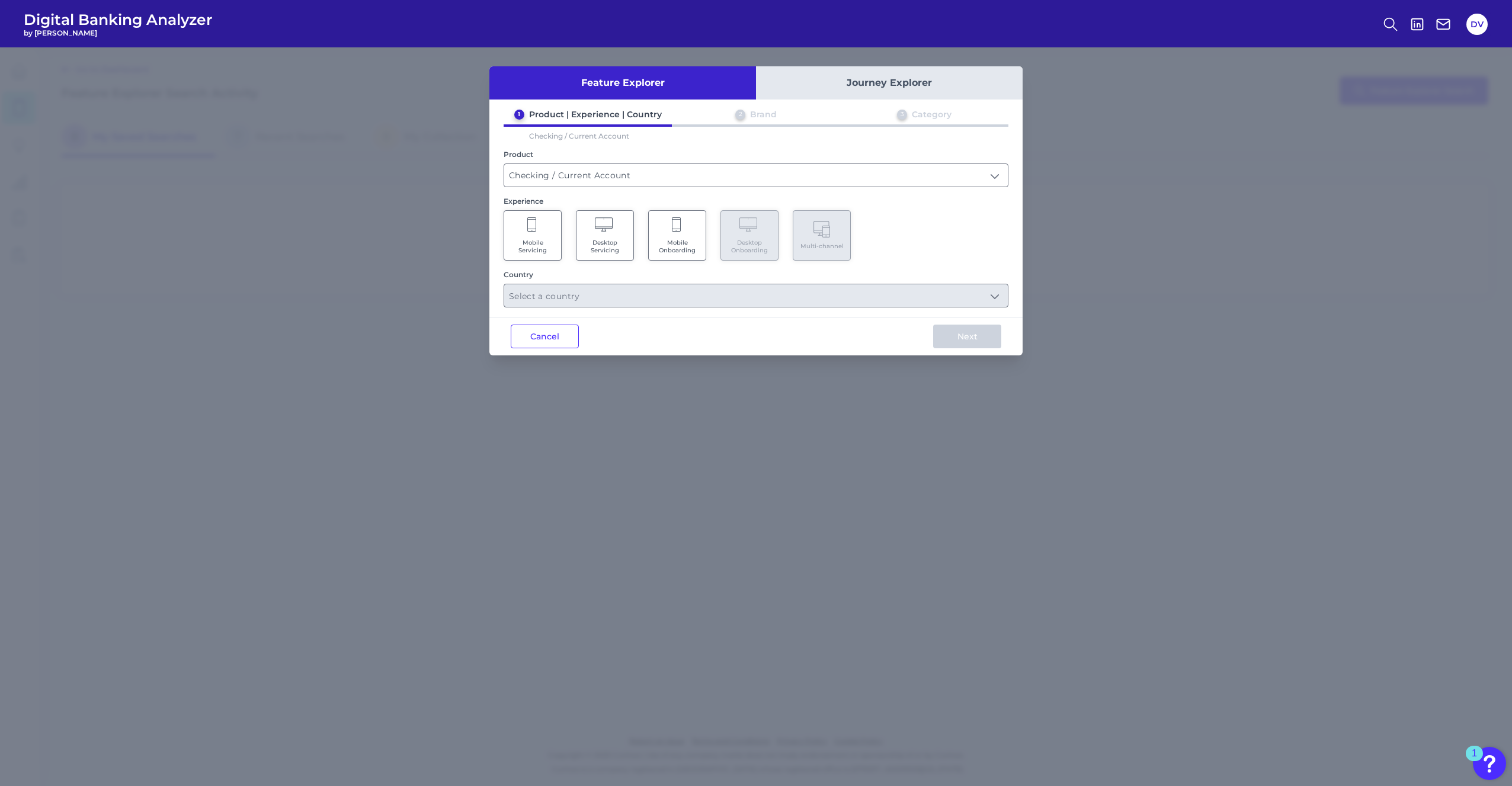
click at [612, 237] on Servicing "Desktop Servicing" at bounding box center [605, 235] width 58 height 51
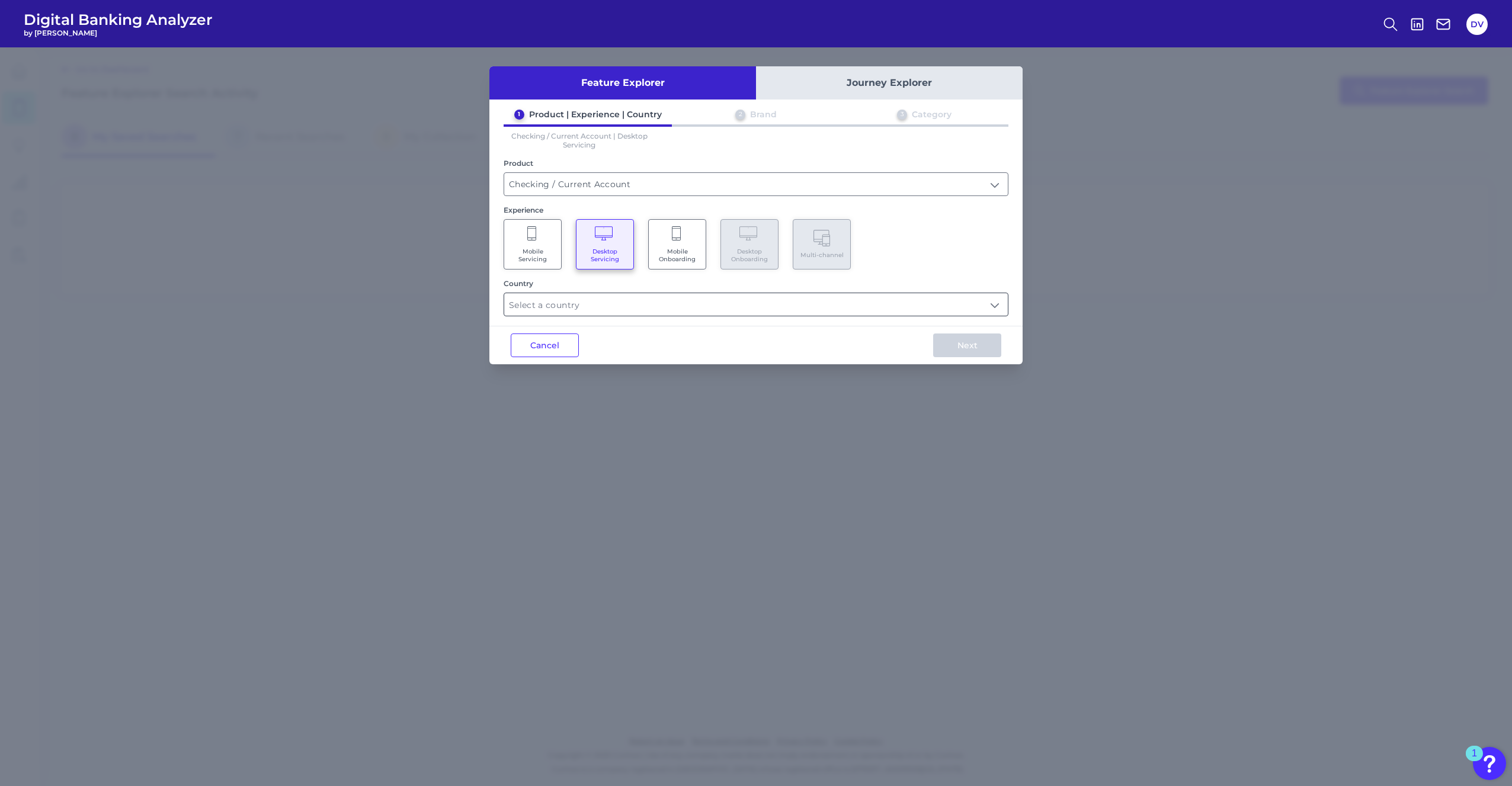
click at [653, 310] on input "text" at bounding box center [756, 304] width 503 height 22
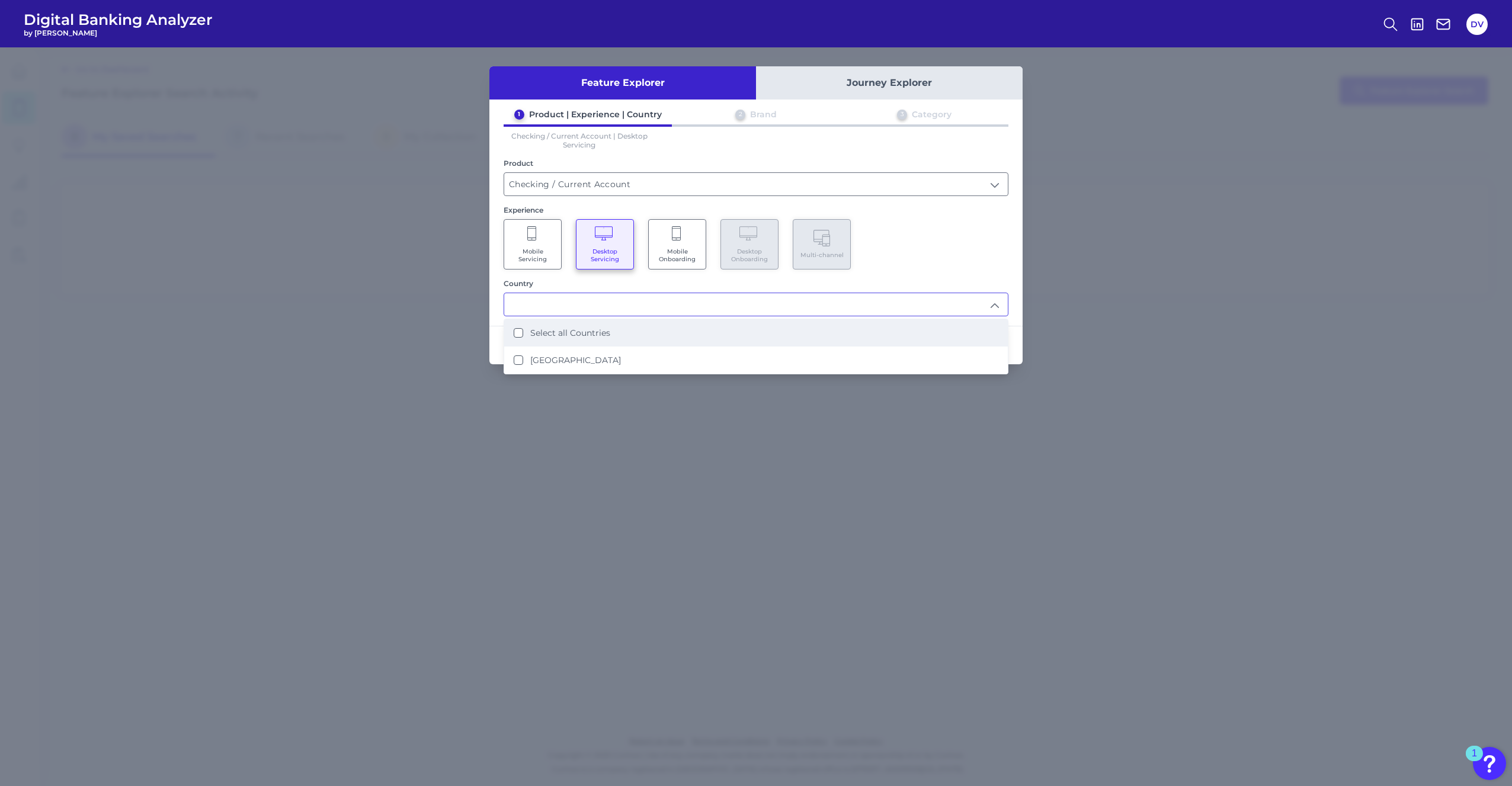
click at [553, 334] on label "Select all Countries" at bounding box center [570, 333] width 80 height 11
type input "Select all Countries"
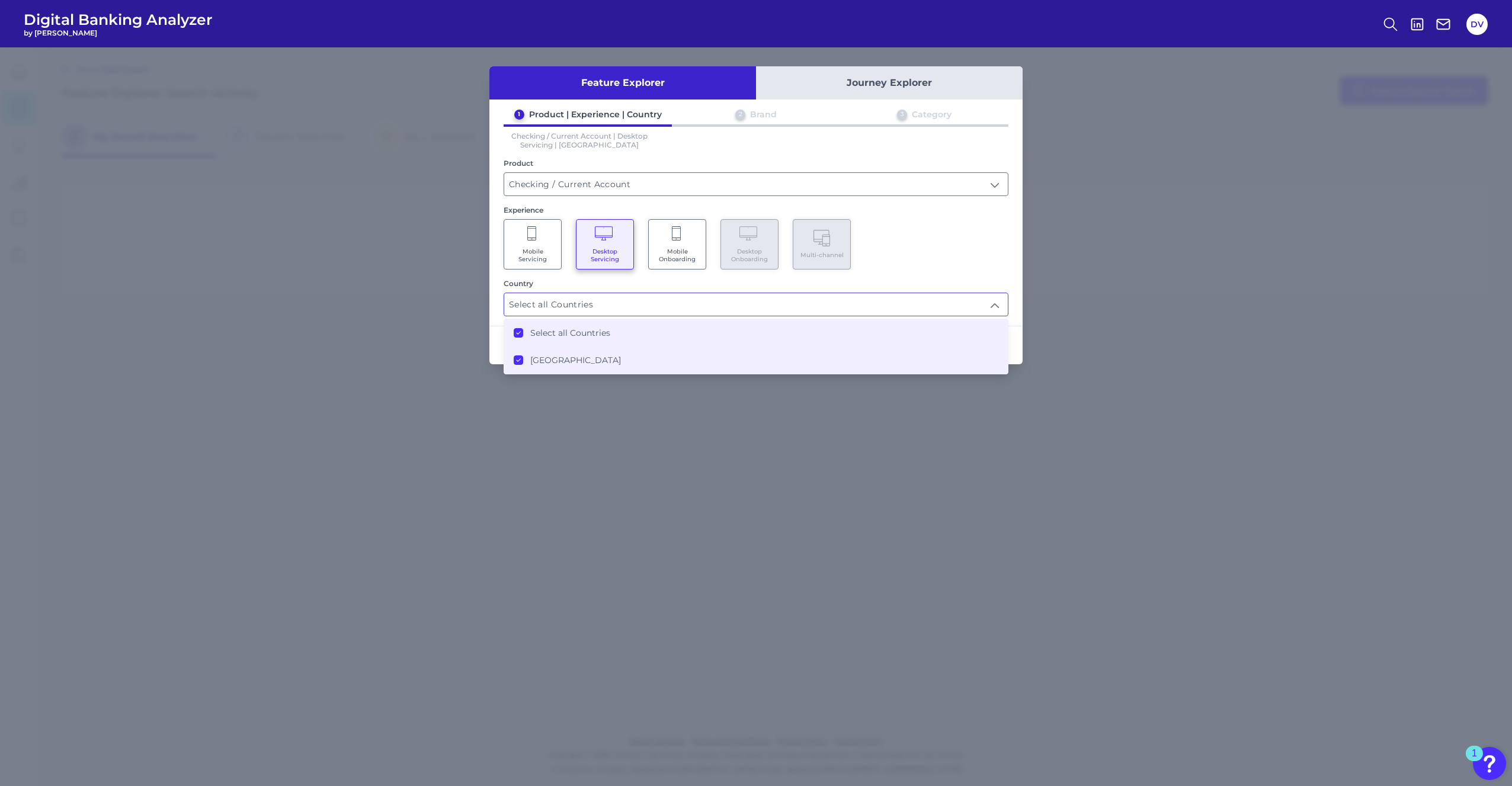
click at [932, 258] on div "Mobile Servicing Desktop Servicing Mobile Onboarding Desktop Onboarding Multi-c…" at bounding box center [756, 244] width 505 height 51
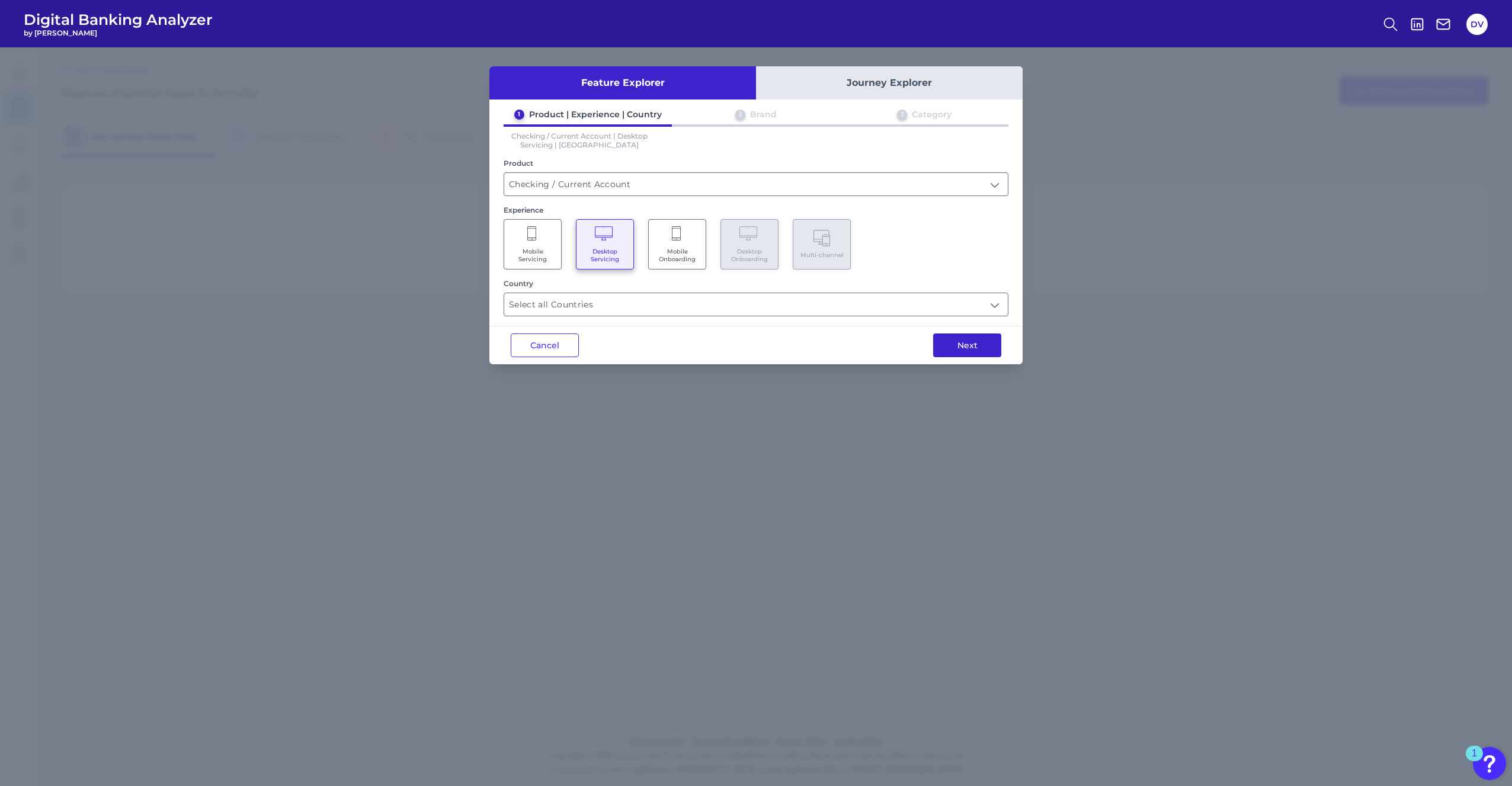
click at [951, 339] on button "Next" at bounding box center [968, 345] width 68 height 23
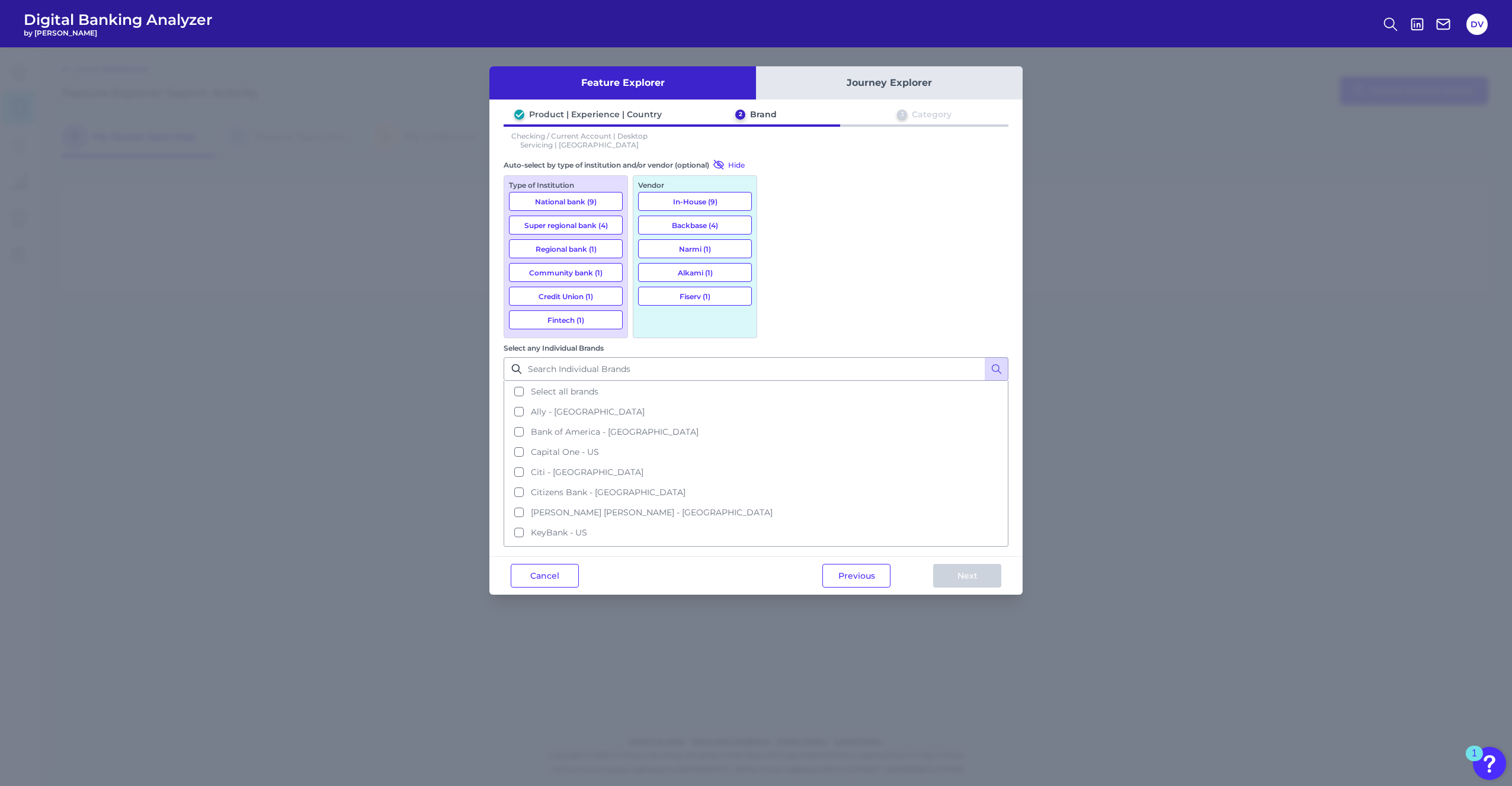
click at [710, 225] on button "Backbase (4)" at bounding box center [695, 225] width 114 height 19
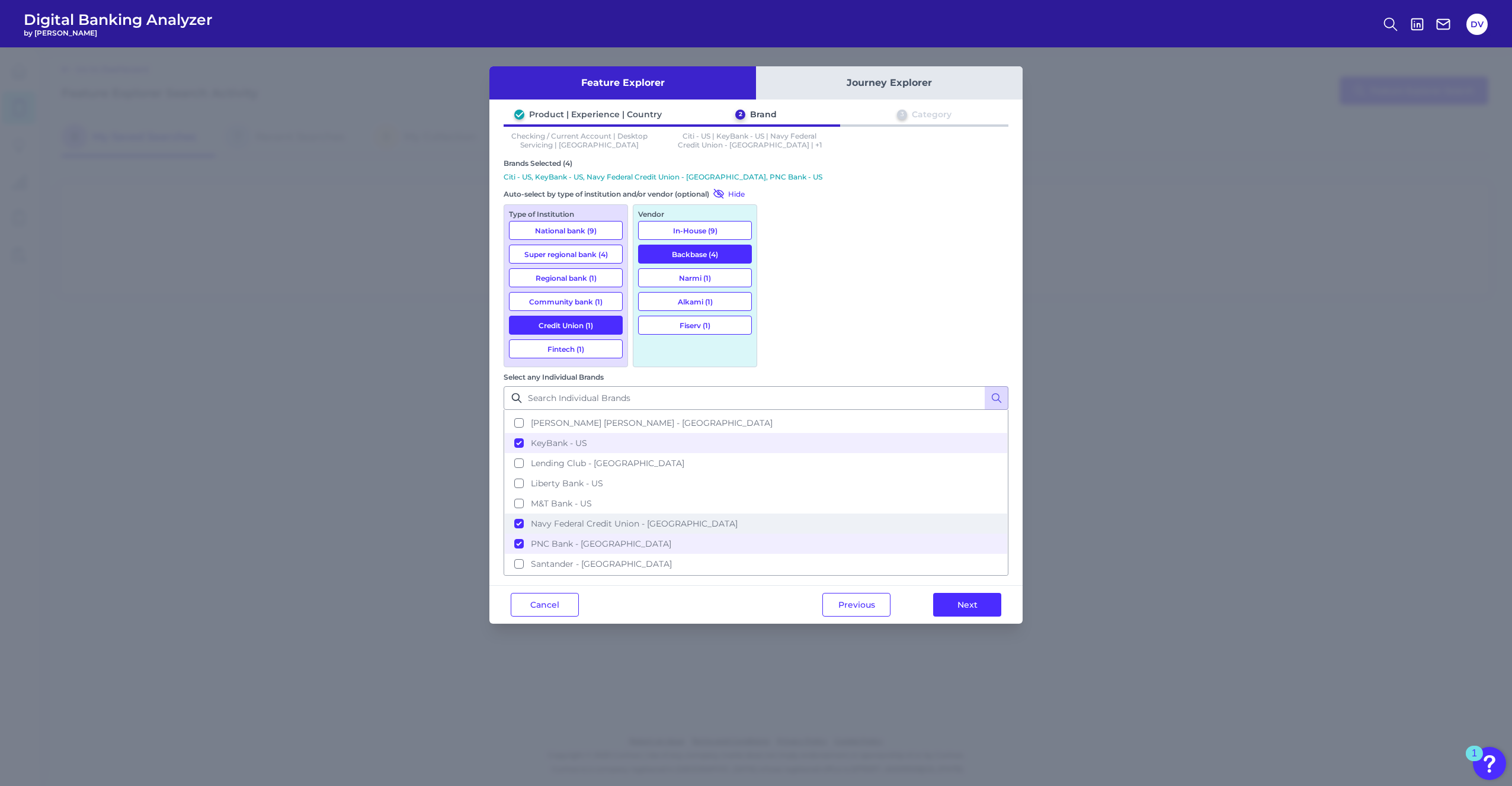
scroll to position [59, 0]
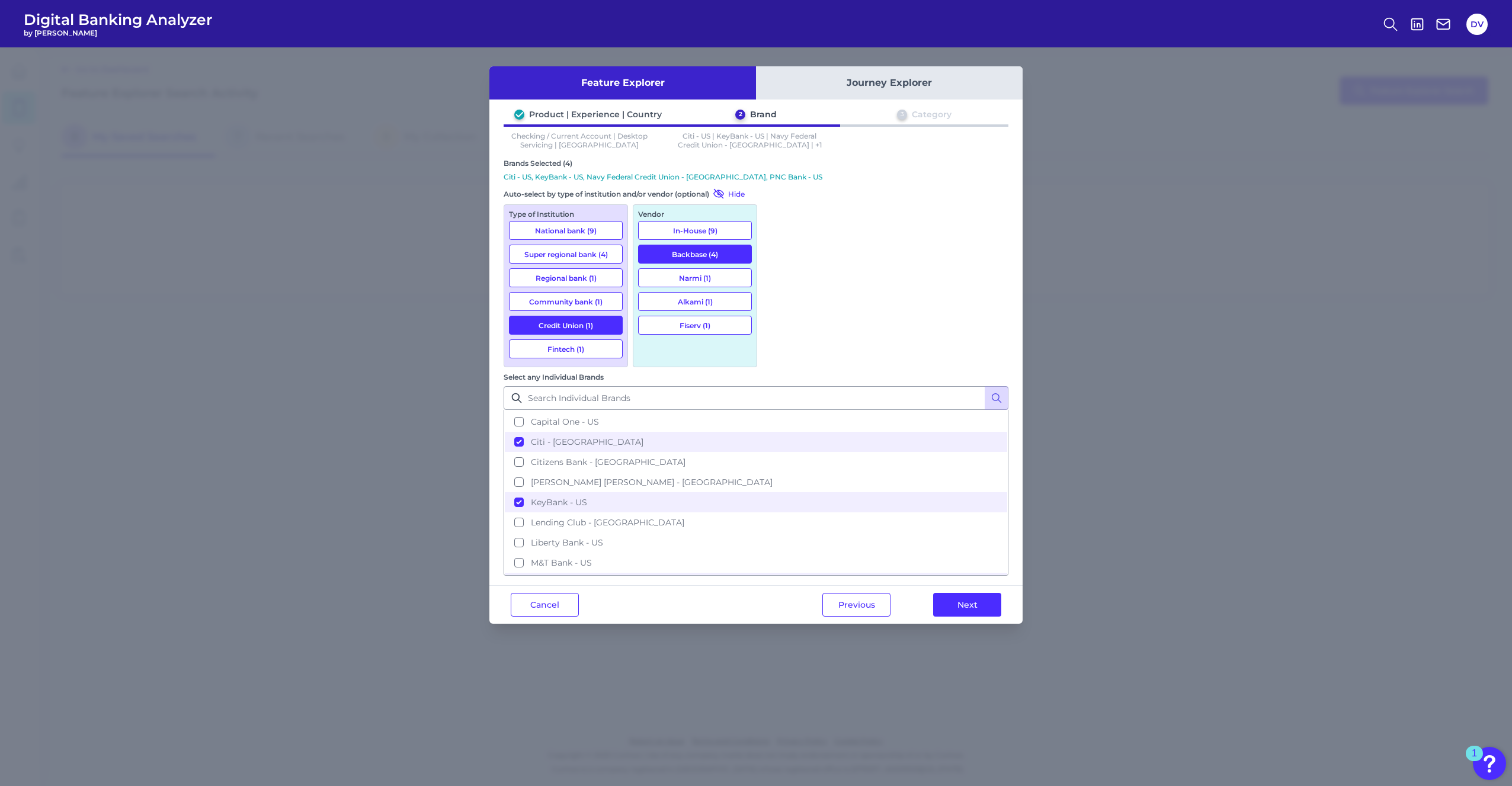
click at [711, 230] on button "In-House (9)" at bounding box center [695, 230] width 114 height 19
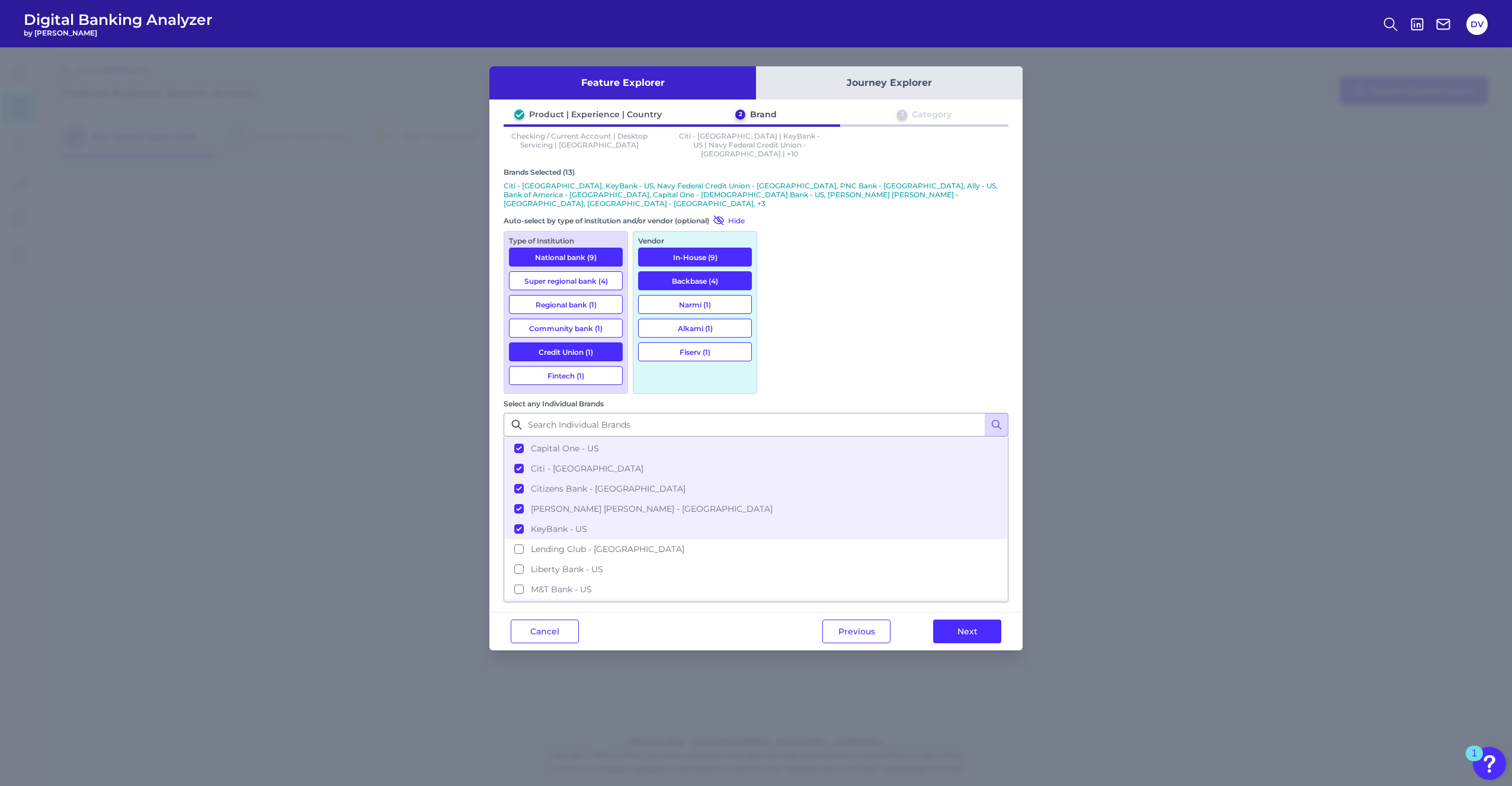
click at [710, 271] on button "Backbase (4)" at bounding box center [695, 280] width 114 height 19
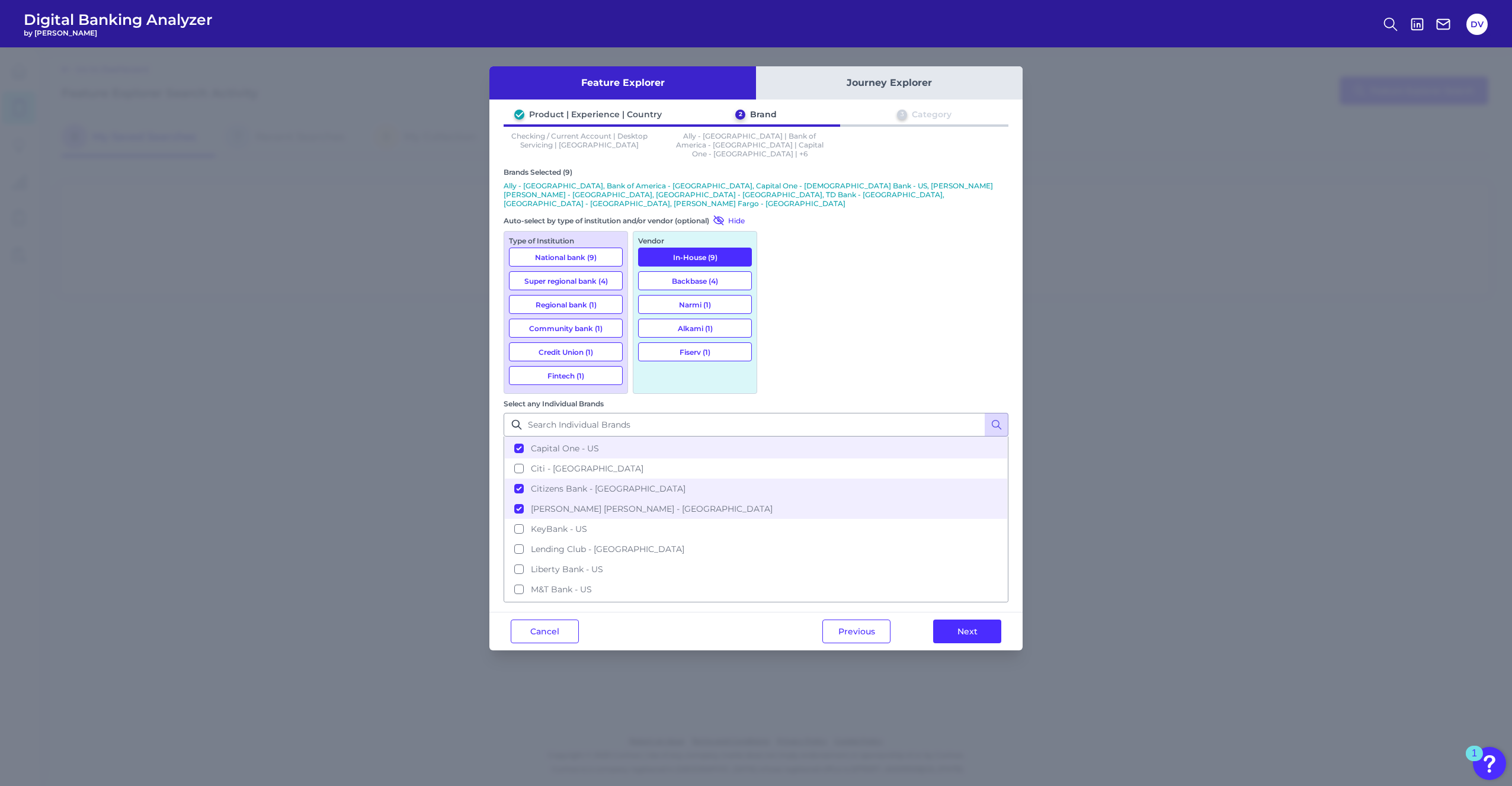
click at [710, 271] on button "Backbase (4)" at bounding box center [695, 280] width 114 height 19
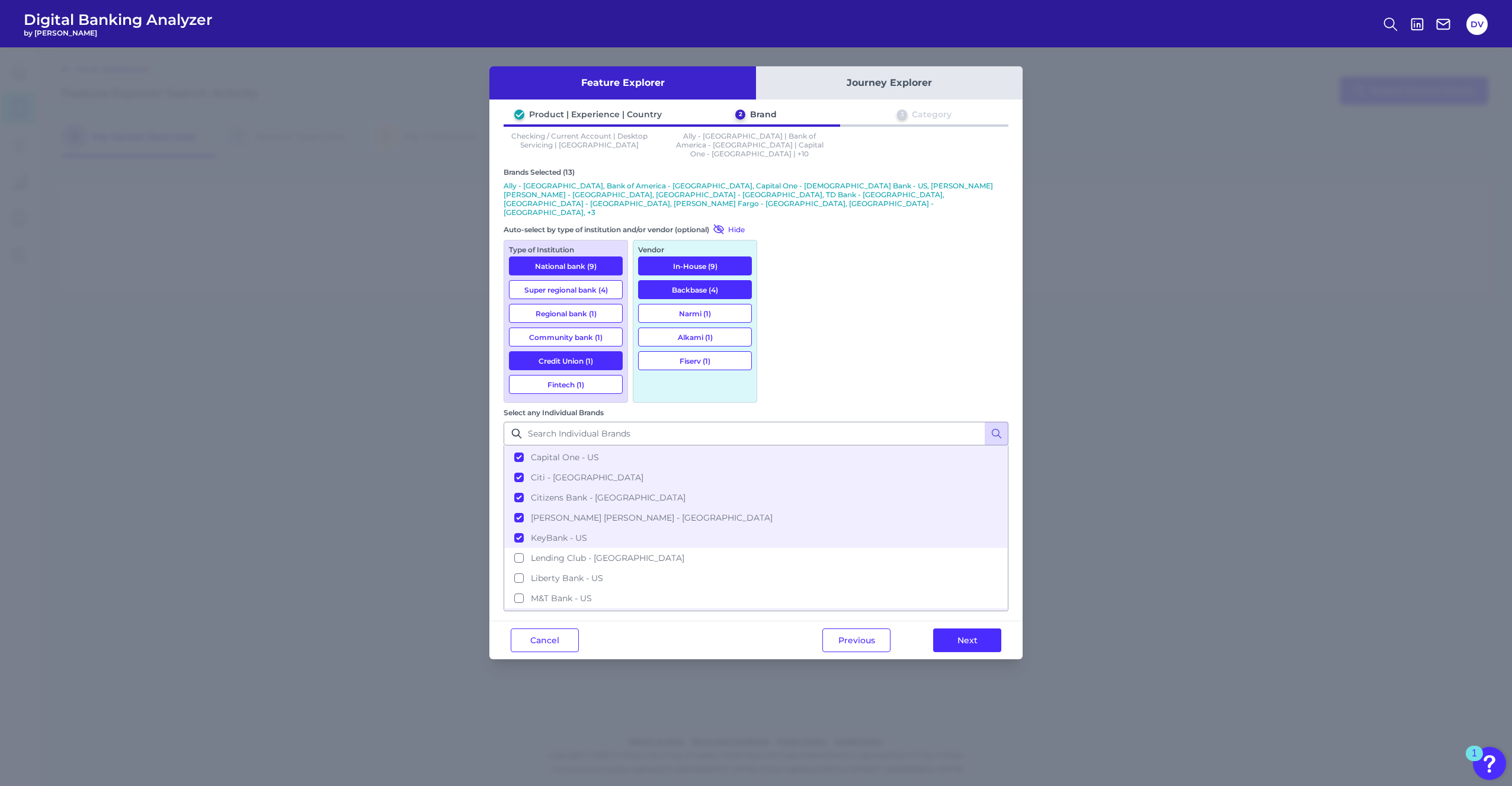
click at [703, 256] on button "In-House (9)" at bounding box center [695, 265] width 114 height 19
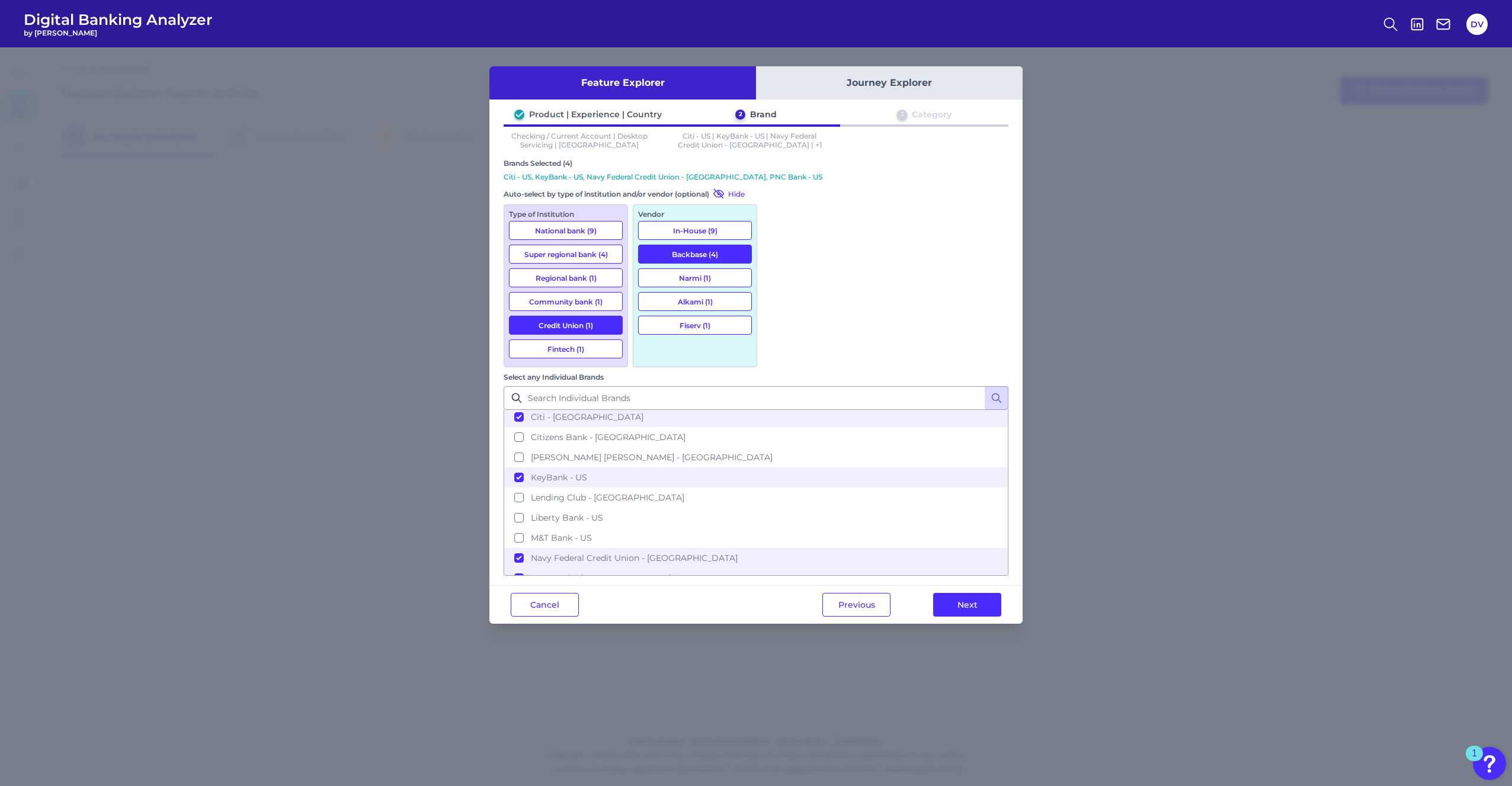
scroll to position [83, 0]
click at [295, 203] on div "Feature Explorer Journey Explorer Product | Experience | Country 2 Brand 3 Cate…" at bounding box center [756, 417] width 1512 height 739
click at [530, 593] on button "Cancel" at bounding box center [545, 605] width 68 height 23
